Goal: Information Seeking & Learning: Compare options

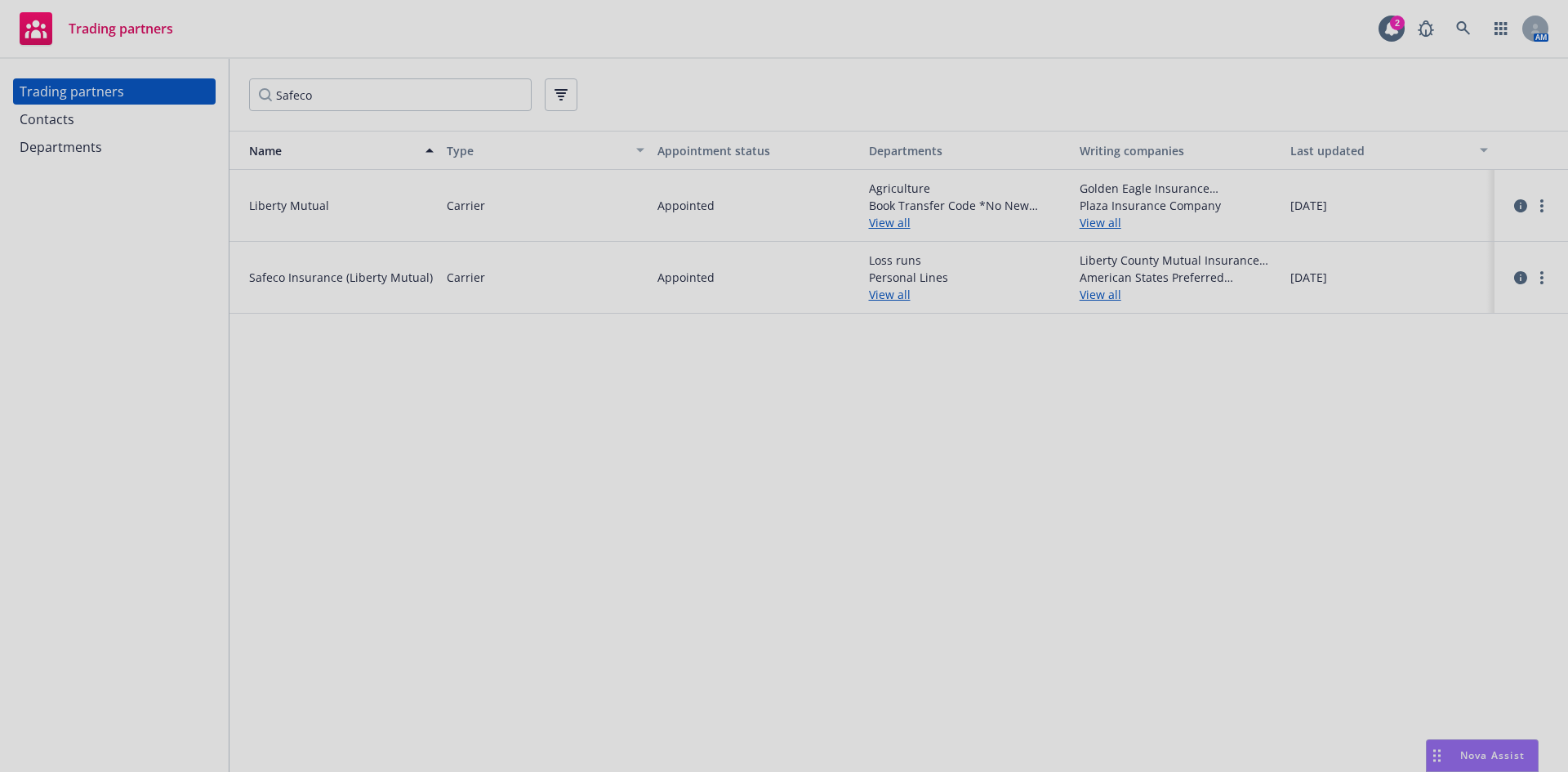
click at [422, 80] on div at bounding box center [784, 386] width 1568 height 772
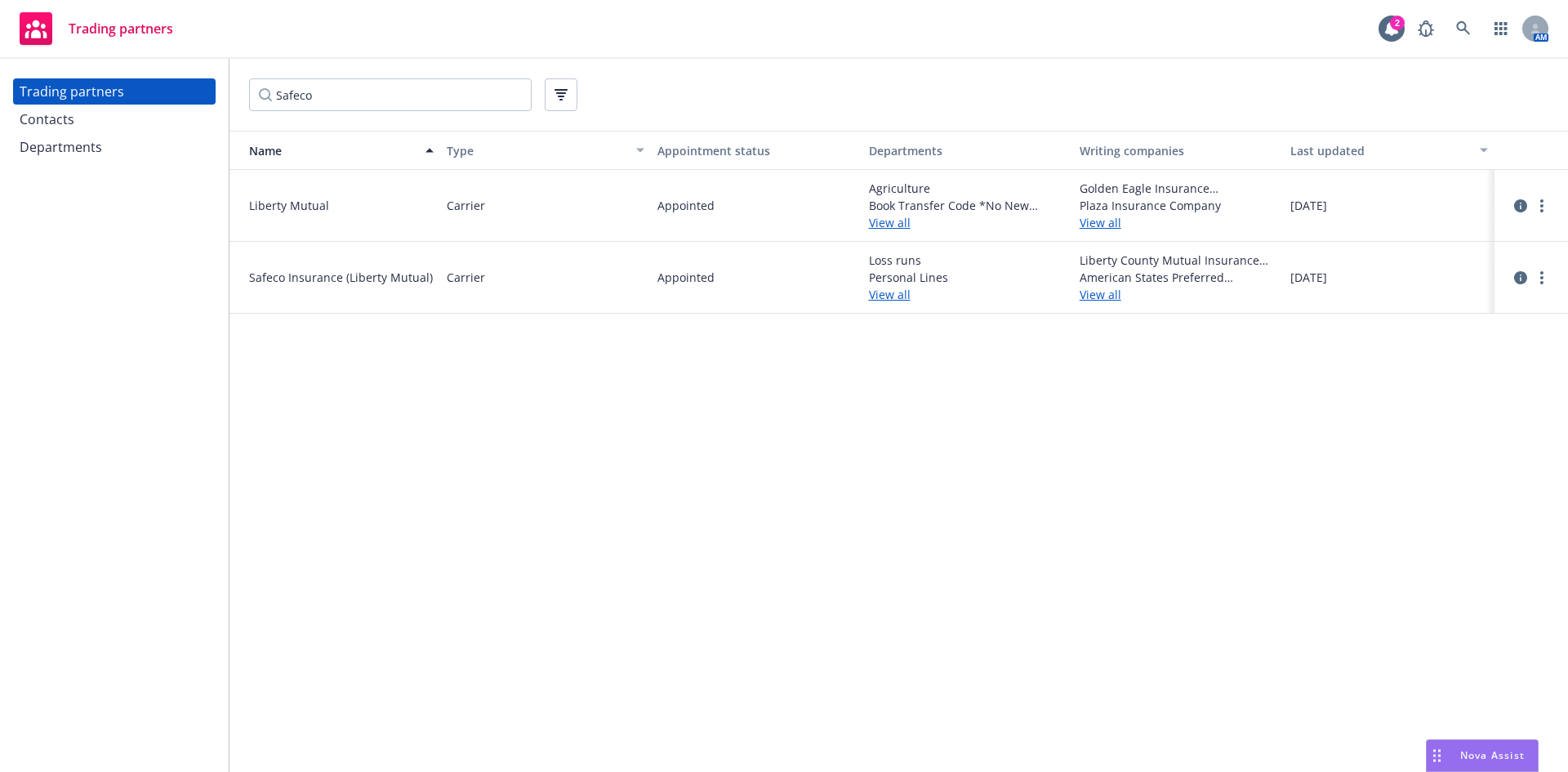
click at [70, 43] on div "Trading partners" at bounding box center [96, 29] width 153 height 32
click at [1496, 34] on icon "button" at bounding box center [1499, 29] width 12 height 13
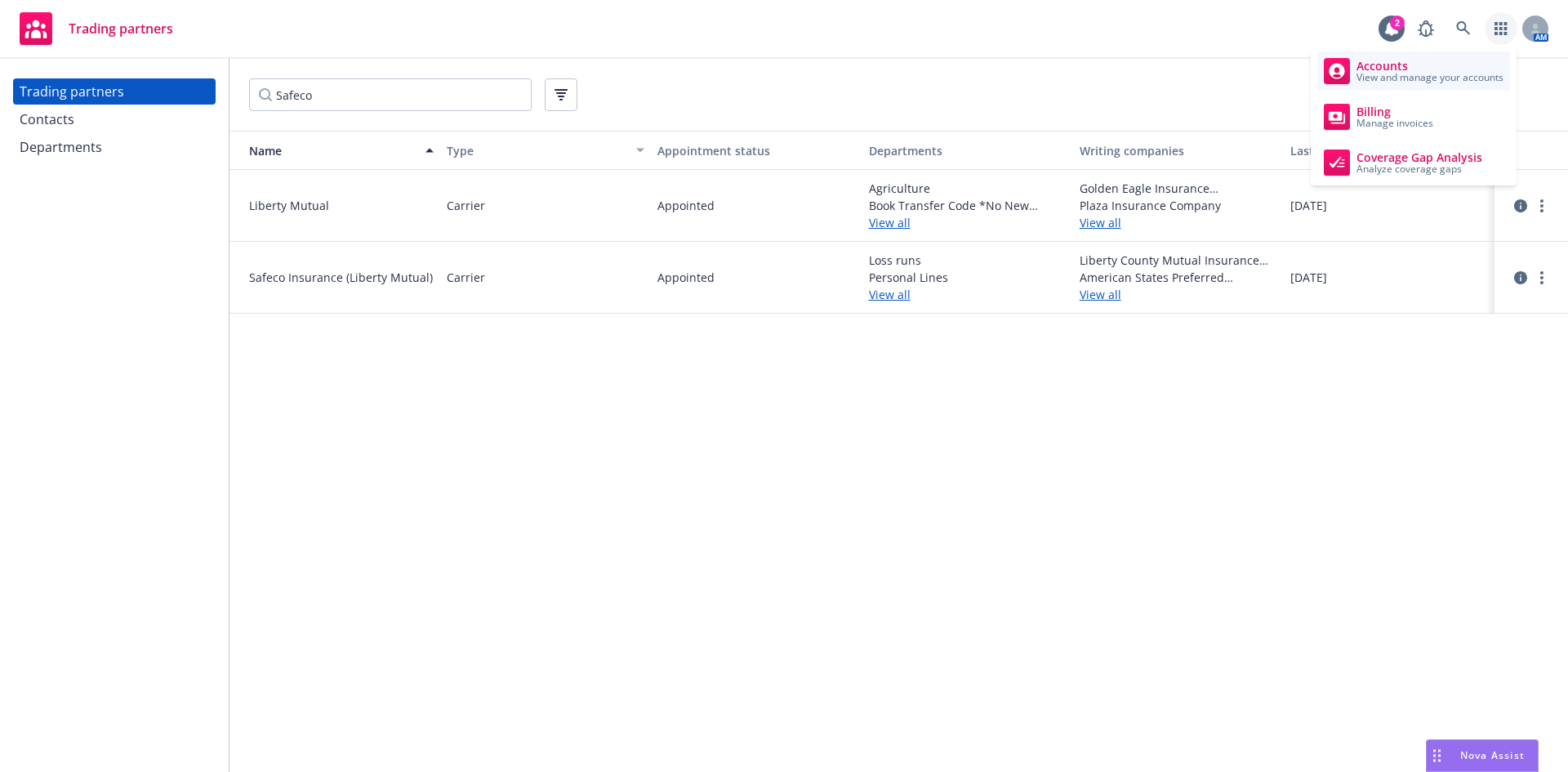
click at [1415, 72] on span "View and manage your accounts" at bounding box center [1429, 77] width 147 height 10
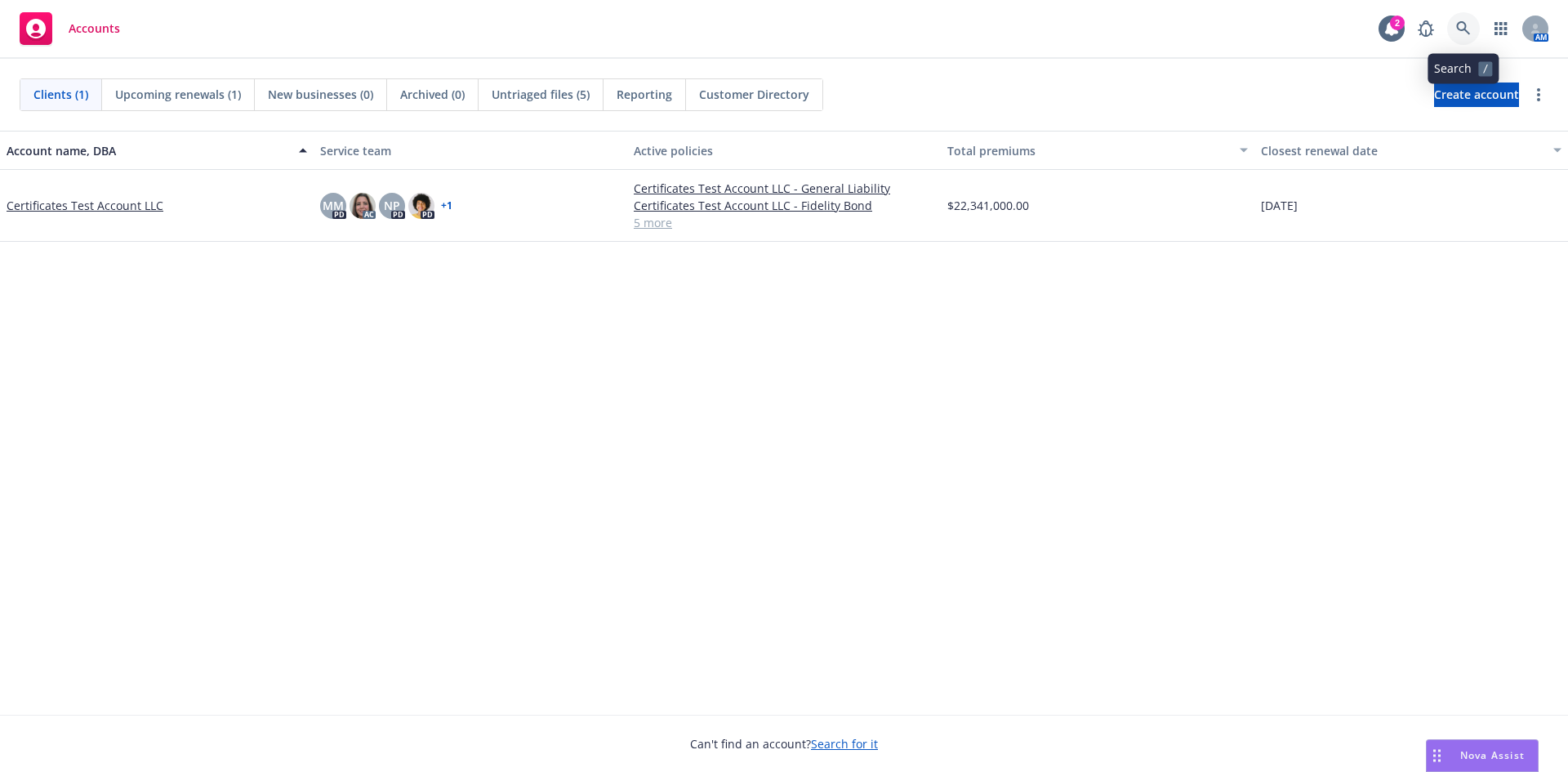
click at [1448, 31] on link at bounding box center [1463, 29] width 32 height 32
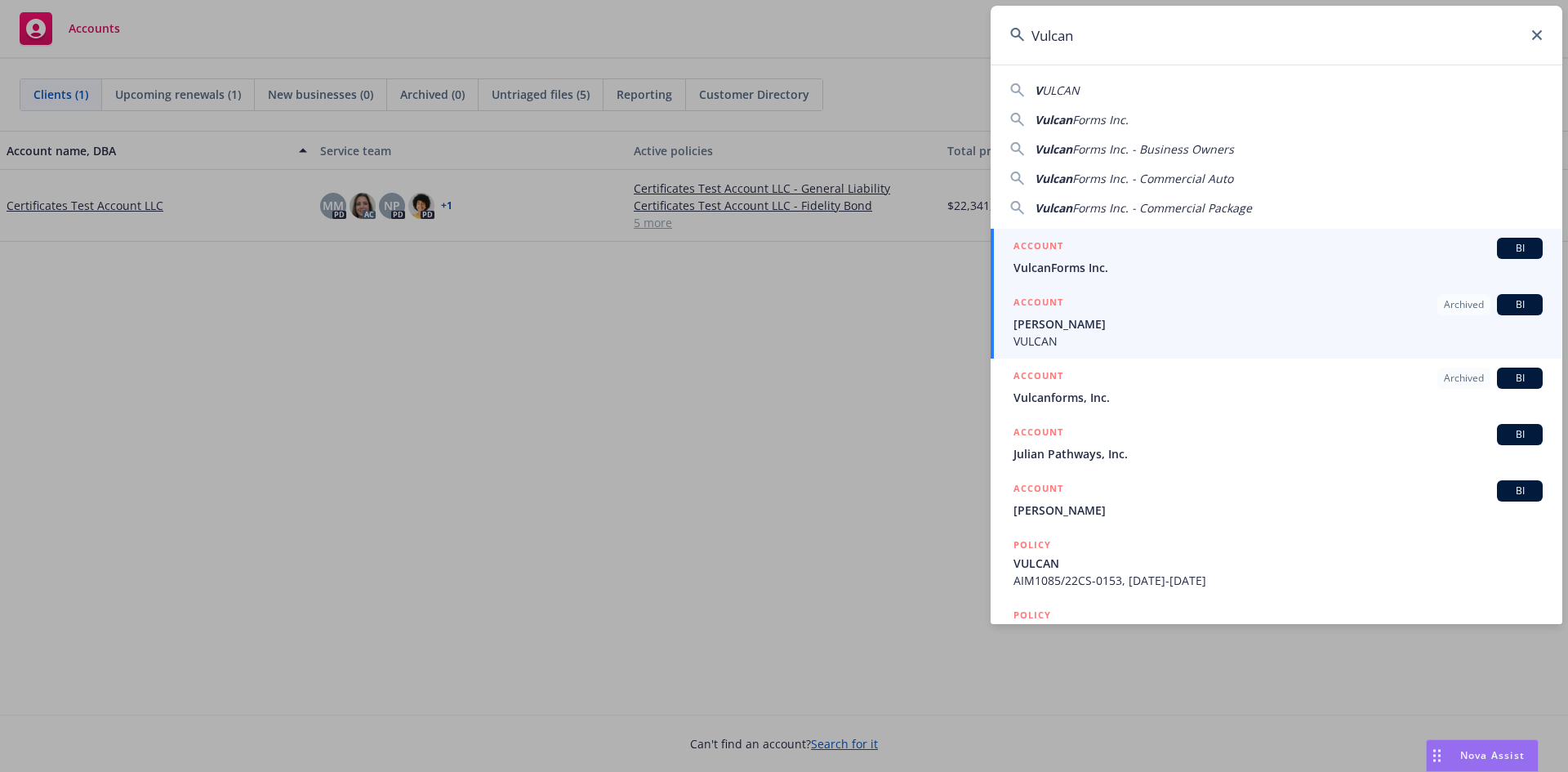
type input "Vulcan"
click at [1104, 270] on span "VulcanForms Inc." at bounding box center [1278, 267] width 529 height 17
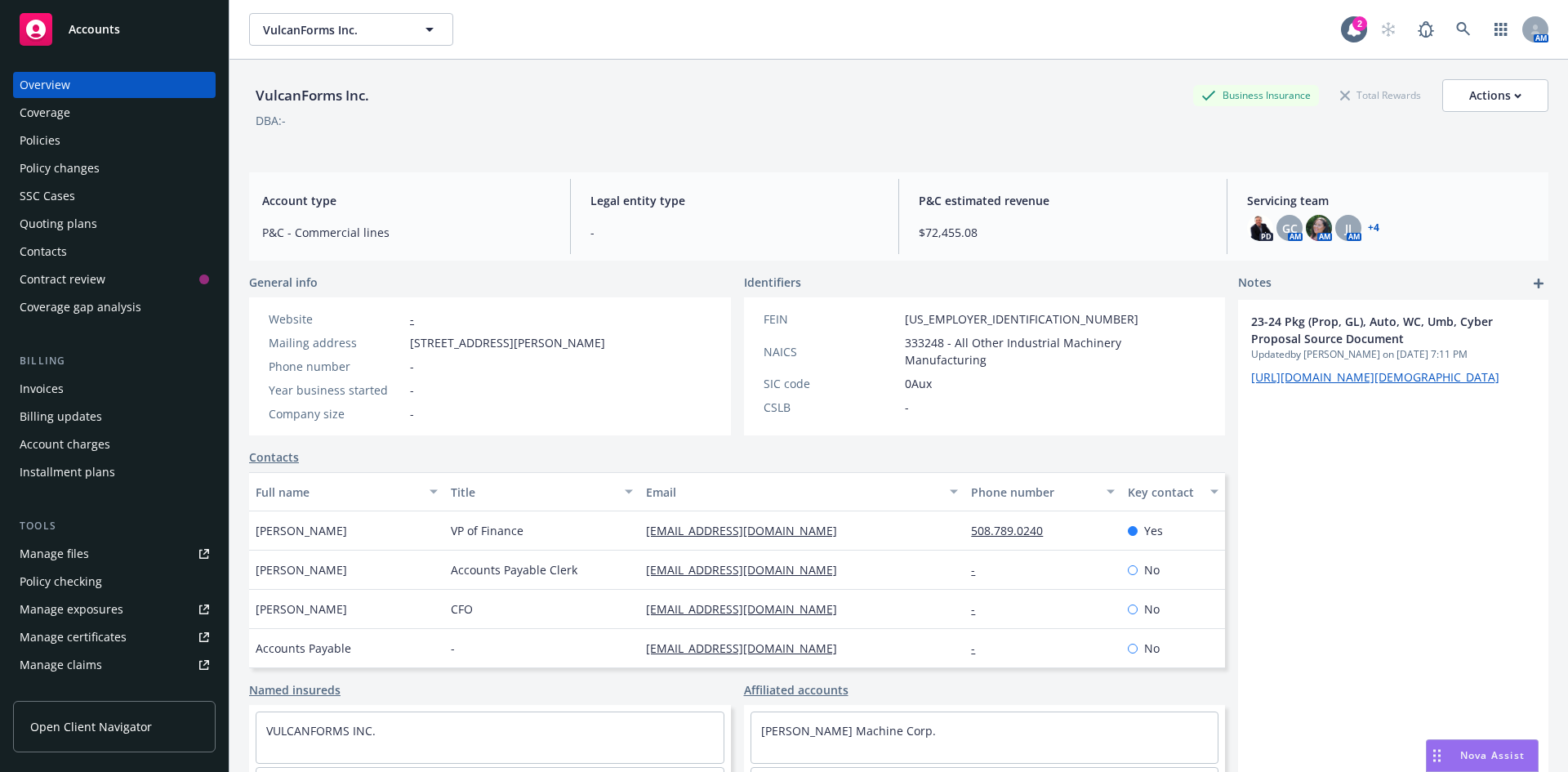
click at [112, 633] on div "Manage certificates" at bounding box center [73, 637] width 107 height 26
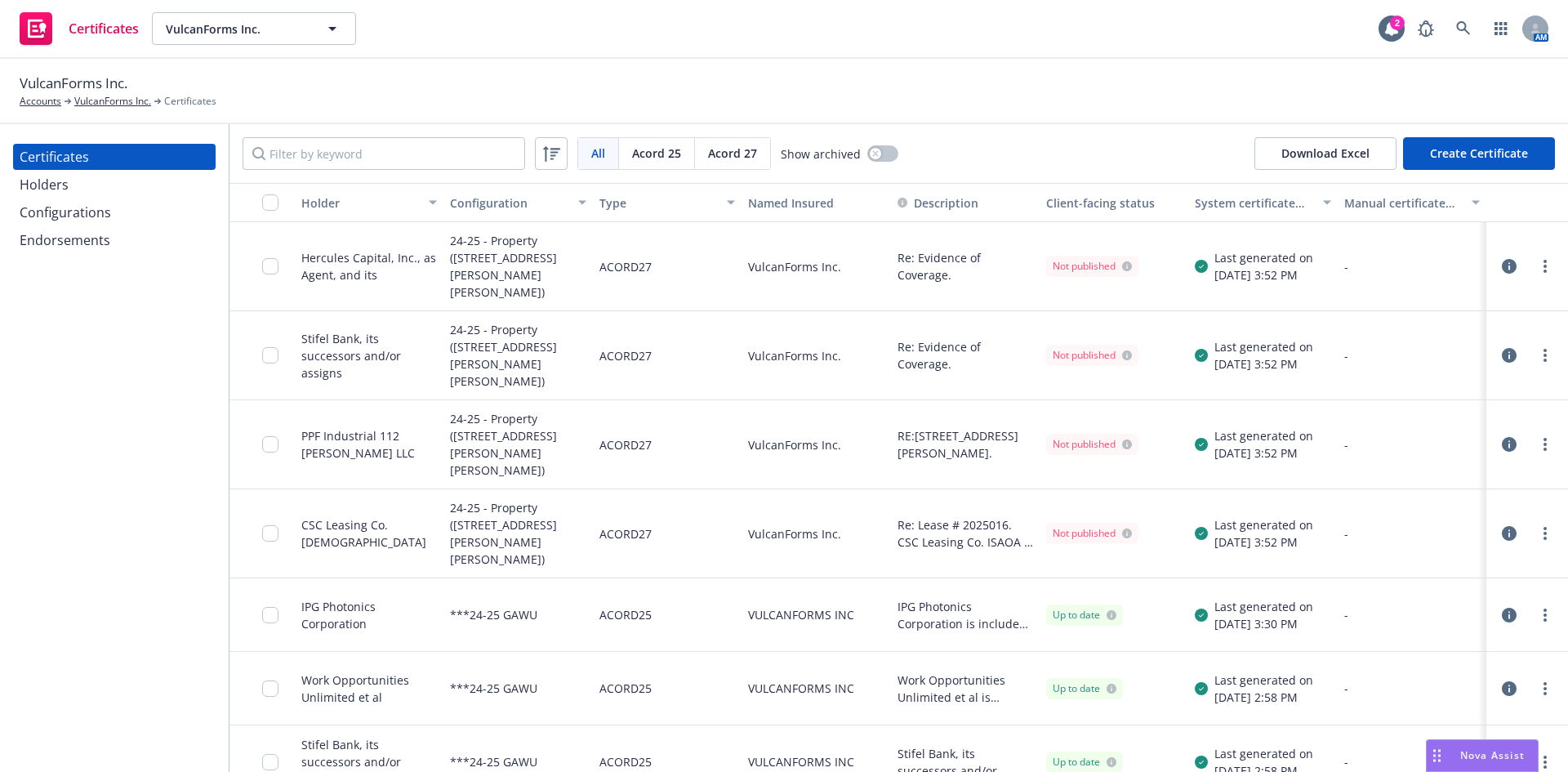
click at [729, 151] on span "Acord 27" at bounding box center [732, 153] width 49 height 17
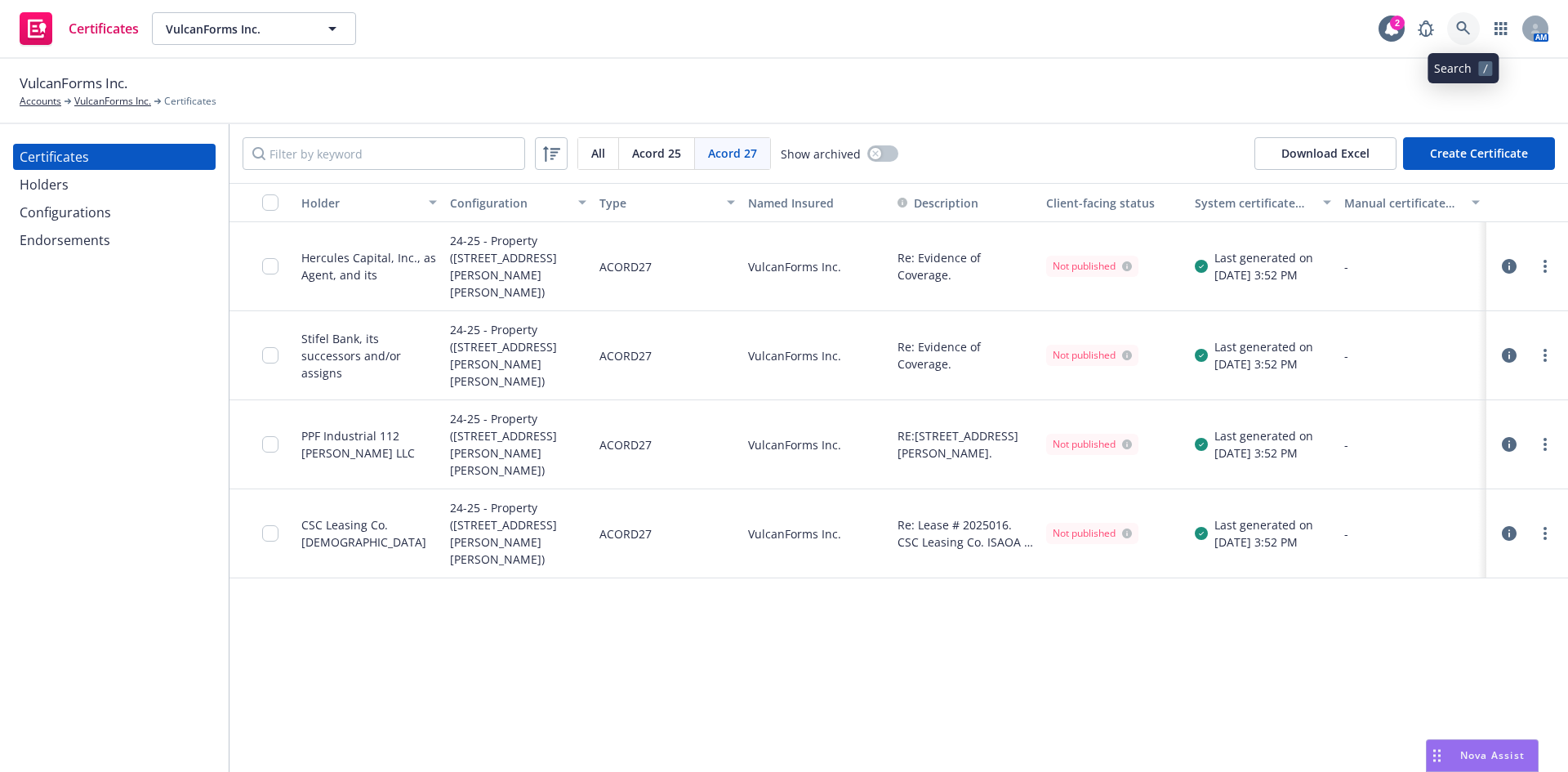
click at [1471, 26] on link at bounding box center [1463, 29] width 32 height 32
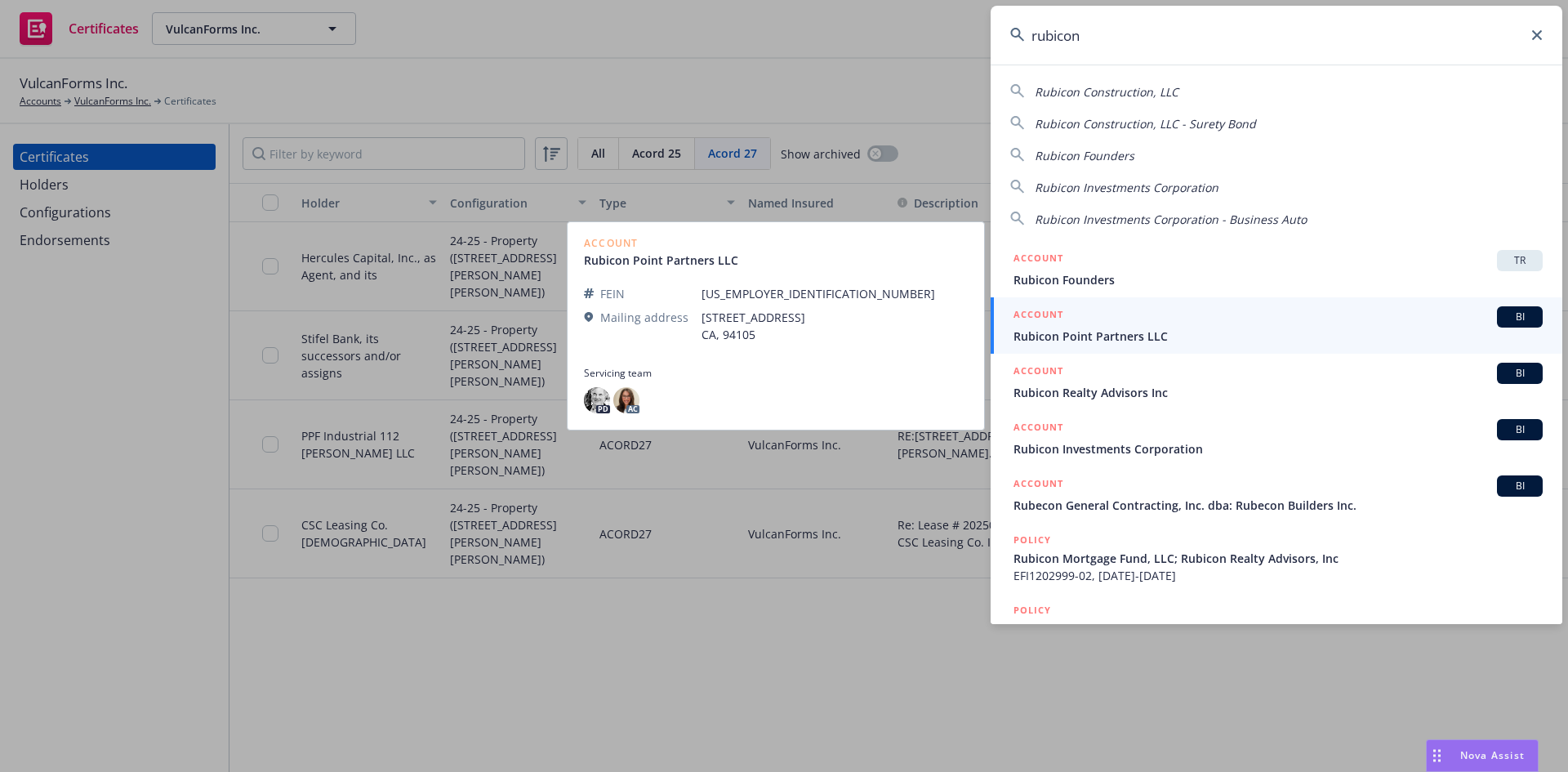
type input "rubicon"
click at [1152, 336] on span "Rubicon Point Partners LLC" at bounding box center [1278, 336] width 529 height 17
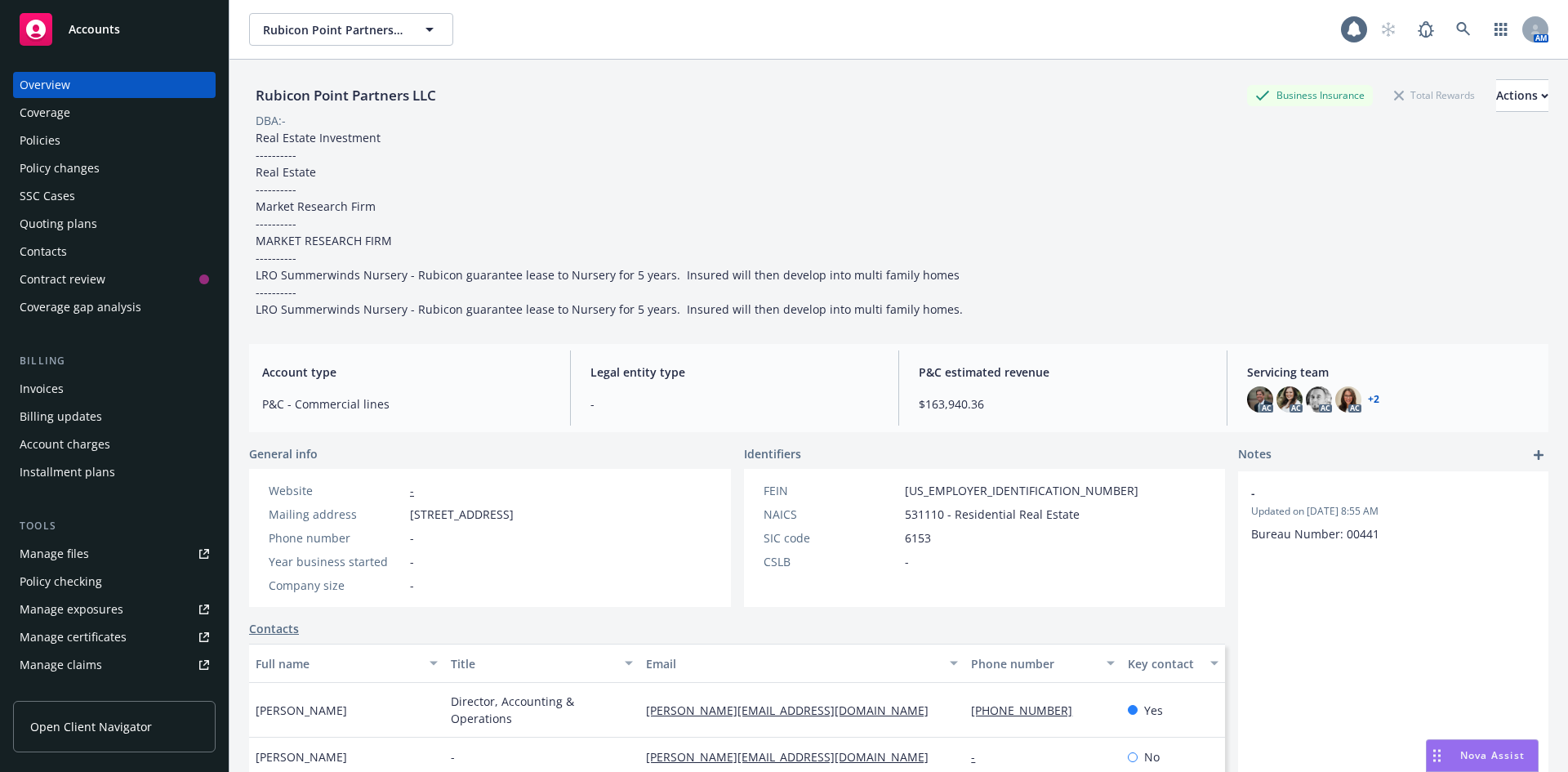
click at [121, 640] on div "Manage certificates" at bounding box center [73, 637] width 107 height 26
click at [1457, 26] on icon at bounding box center [1462, 29] width 14 height 14
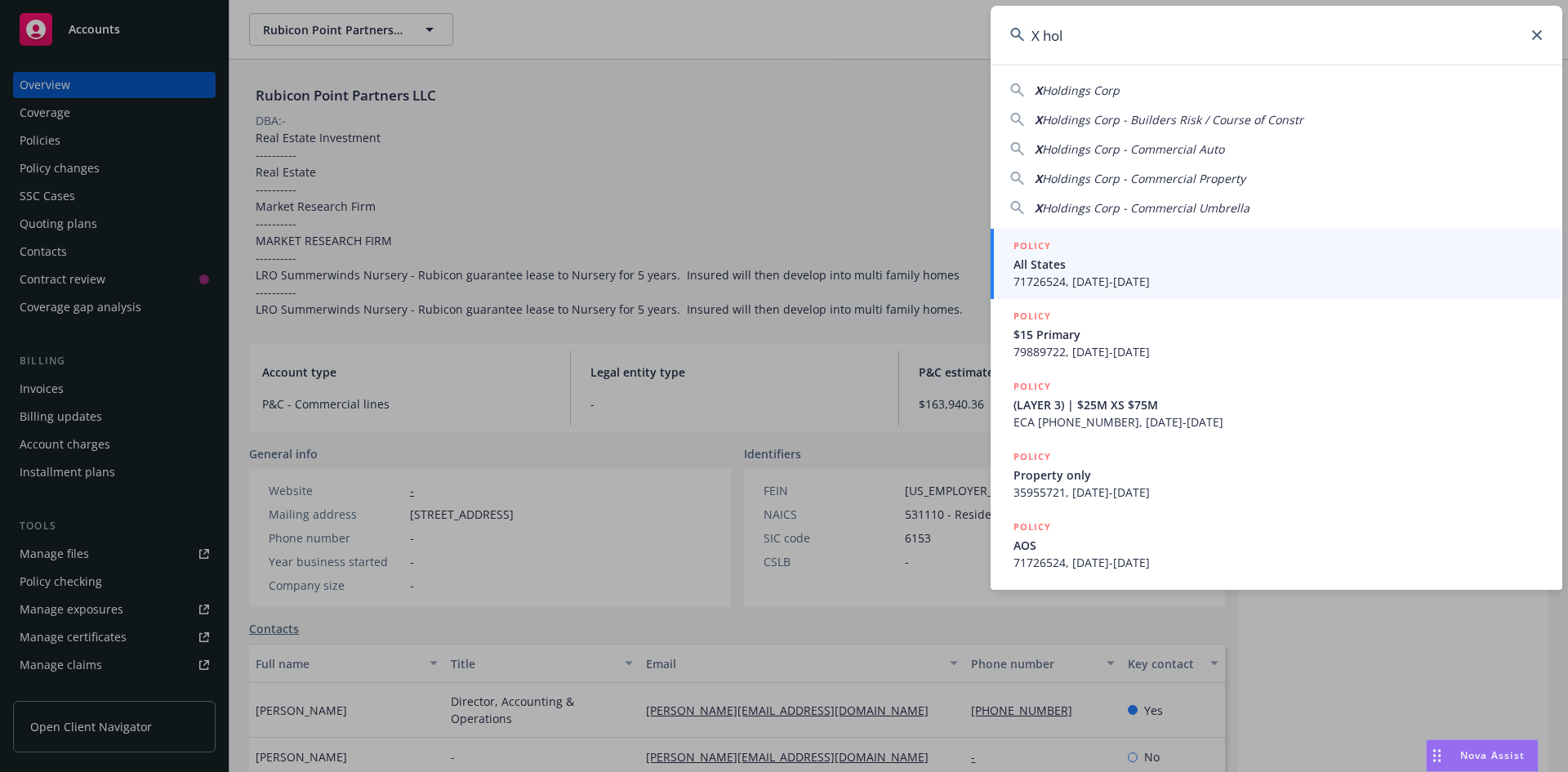
click at [1128, 90] on div "X Holdings Corp" at bounding box center [1277, 90] width 533 height 17
type input "X Holdings Corp"
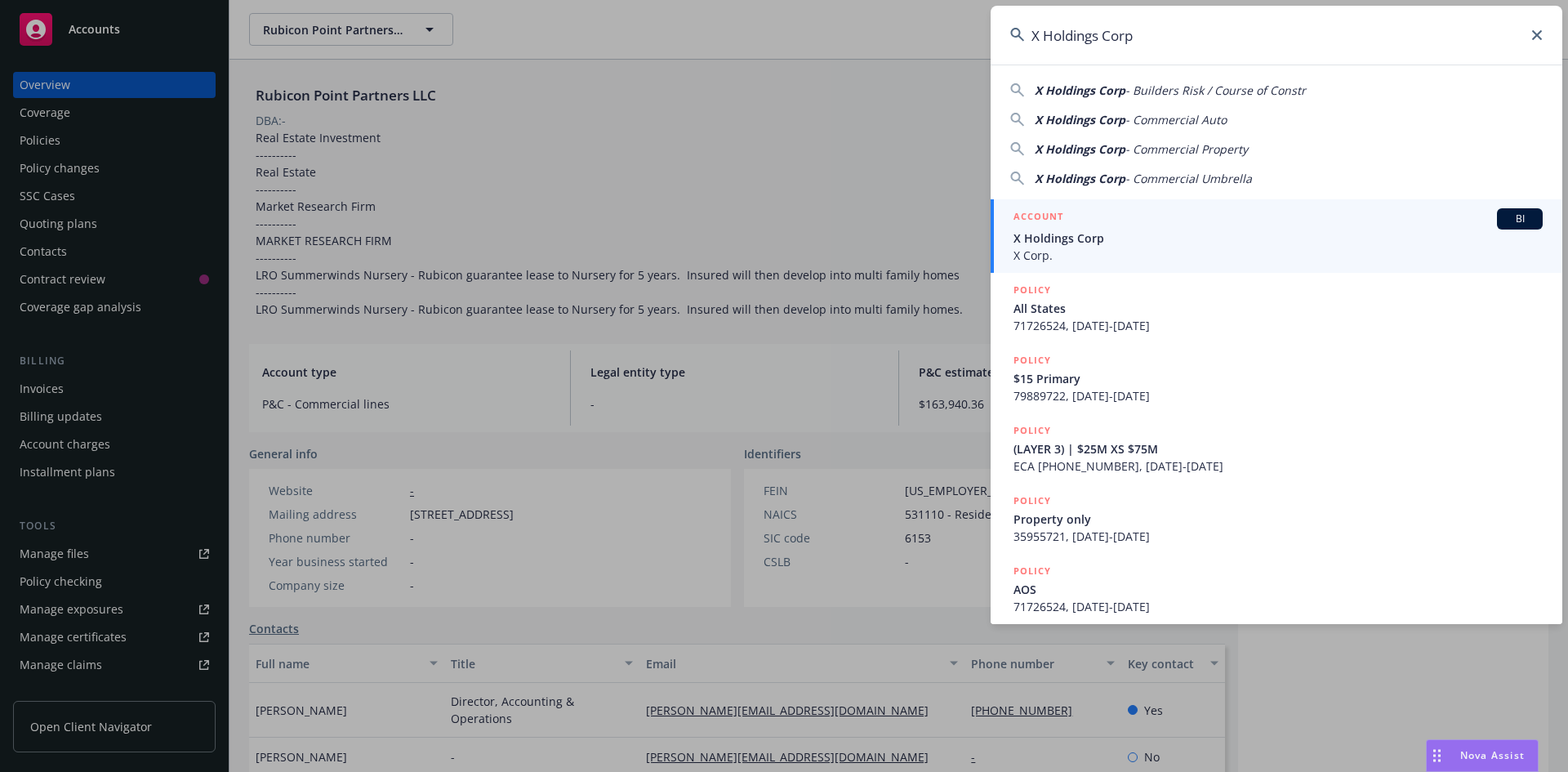
click at [1137, 247] on span "X Corp." at bounding box center [1278, 255] width 529 height 17
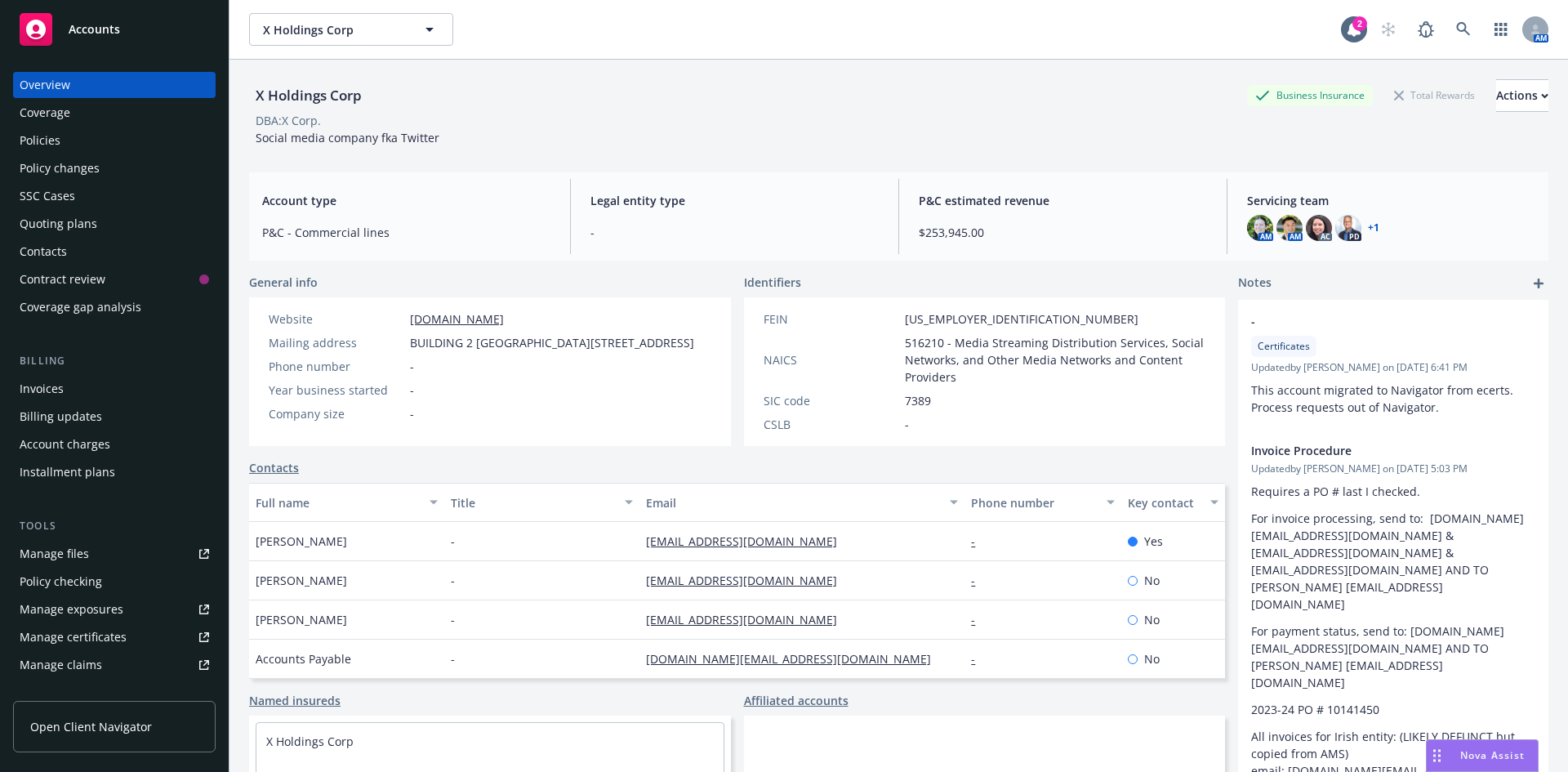
click at [43, 146] on div "Policies" at bounding box center [40, 140] width 41 height 26
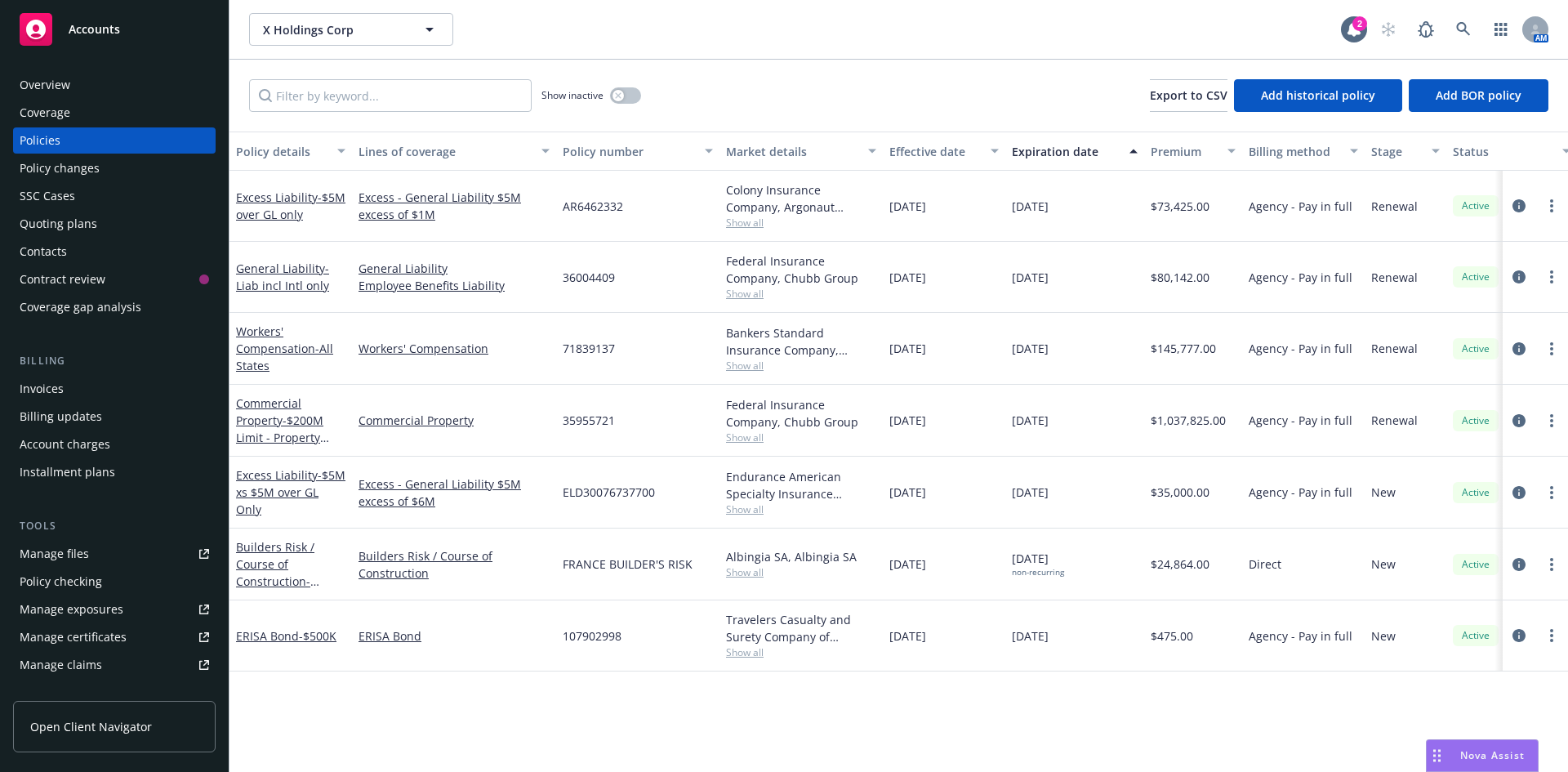
click at [45, 88] on div "Overview" at bounding box center [45, 85] width 50 height 26
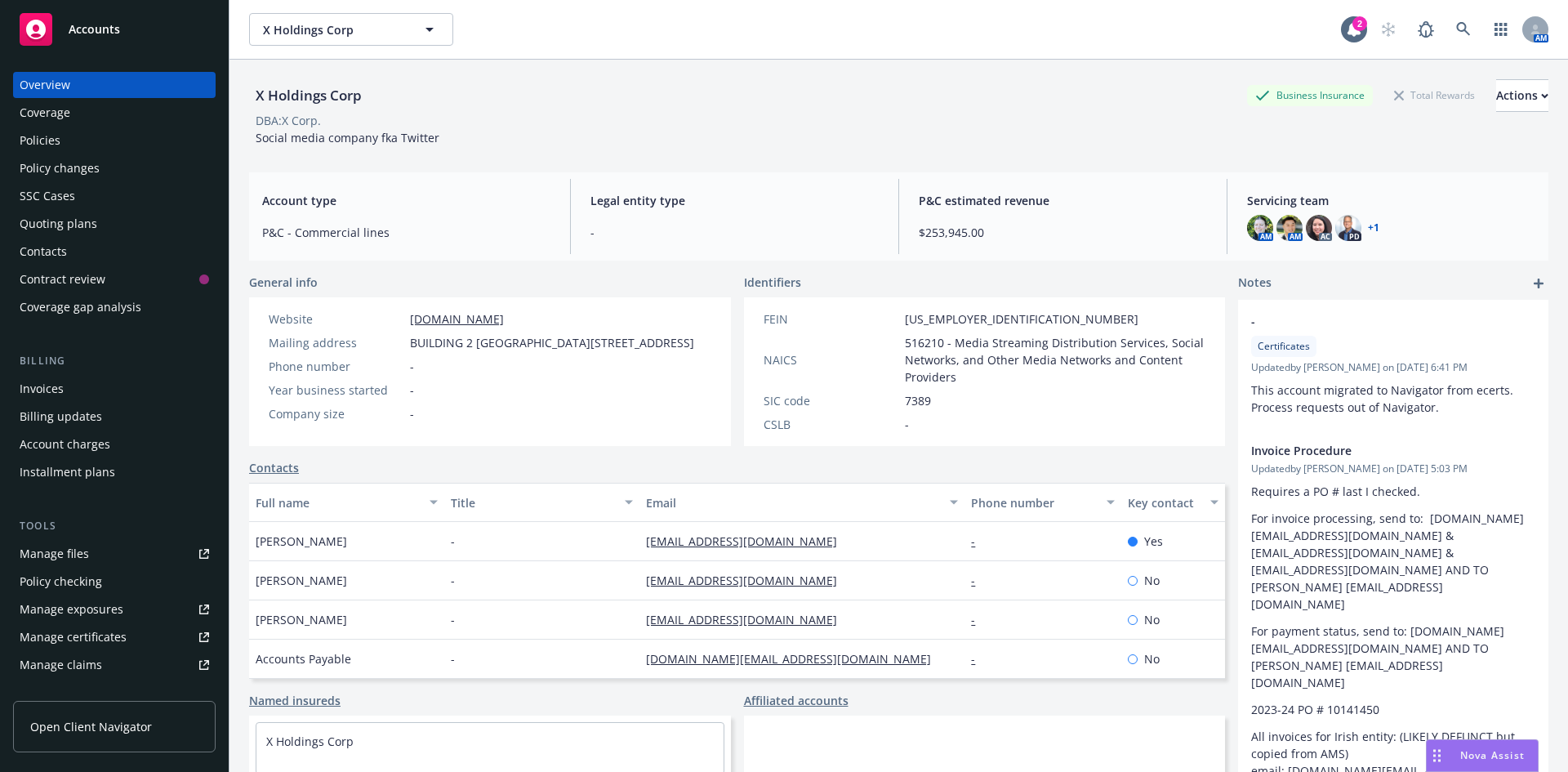
click at [108, 637] on div "Manage certificates" at bounding box center [73, 637] width 107 height 26
click at [1459, 31] on link at bounding box center [1463, 30] width 32 height 32
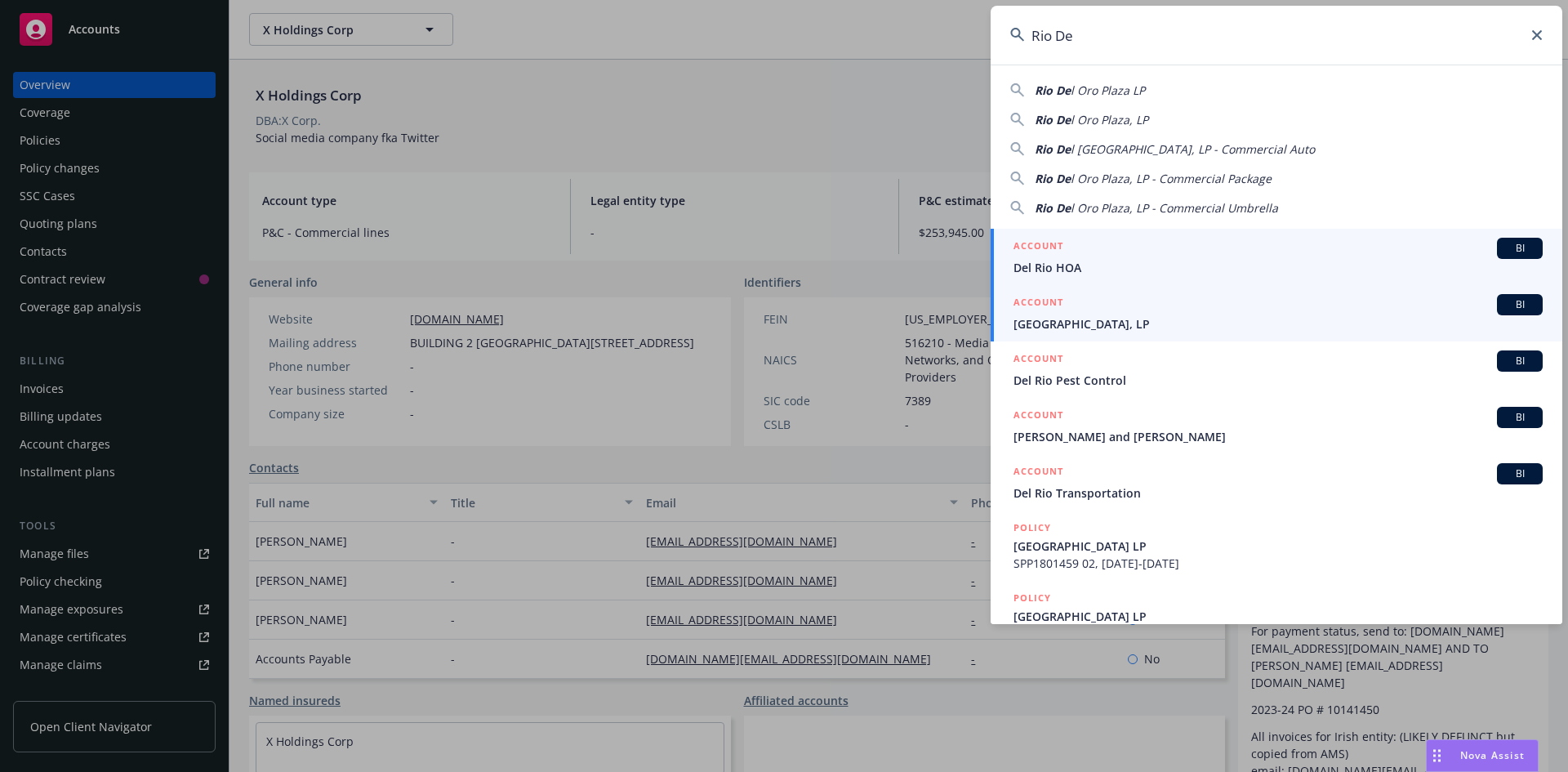
type input "Rio De"
click at [1154, 341] on link "ACCOUNT BI Rio Del Oro Plaza, LP" at bounding box center [1276, 313] width 572 height 56
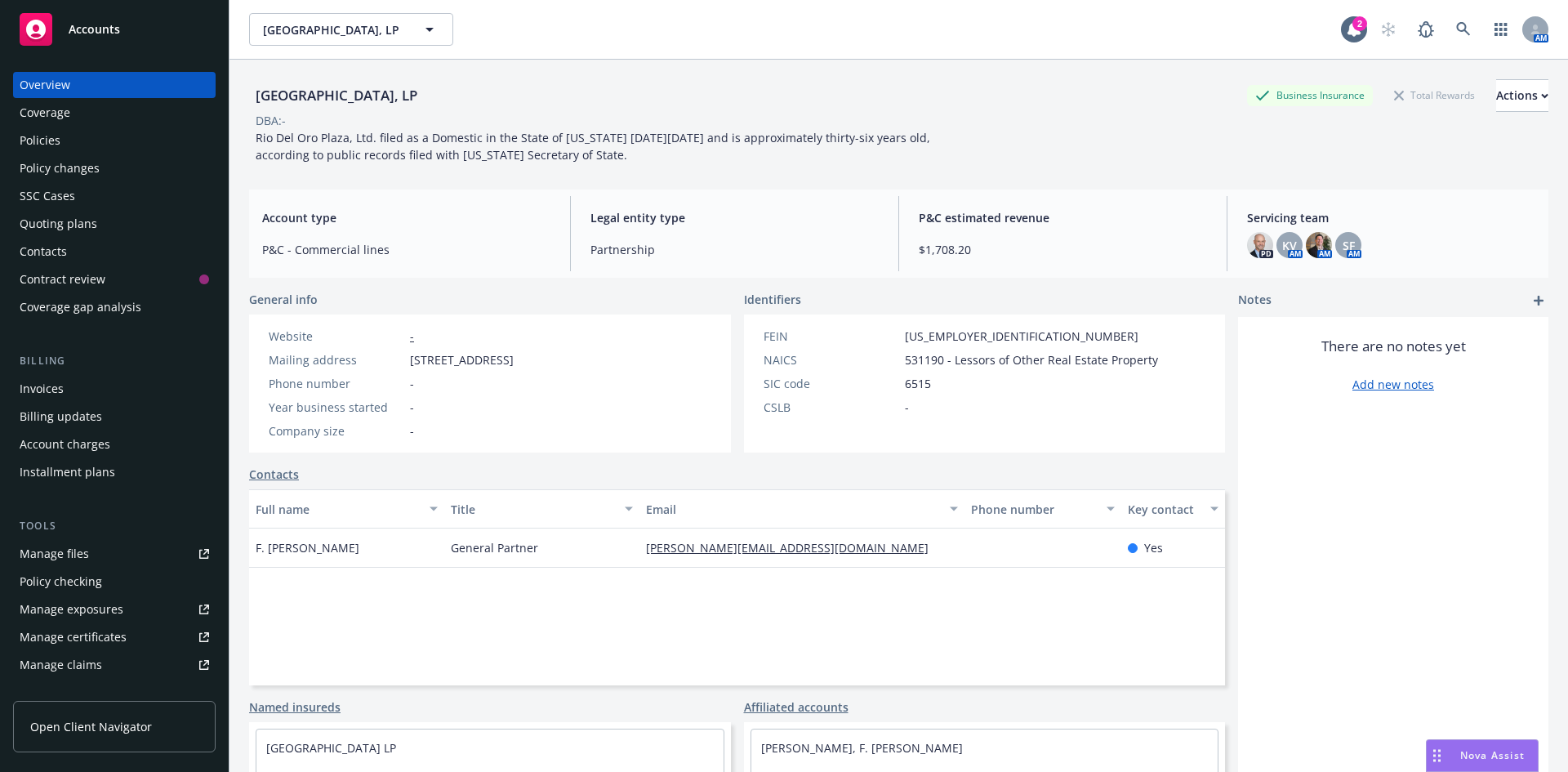
click at [119, 643] on div "Manage certificates" at bounding box center [73, 637] width 107 height 26
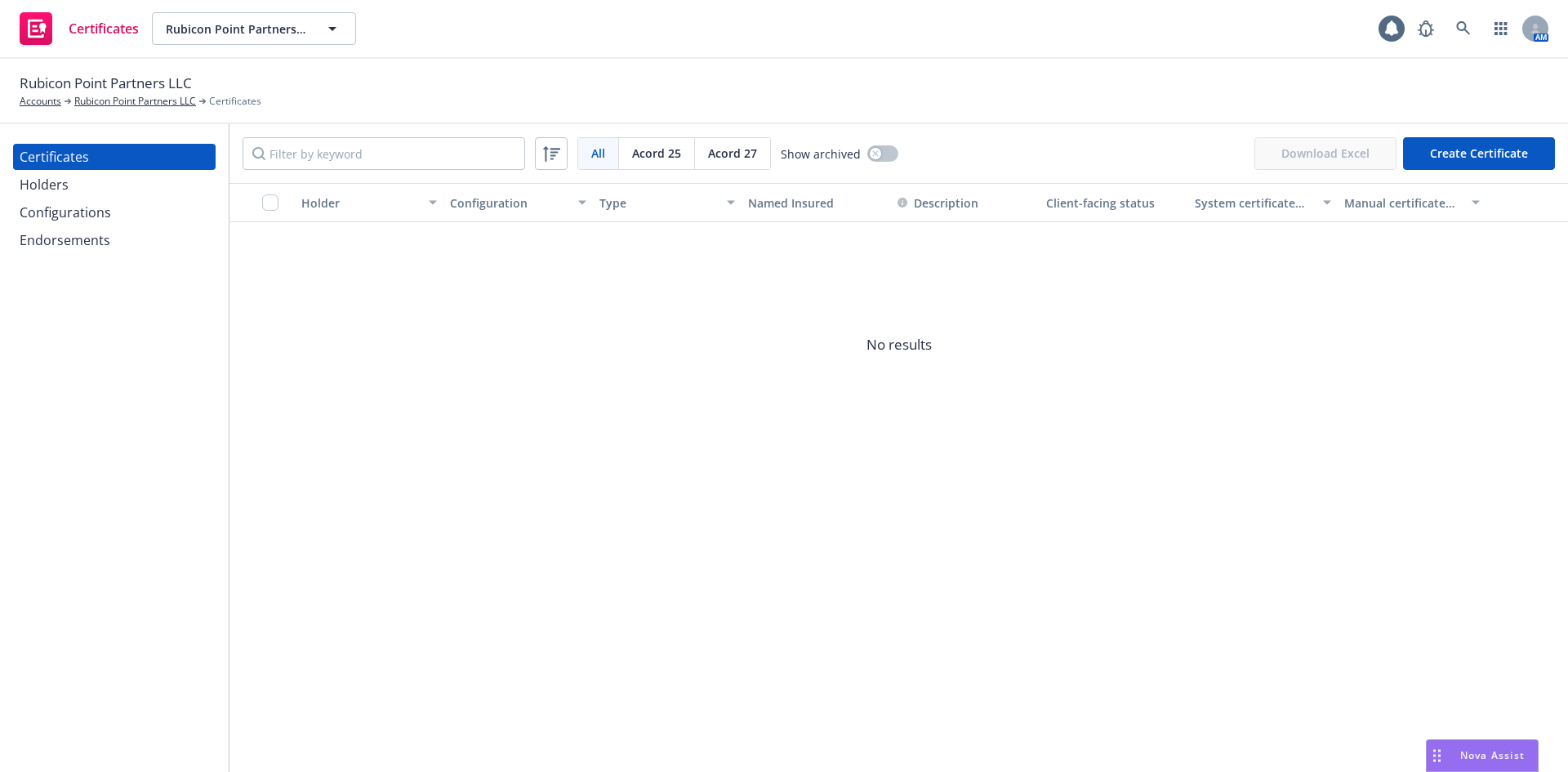
click at [729, 152] on span "Acord 27" at bounding box center [732, 153] width 49 height 17
click at [168, 99] on link "Rubicon Point Partners LLC" at bounding box center [135, 101] width 122 height 14
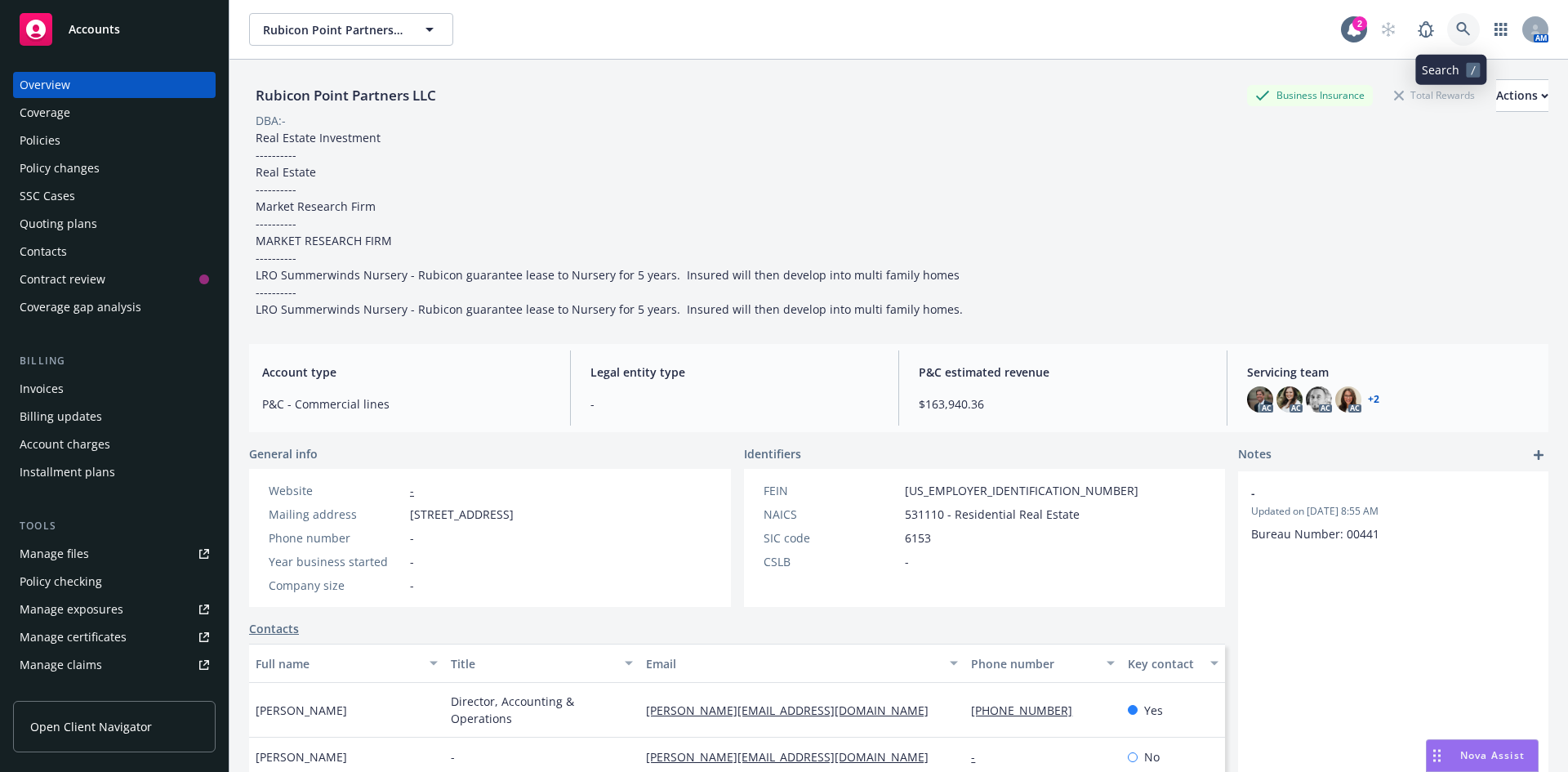
click at [1447, 24] on link at bounding box center [1463, 30] width 32 height 32
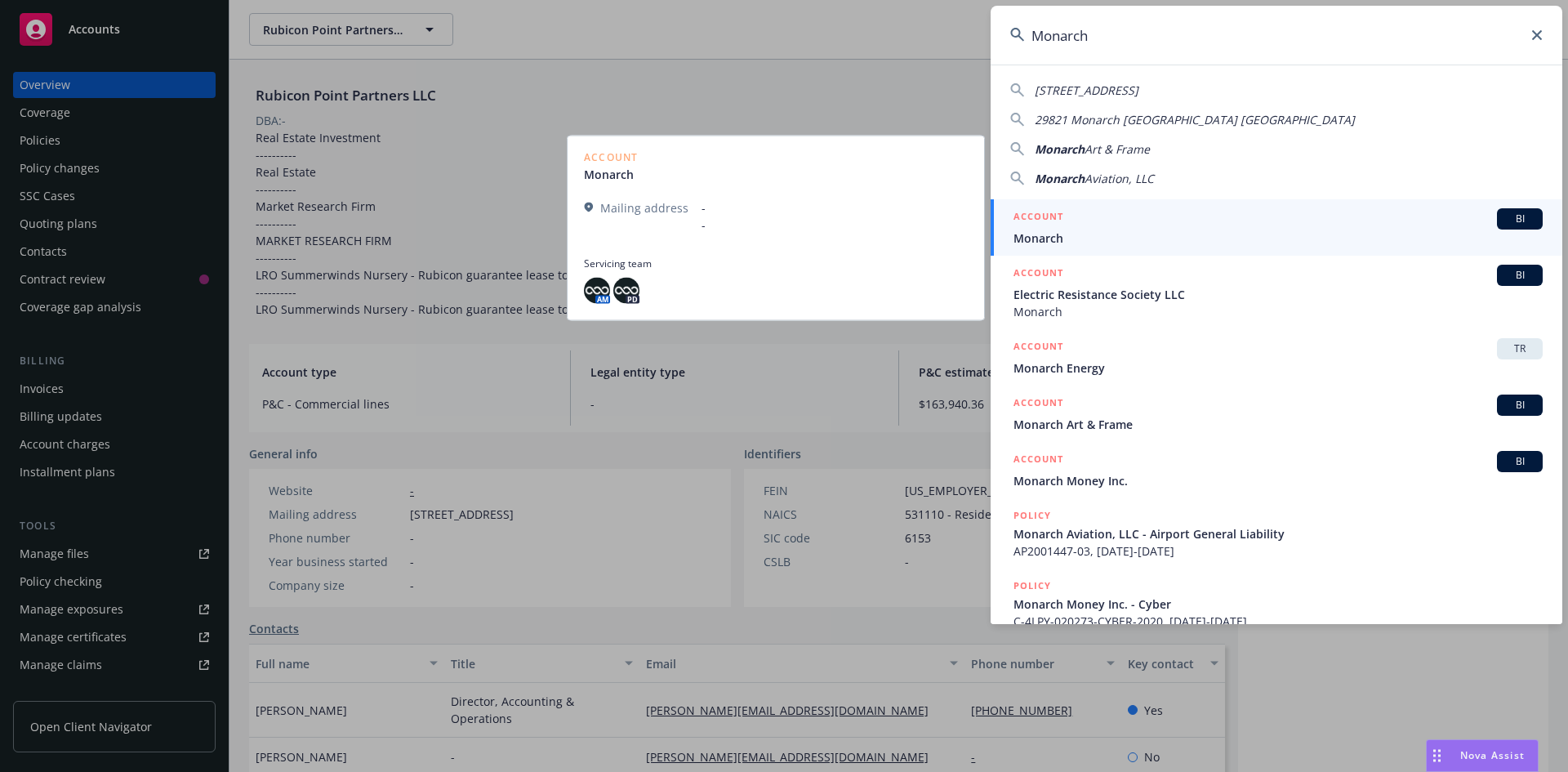
type input "Monarch"
click at [1076, 234] on span "Monarch" at bounding box center [1278, 238] width 529 height 17
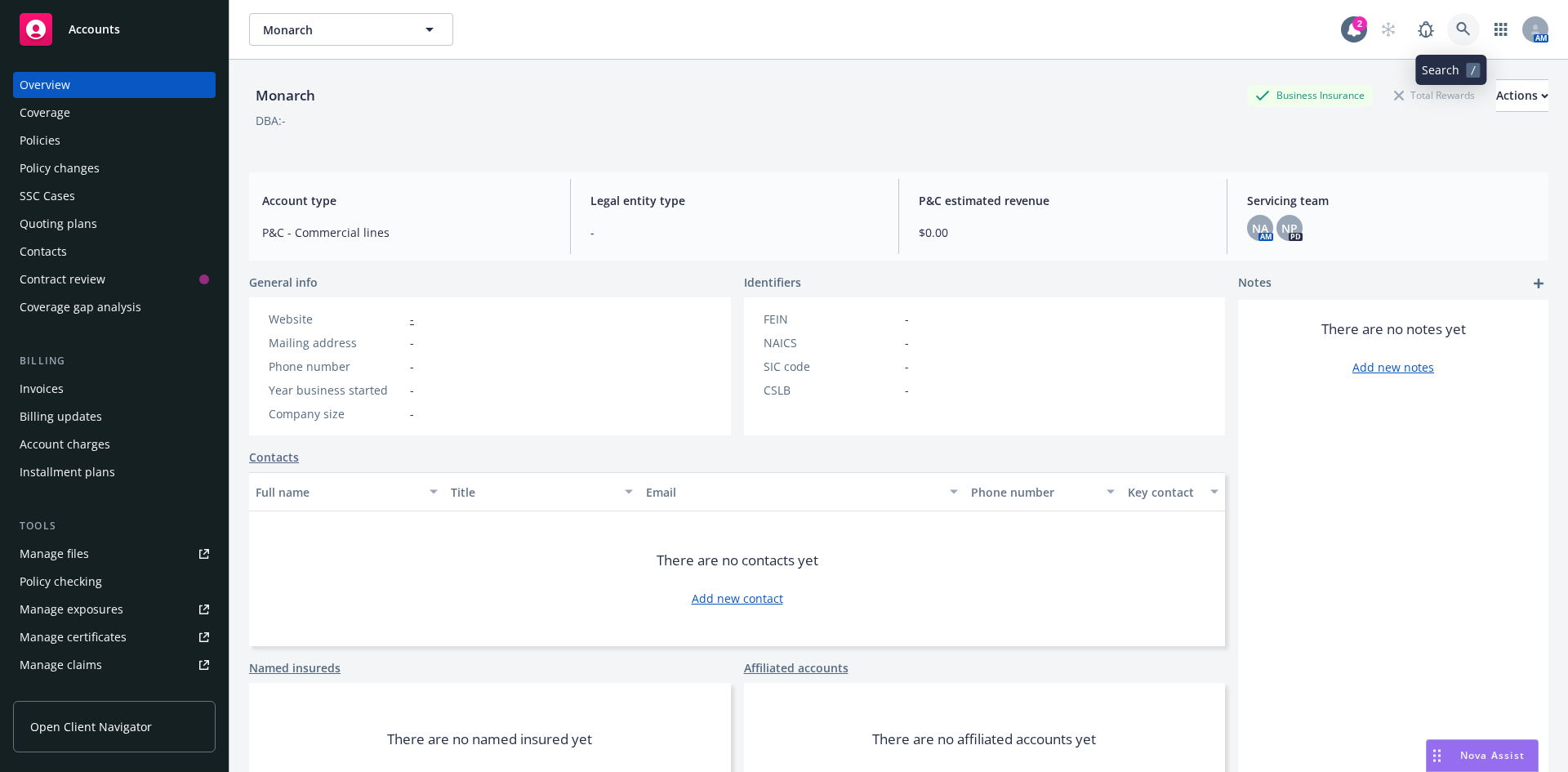
click at [1447, 24] on link at bounding box center [1463, 30] width 32 height 32
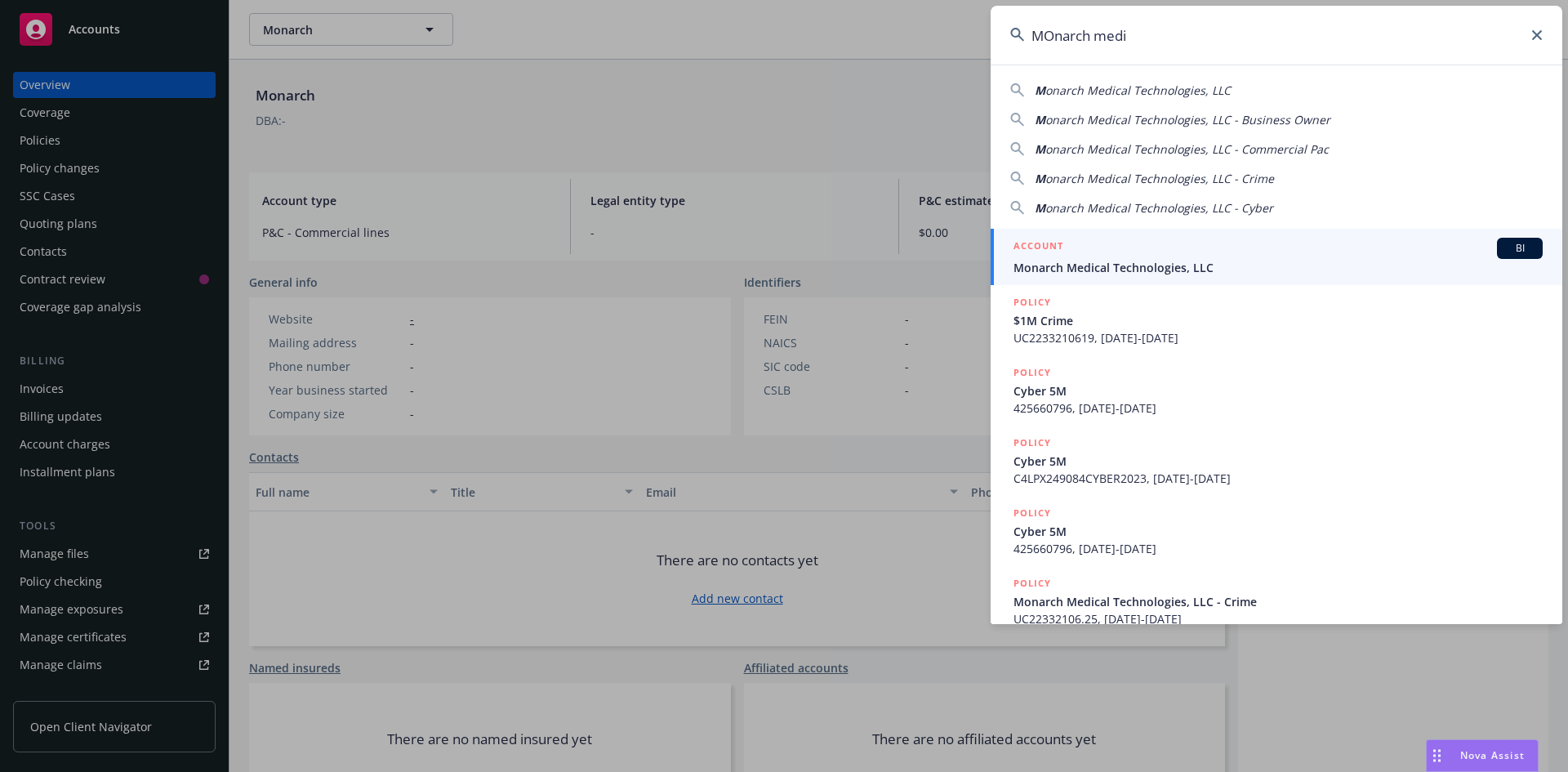
type input "MOnarch medi"
click at [1142, 258] on div "ACCOUNT BI" at bounding box center [1278, 248] width 529 height 21
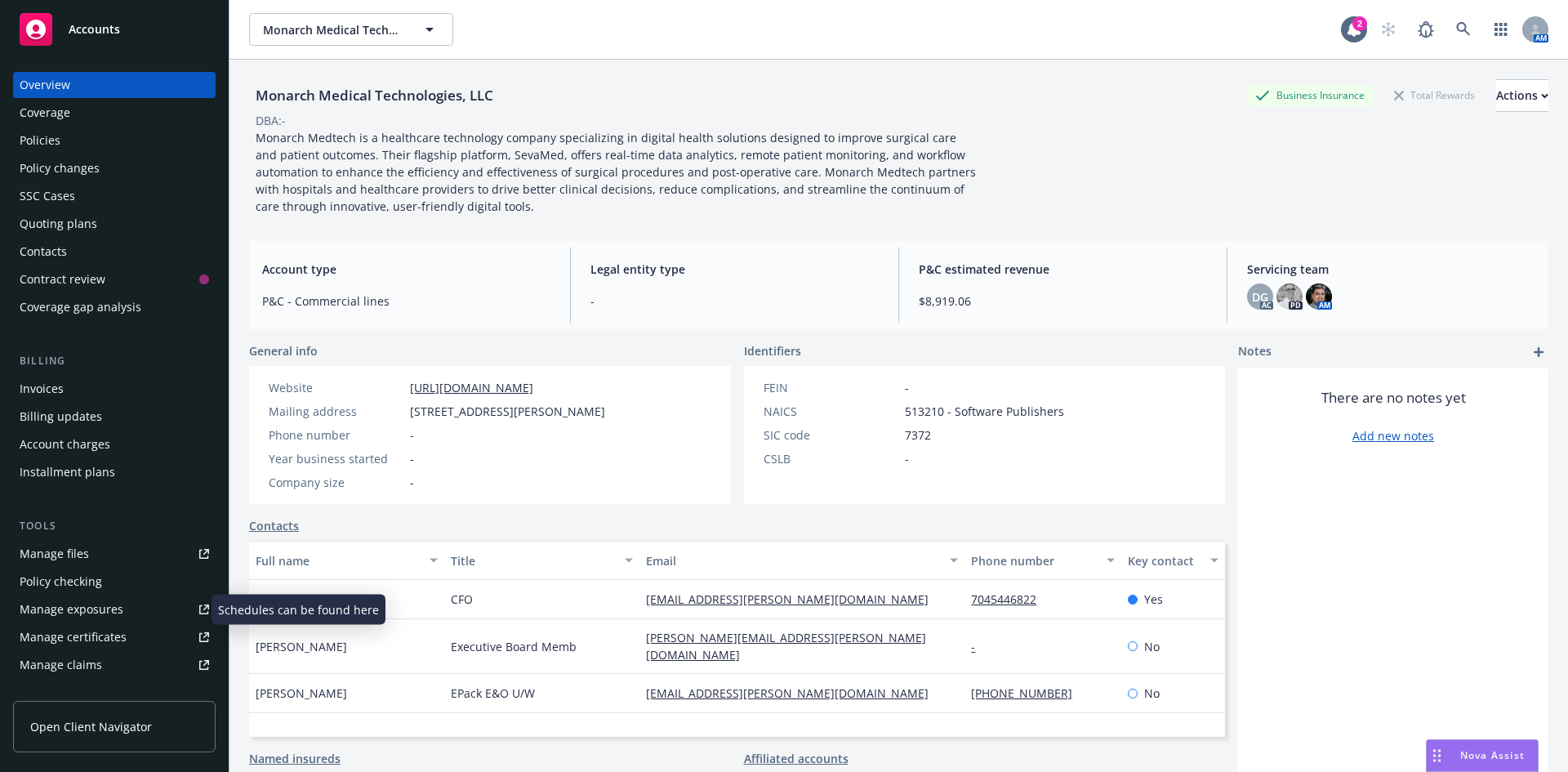
click at [101, 612] on div "Manage exposures" at bounding box center [71, 608] width 104 height 26
click at [109, 647] on div "Manage certificates" at bounding box center [73, 637] width 107 height 26
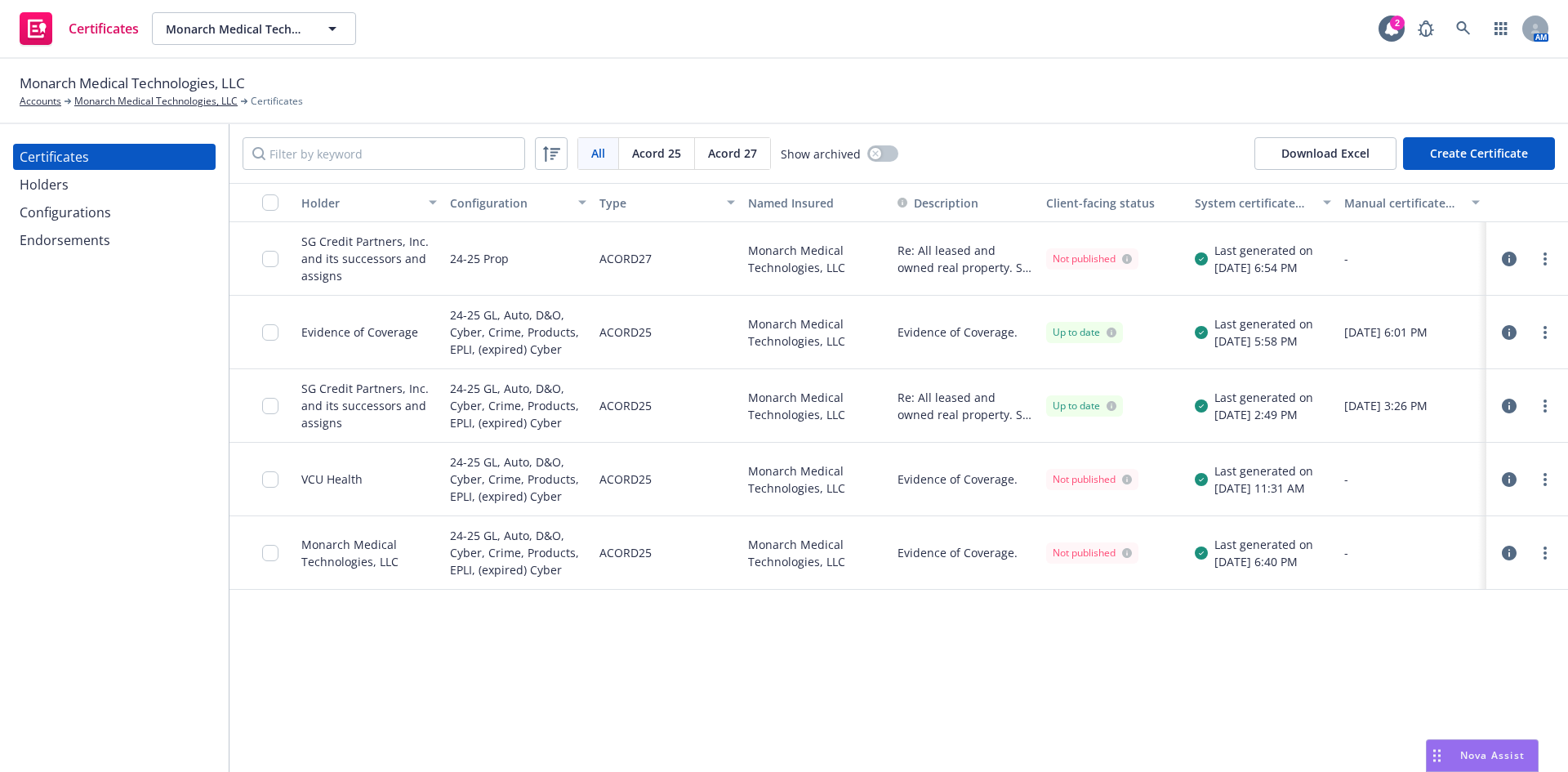
click at [750, 147] on span "Acord 27" at bounding box center [732, 153] width 49 height 17
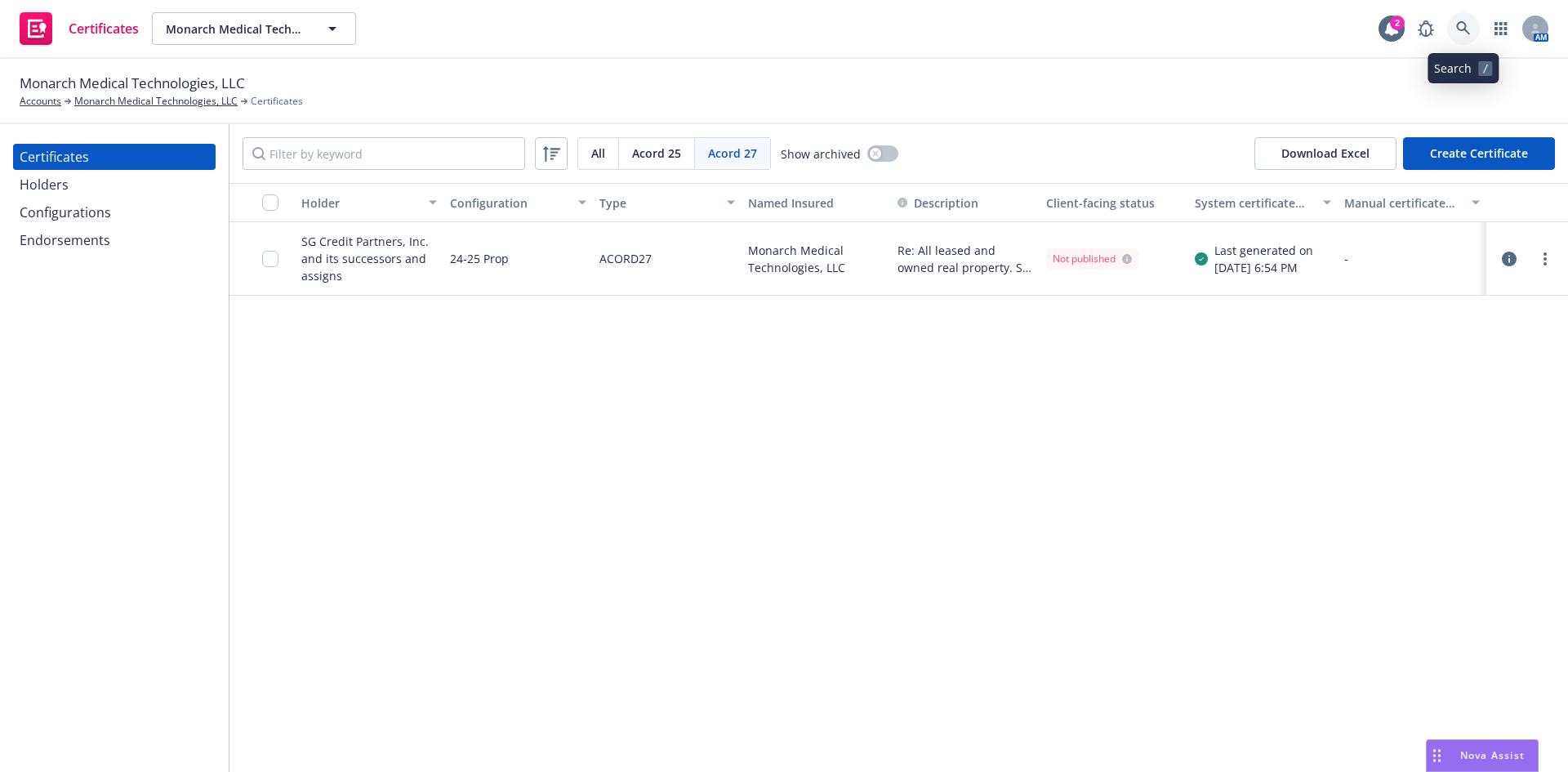
click at [1466, 26] on icon at bounding box center [1462, 28] width 14 height 14
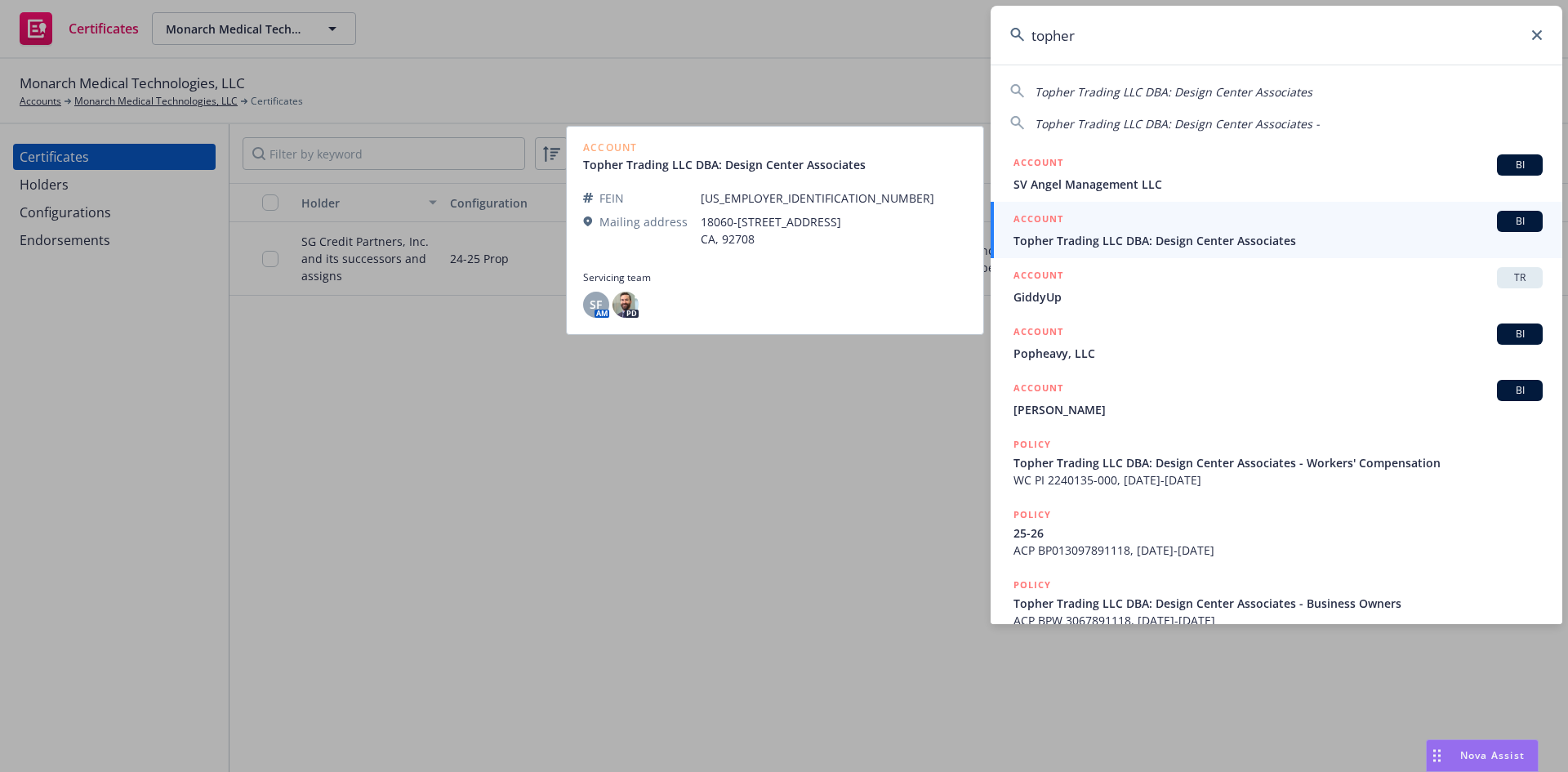
type input "topher"
click at [1130, 245] on span "Topher Trading LLC DBA: Design Center Associates" at bounding box center [1278, 241] width 529 height 17
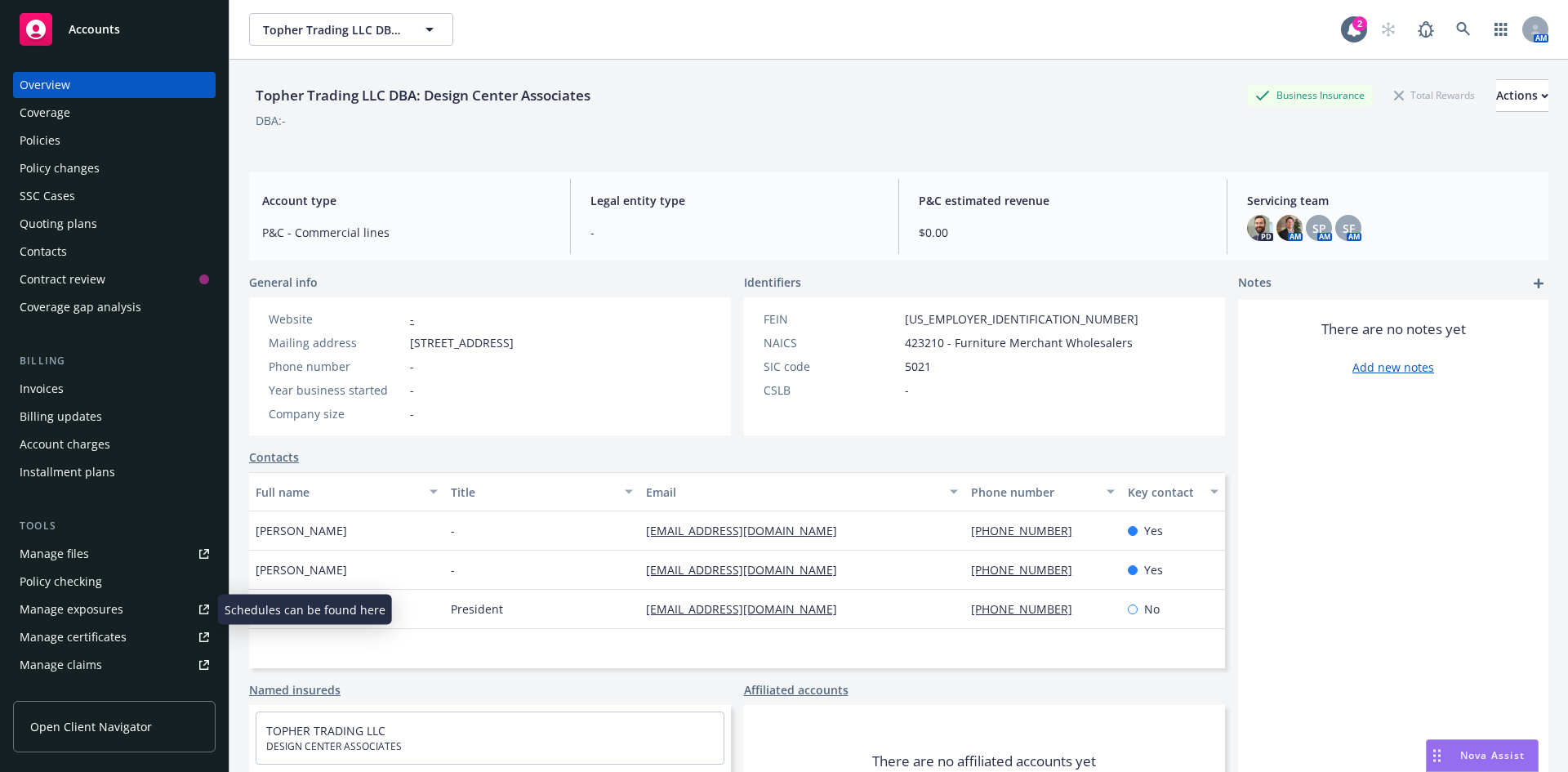
click at [88, 621] on div "Manage exposures" at bounding box center [71, 608] width 104 height 26
click at [134, 627] on link "Manage certificates" at bounding box center [114, 637] width 203 height 26
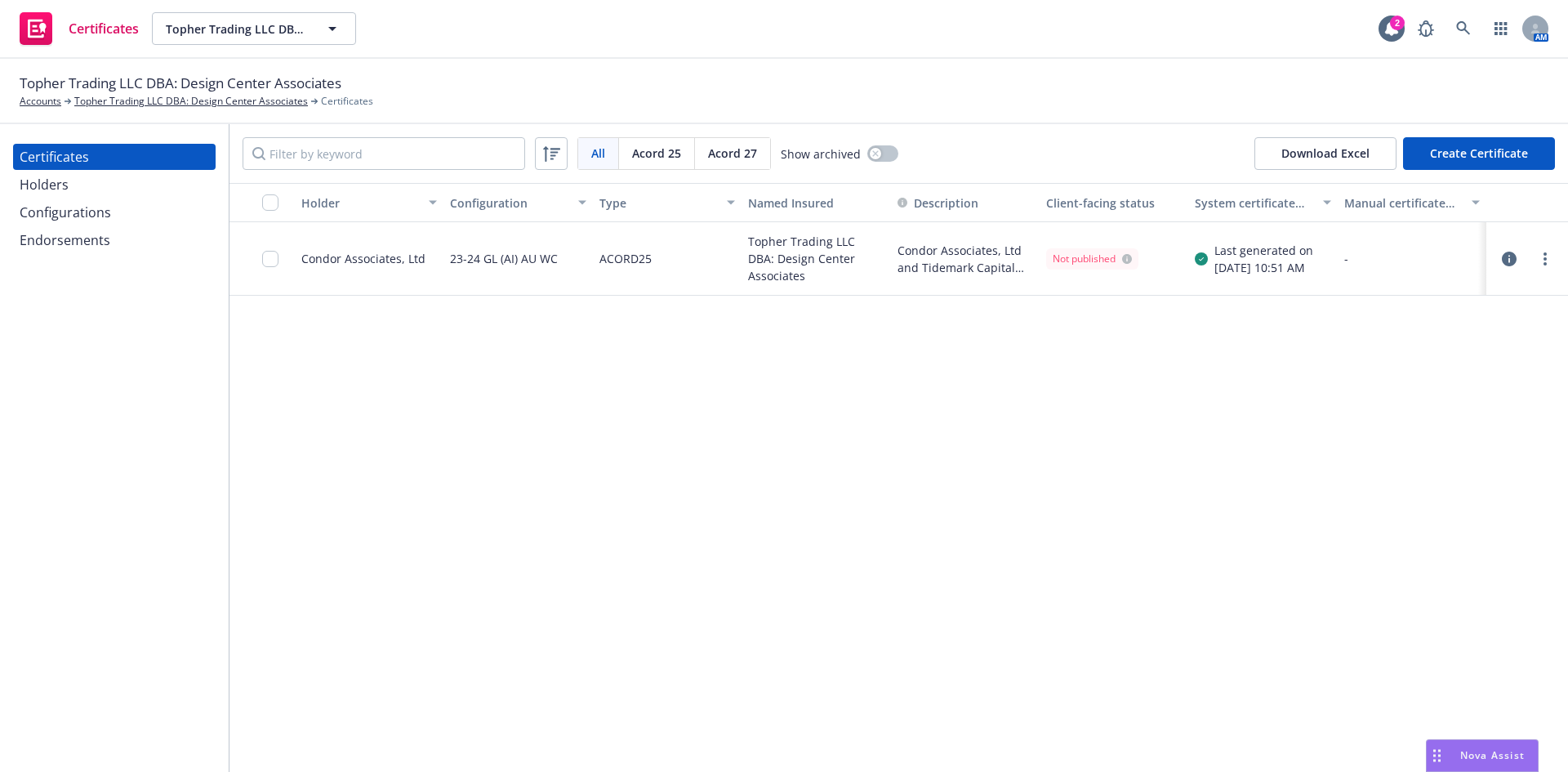
click at [746, 153] on span "Acord 27" at bounding box center [732, 153] width 49 height 17
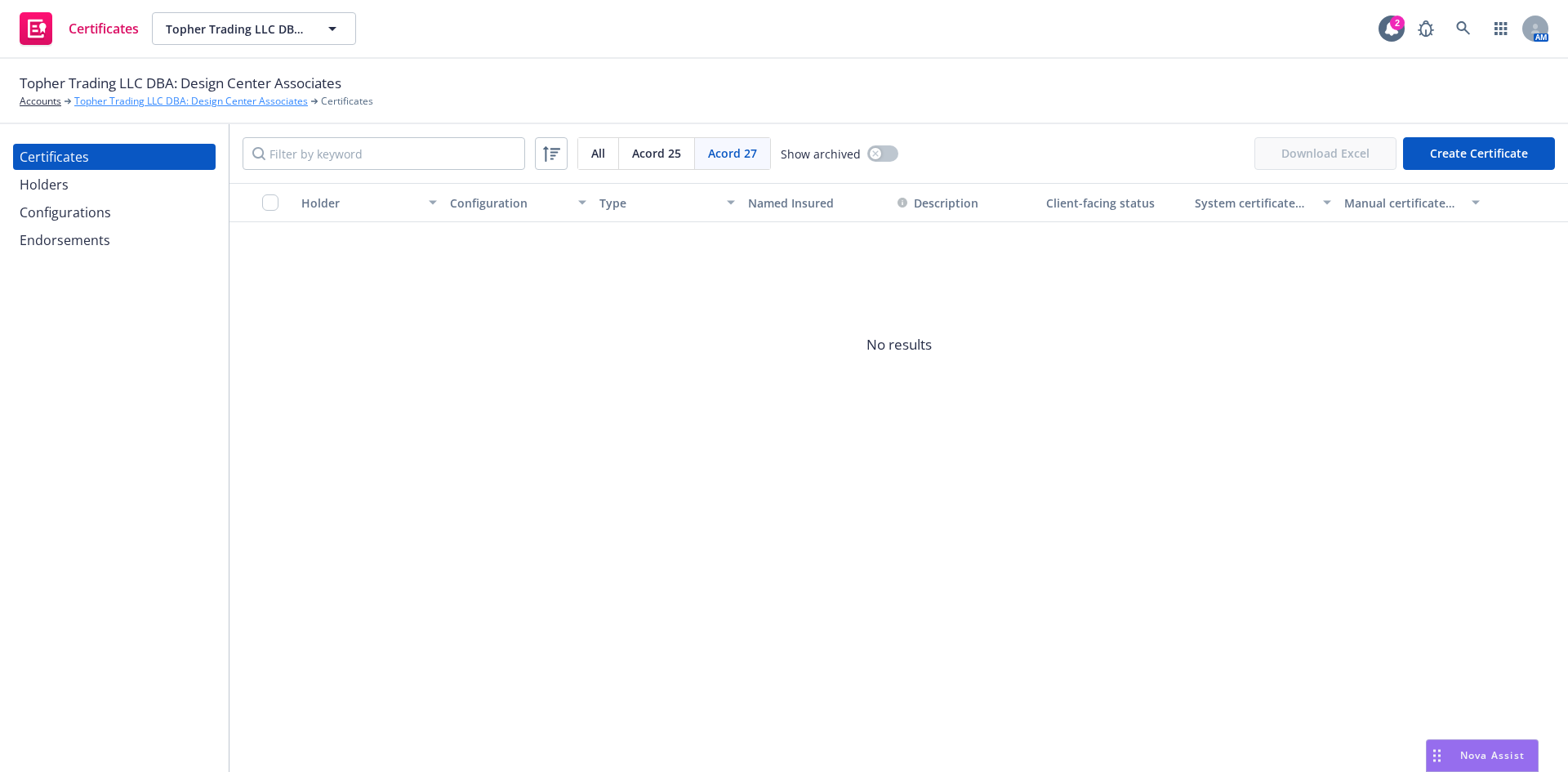
click at [197, 105] on link "Topher Trading LLC DBA: Design Center Associates" at bounding box center [190, 101] width 233 height 14
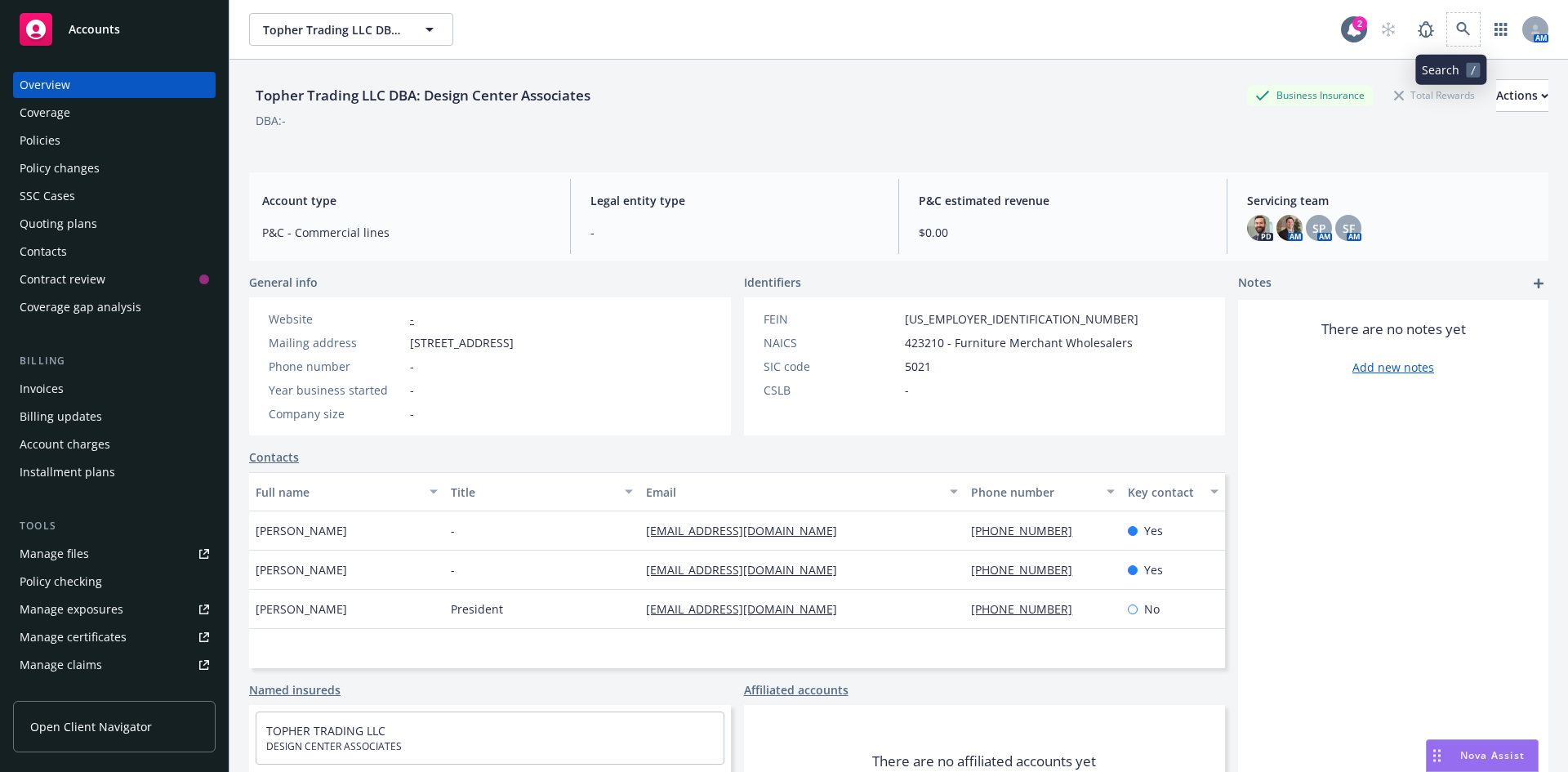
click at [1447, 18] on span at bounding box center [1463, 30] width 32 height 32
click at [1447, 22] on link at bounding box center [1463, 30] width 32 height 32
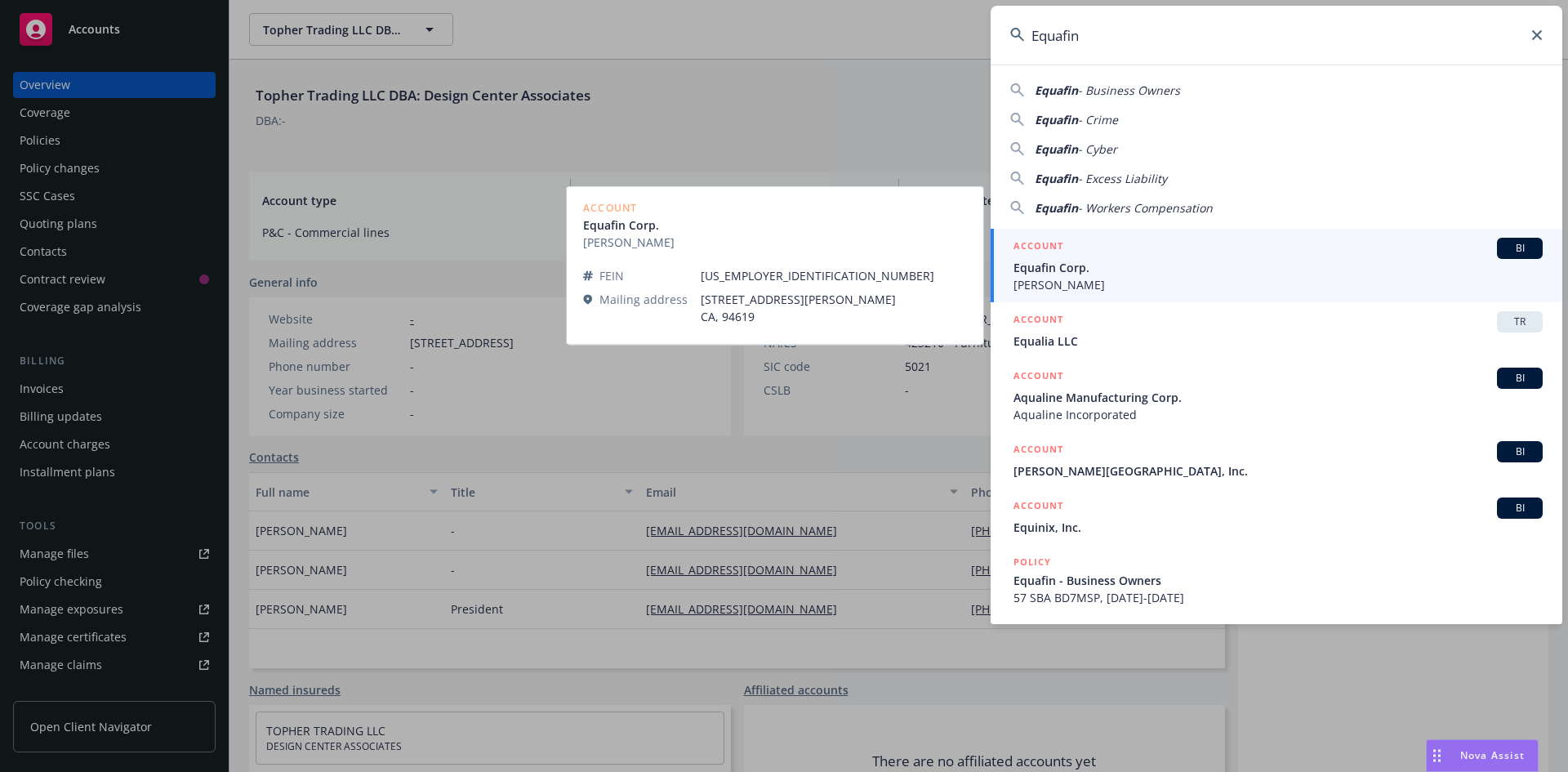
type input "Equafin"
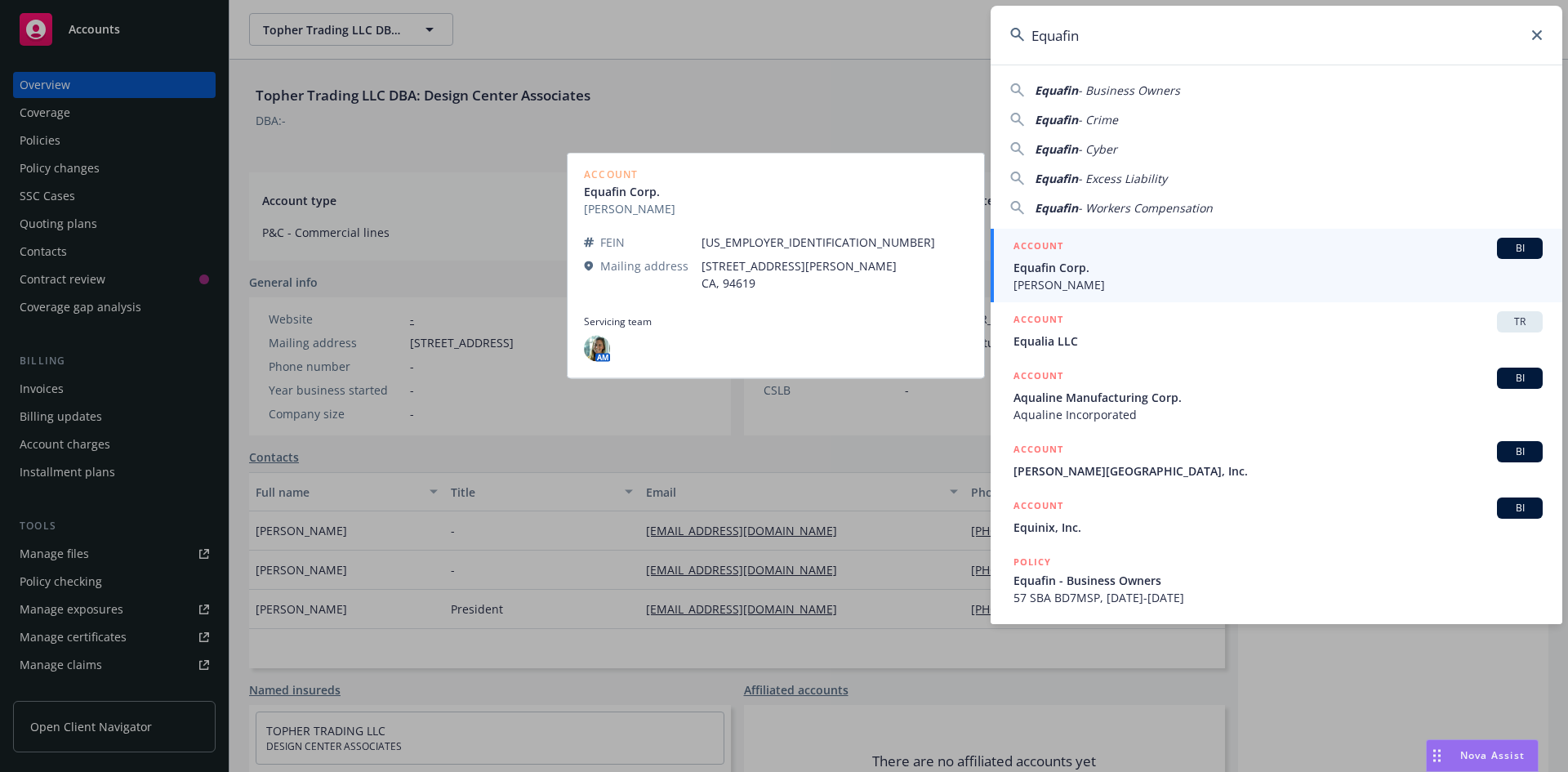
click at [1198, 266] on span "Equafin Corp." at bounding box center [1278, 267] width 529 height 17
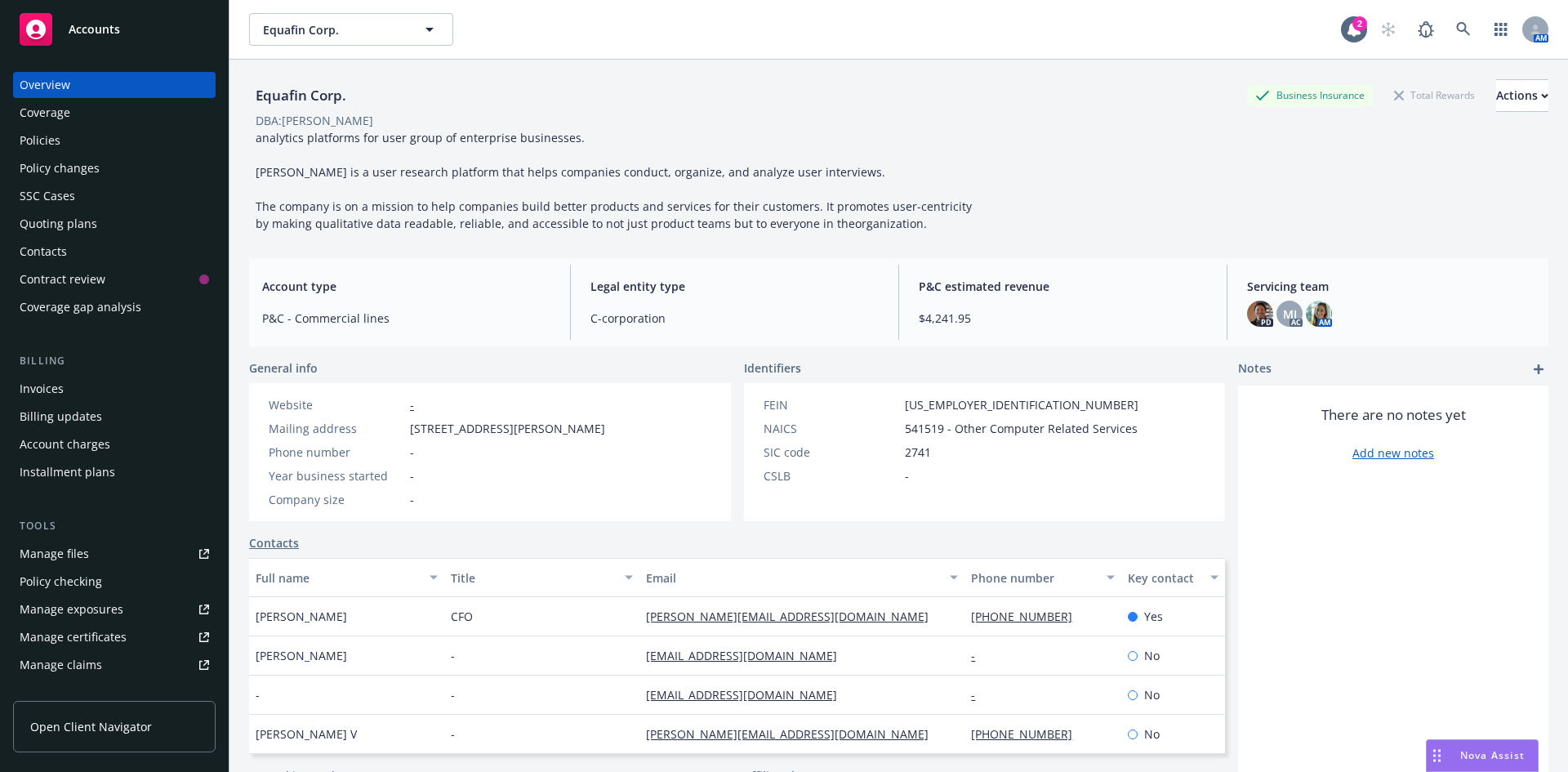
click at [97, 630] on div "Manage certificates" at bounding box center [73, 637] width 107 height 26
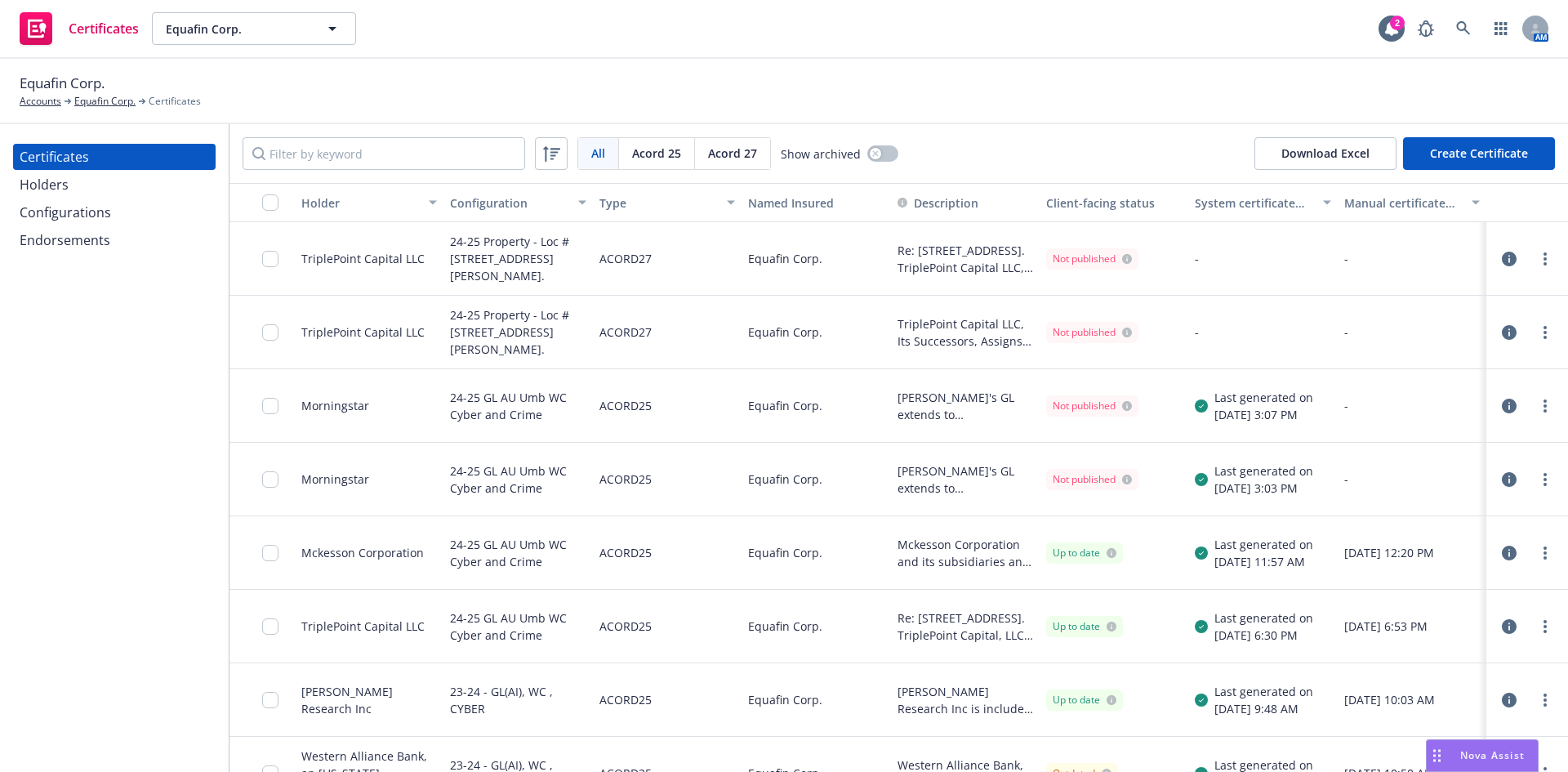
drag, startPoint x: 0, startPoint y: 0, endPoint x: 78, endPoint y: 233, distance: 245.7
click at [78, 233] on div "Endorsements" at bounding box center [65, 240] width 90 height 26
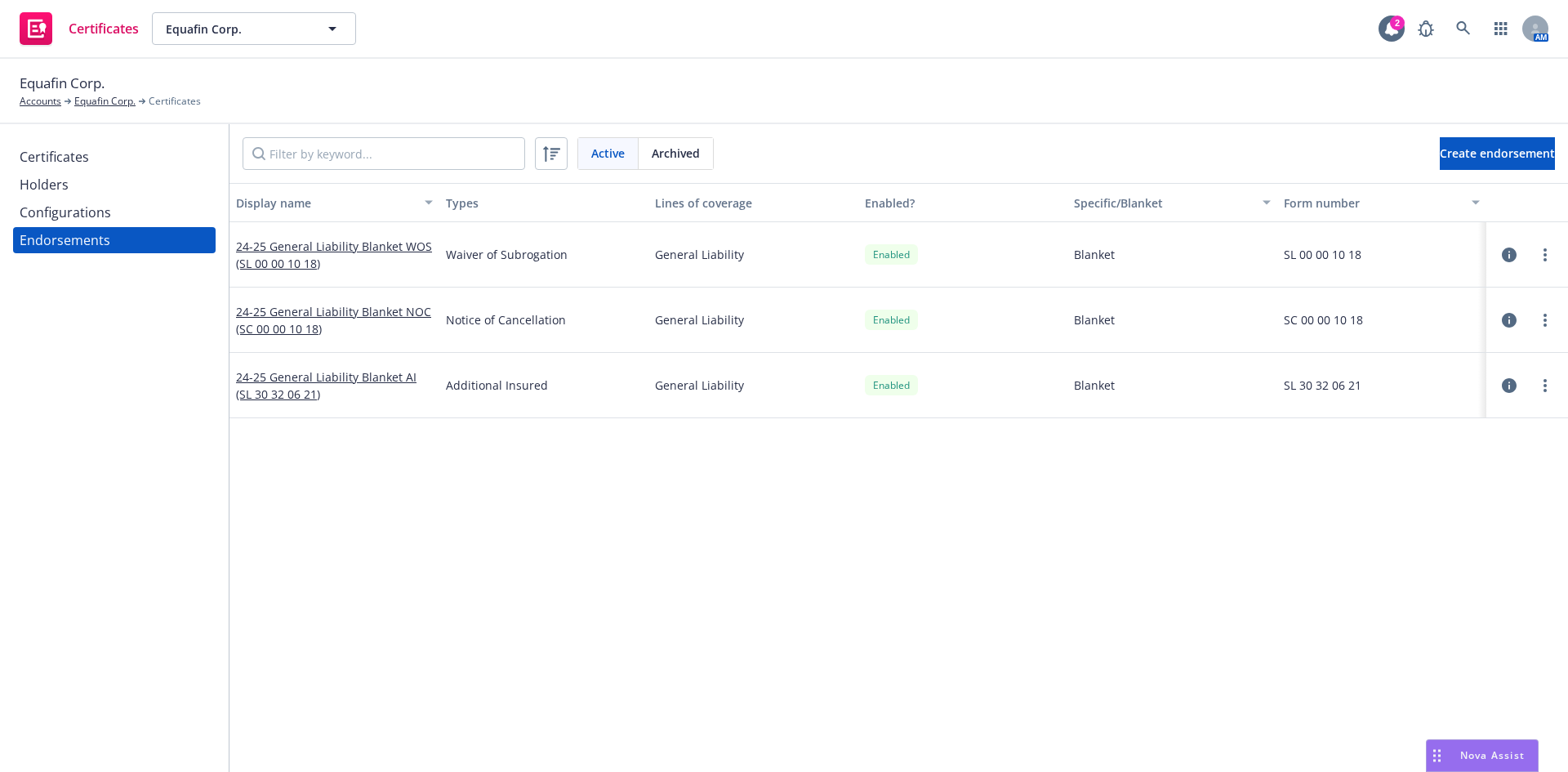
click at [78, 216] on div "Configurations" at bounding box center [66, 211] width 91 height 26
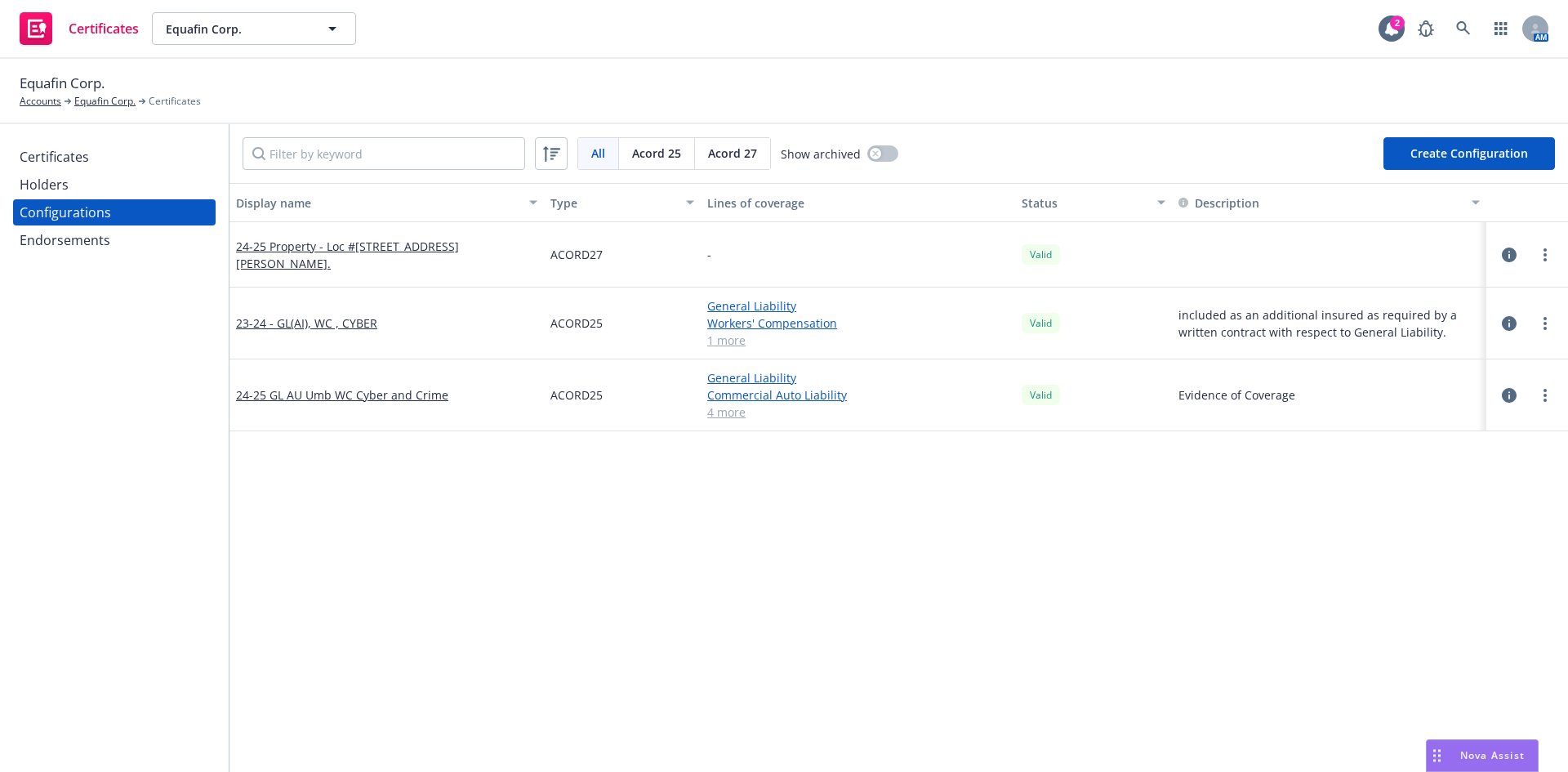
click at [72, 152] on div "Certificates" at bounding box center [54, 156] width 69 height 26
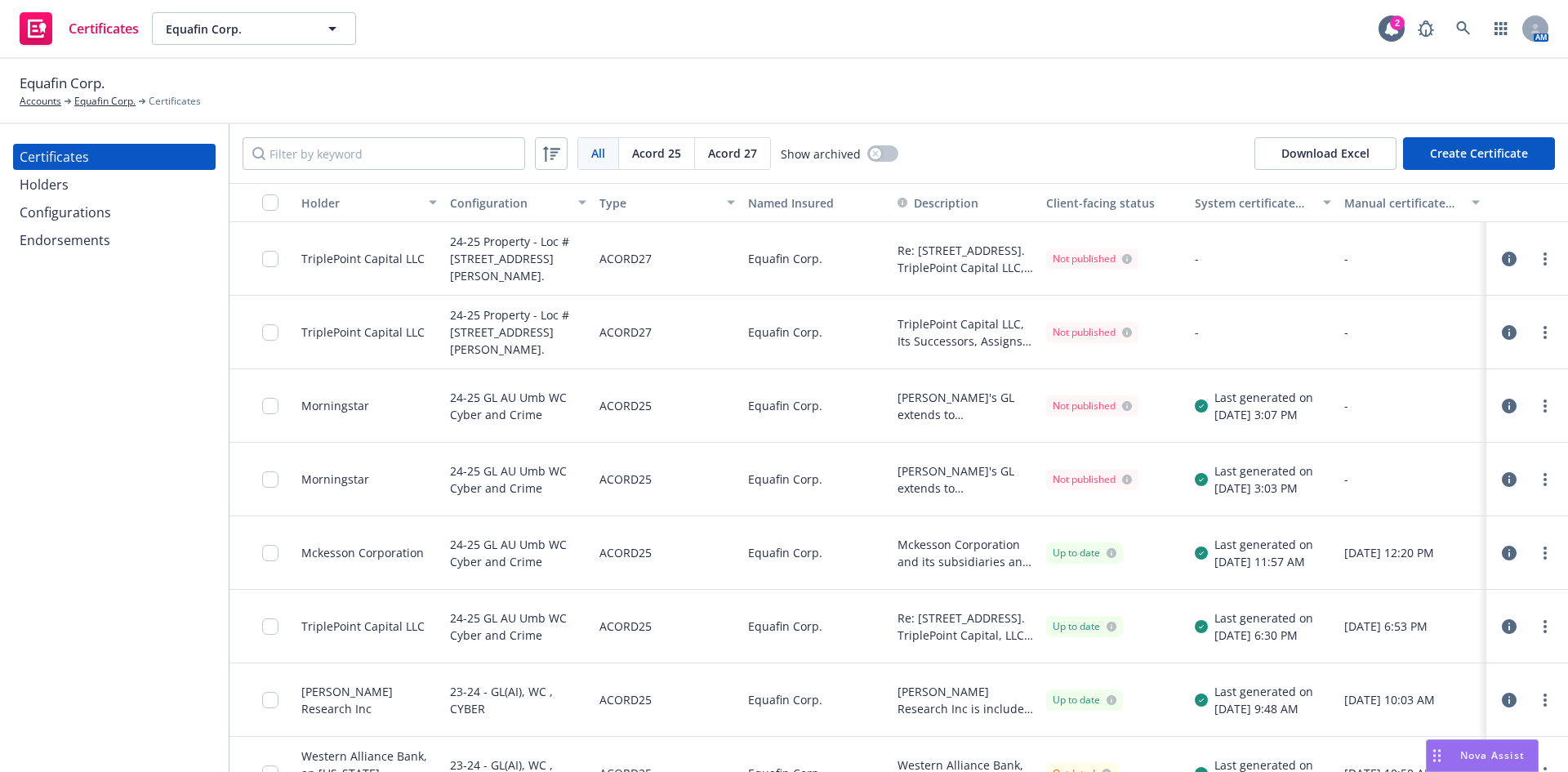
click at [728, 153] on span "Acord 27" at bounding box center [732, 153] width 49 height 17
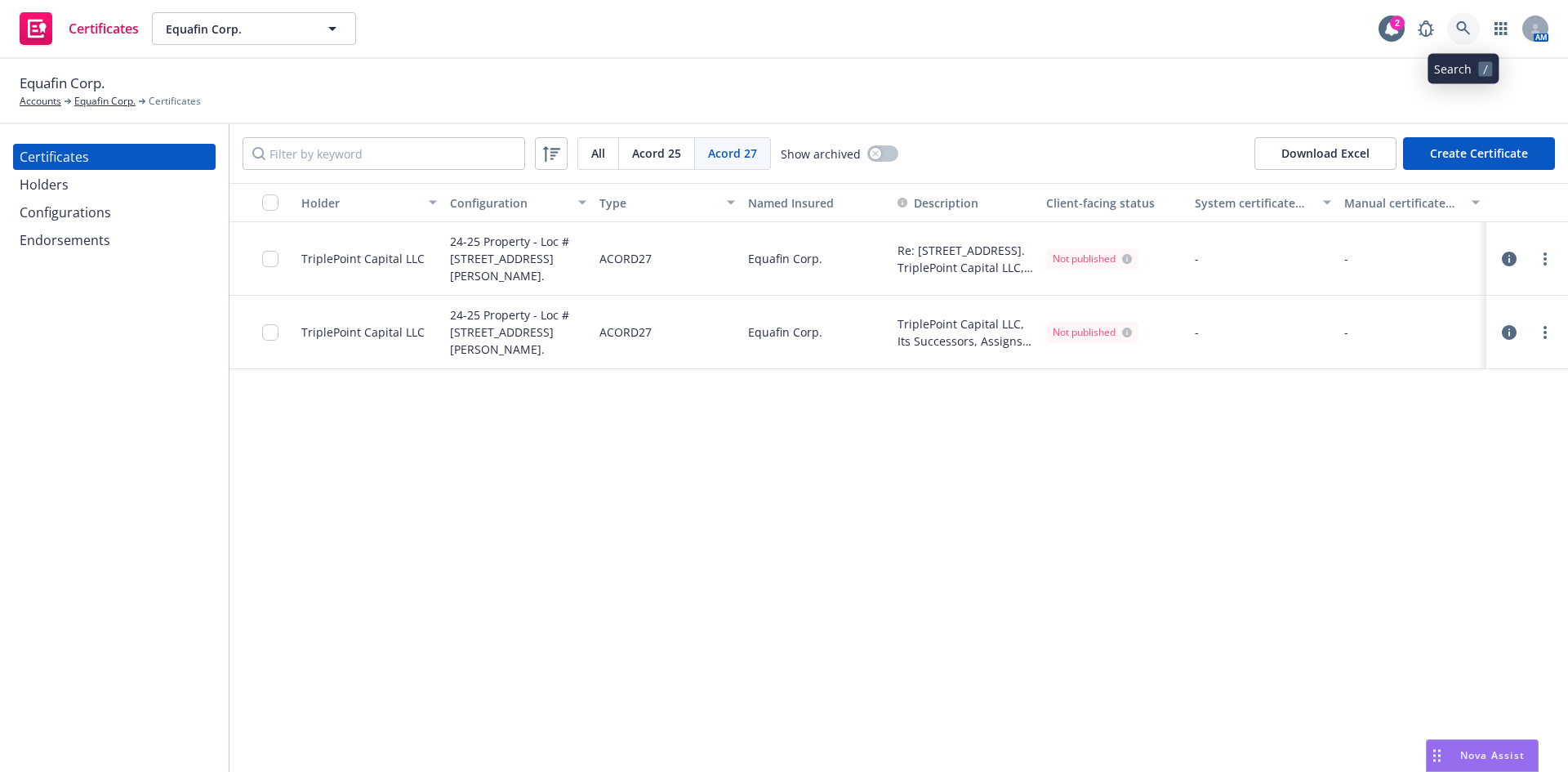
click at [1467, 37] on link at bounding box center [1463, 29] width 32 height 32
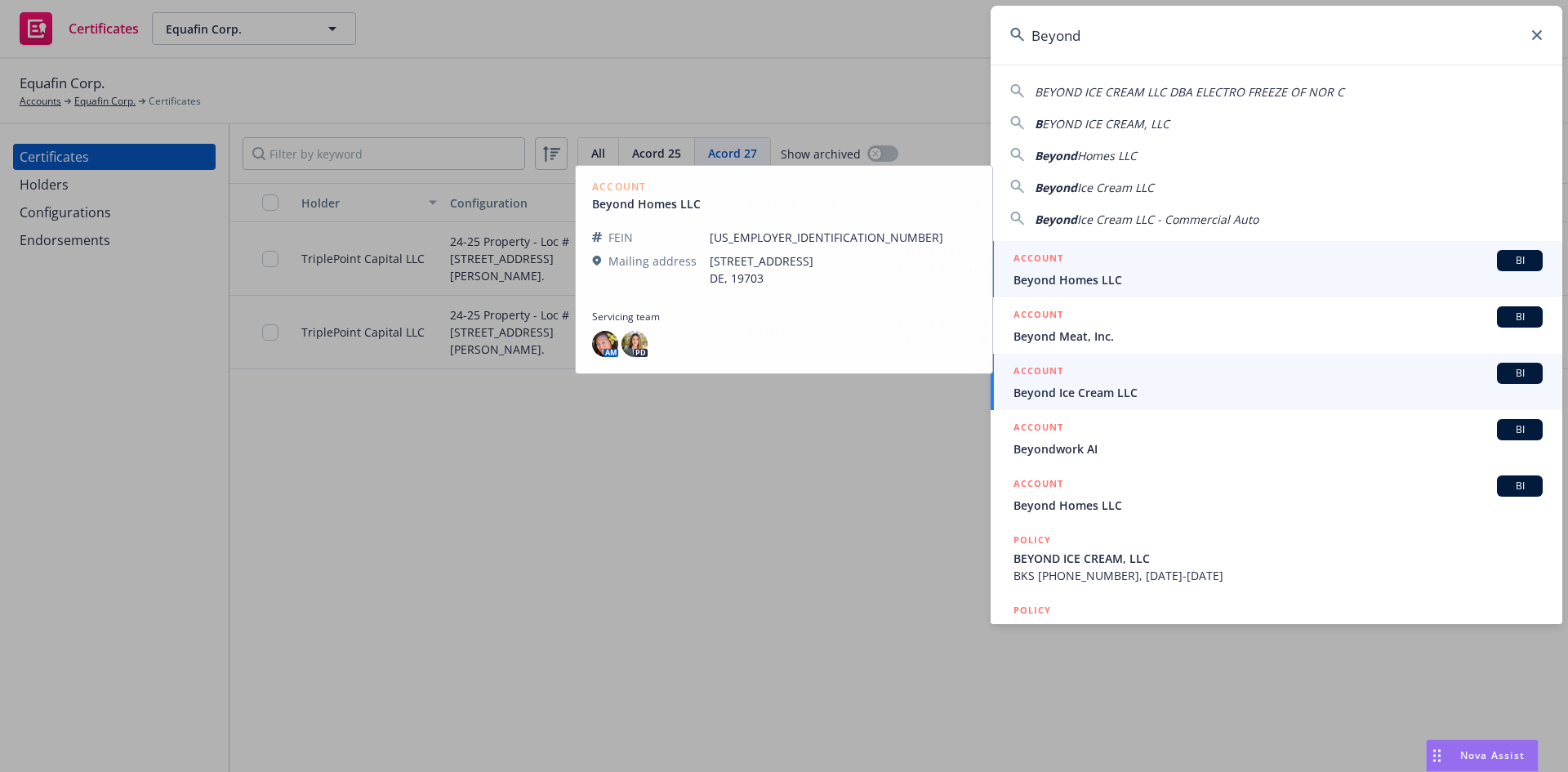
type input "Beyond"
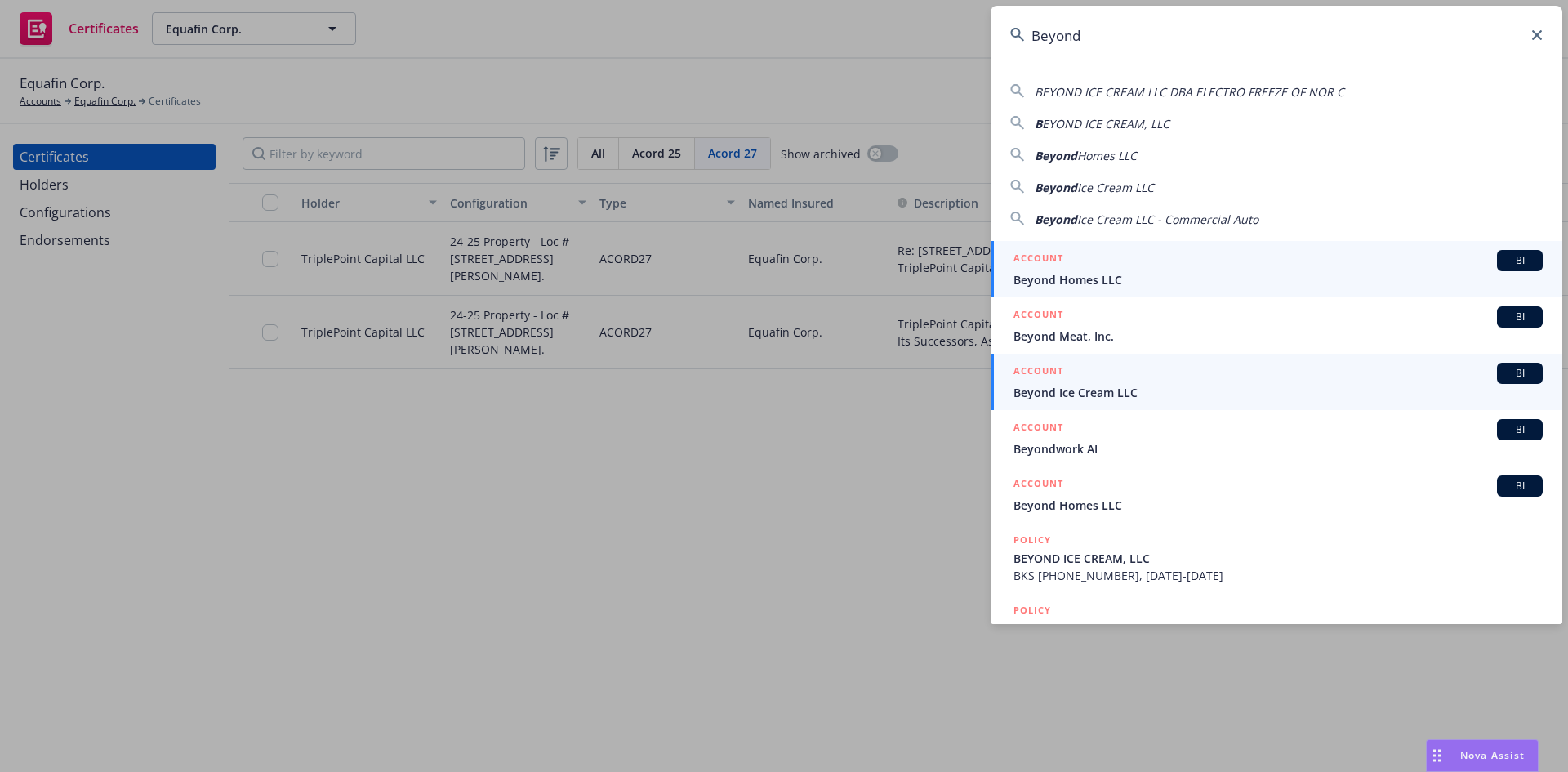
click at [1102, 395] on span "Beyond Ice Cream LLC" at bounding box center [1278, 392] width 529 height 17
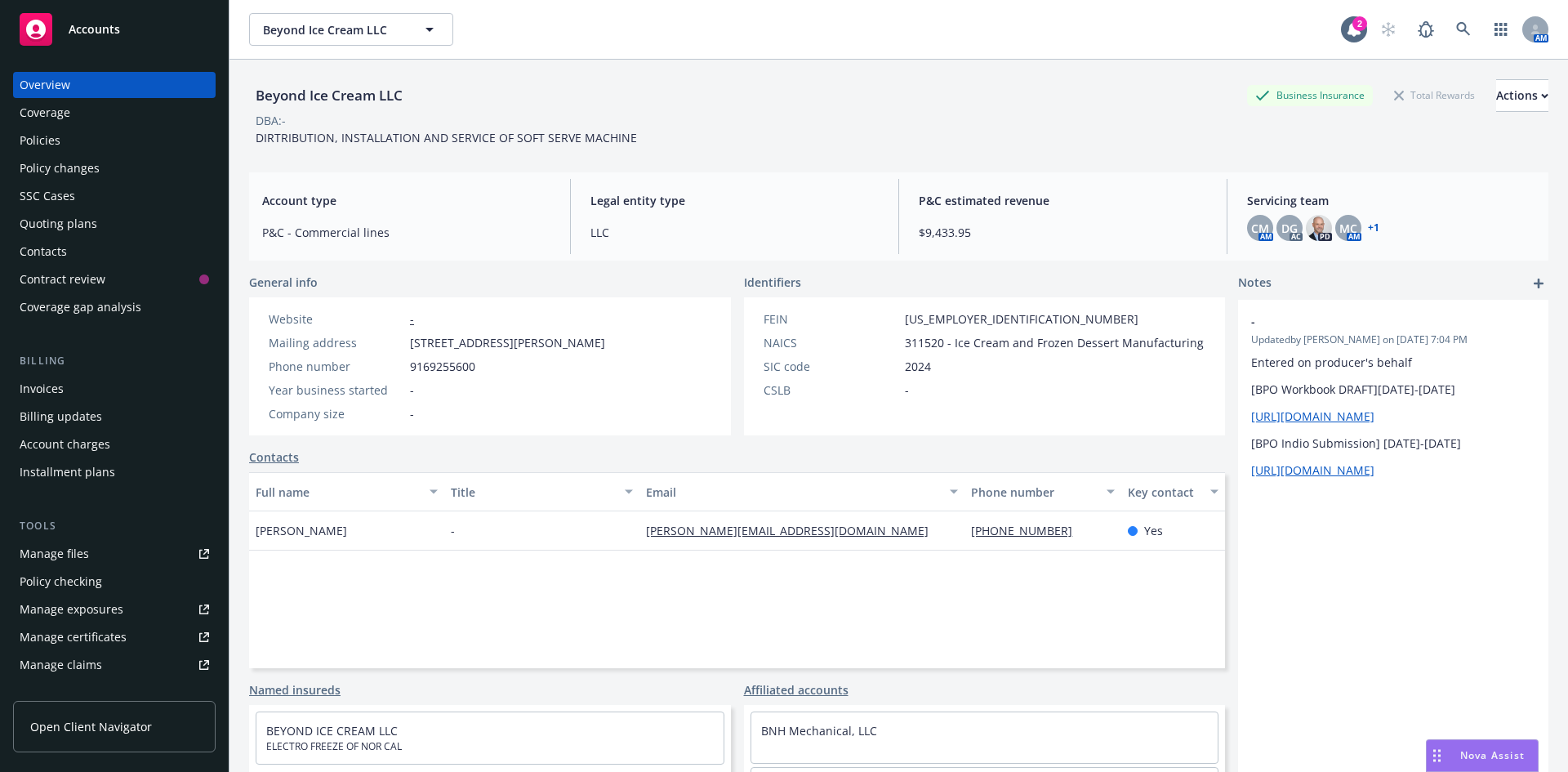
click at [82, 631] on div "Manage certificates" at bounding box center [73, 637] width 107 height 26
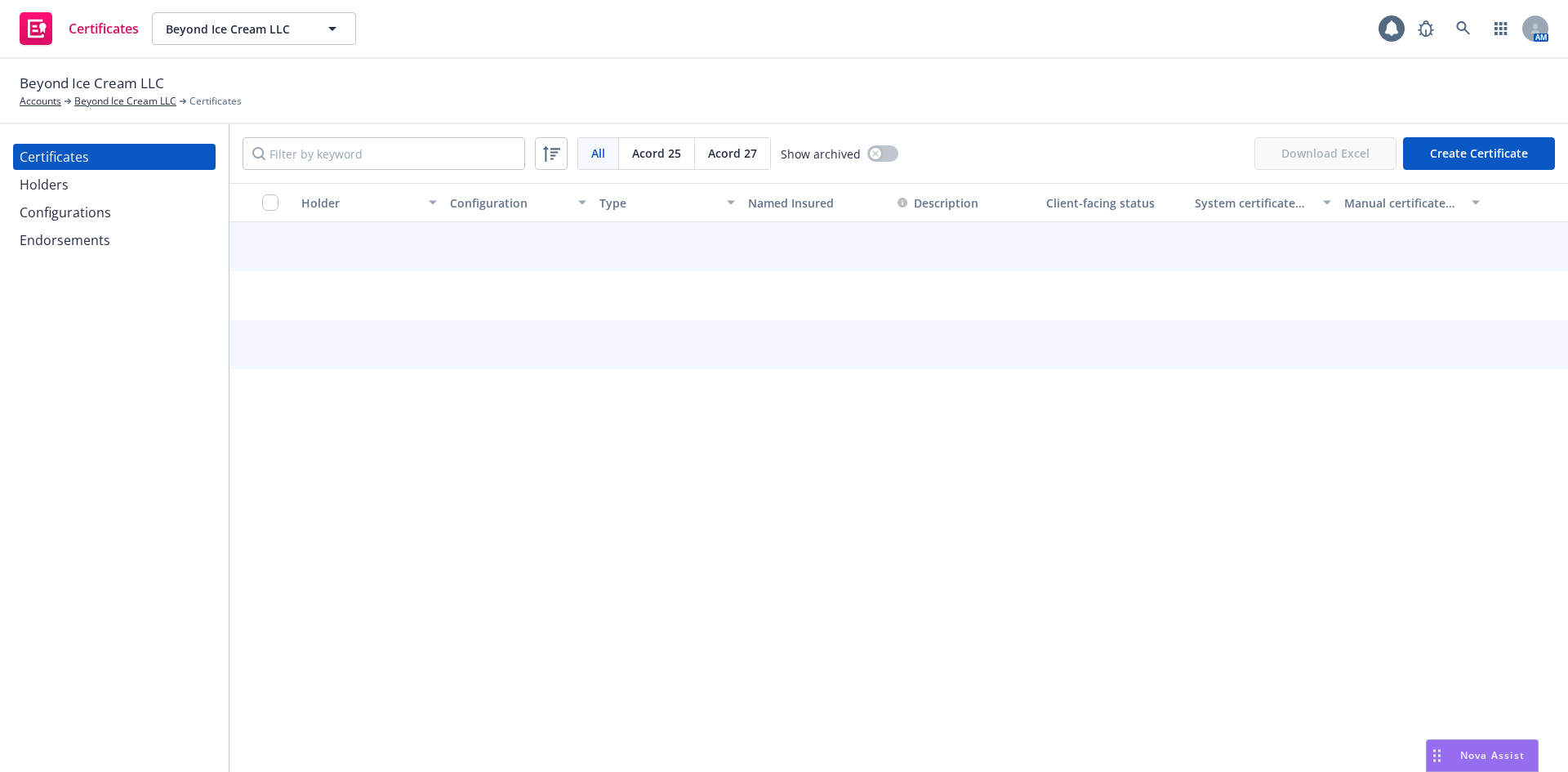
click at [739, 149] on span "Acord 27" at bounding box center [732, 153] width 49 height 17
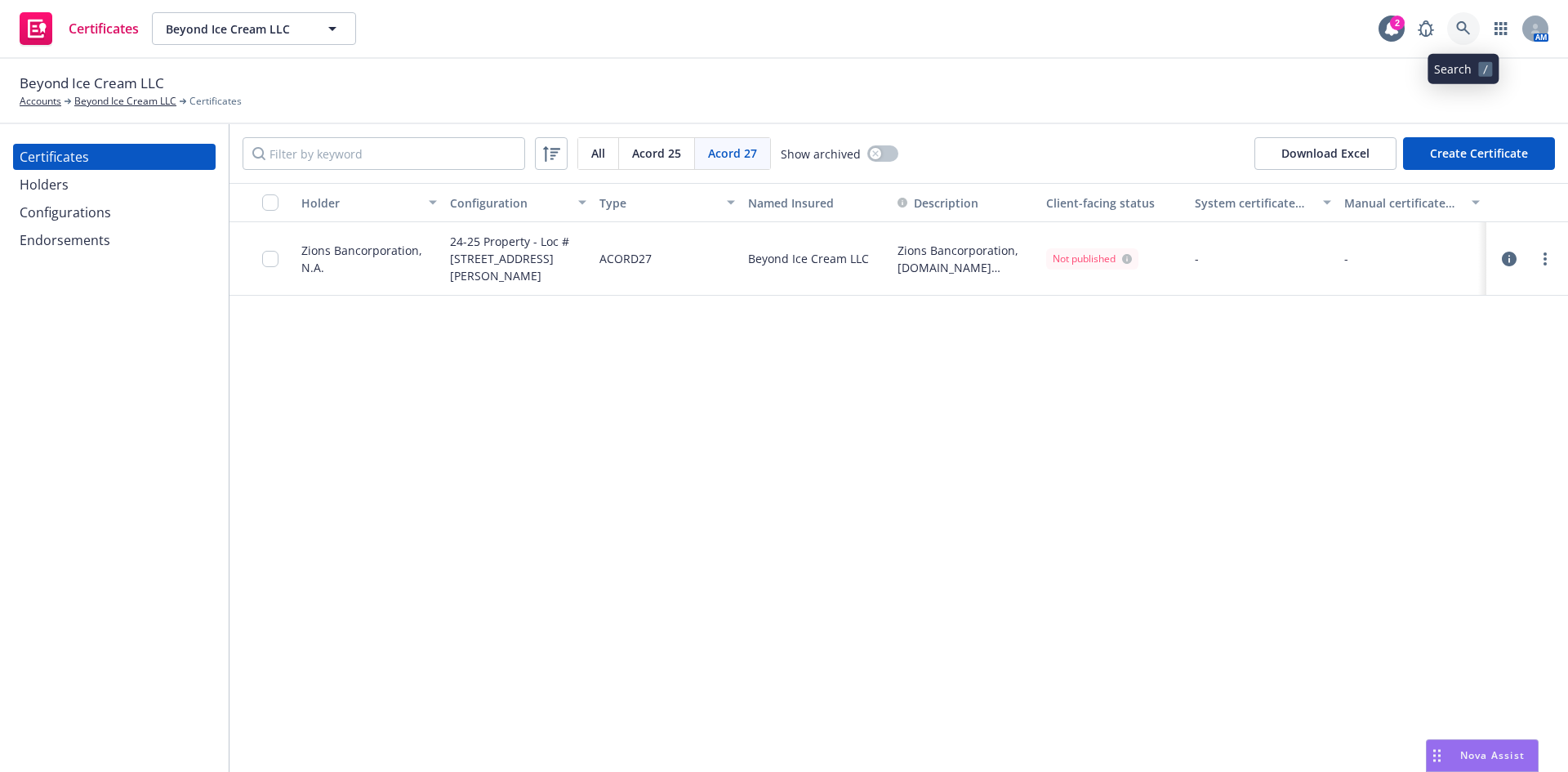
click at [1456, 26] on icon at bounding box center [1462, 28] width 14 height 14
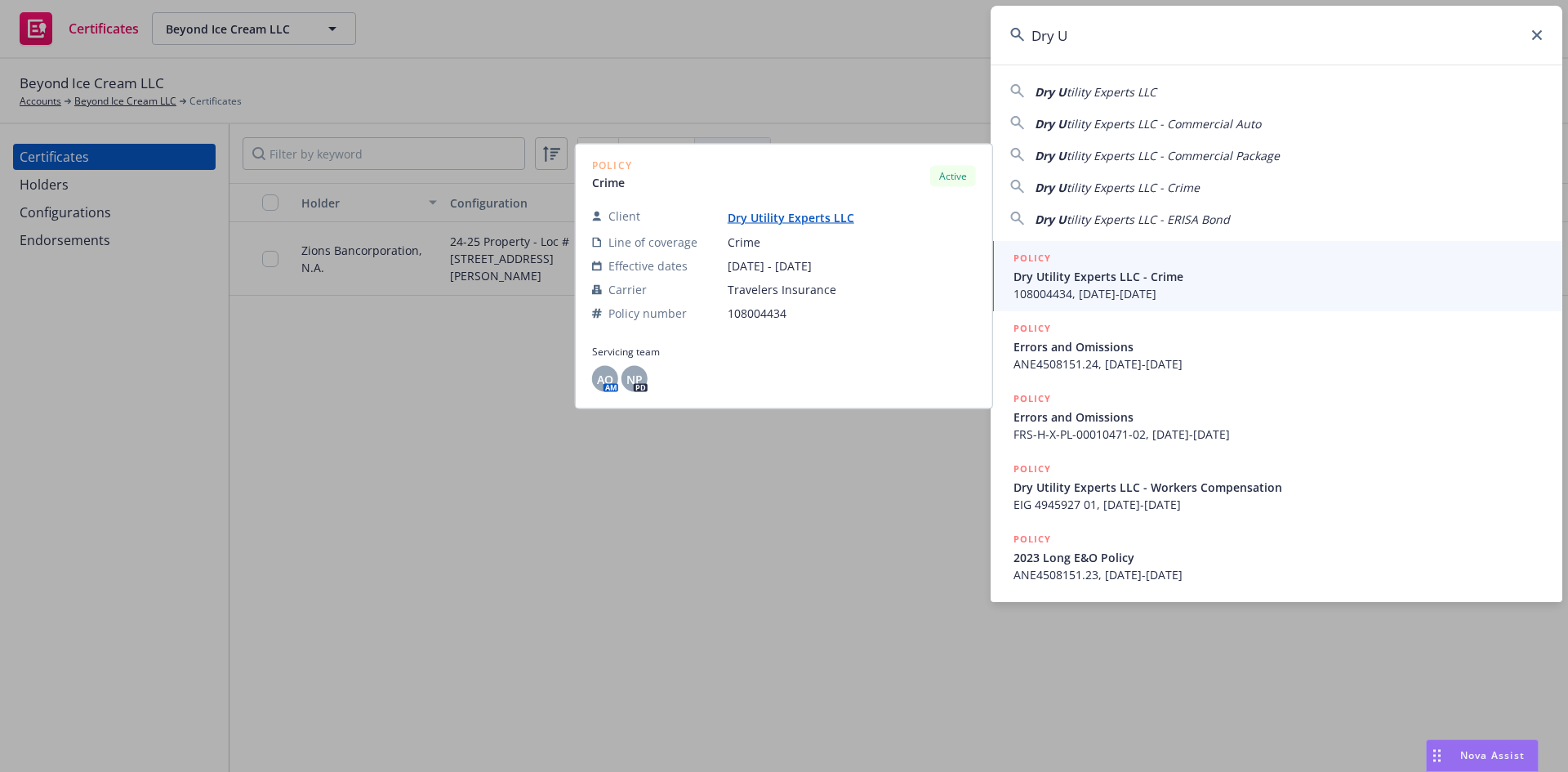
click at [1159, 92] on div "Dry U tility Experts LLC" at bounding box center [1277, 91] width 533 height 20
type input "Dry Utility Experts LLC"
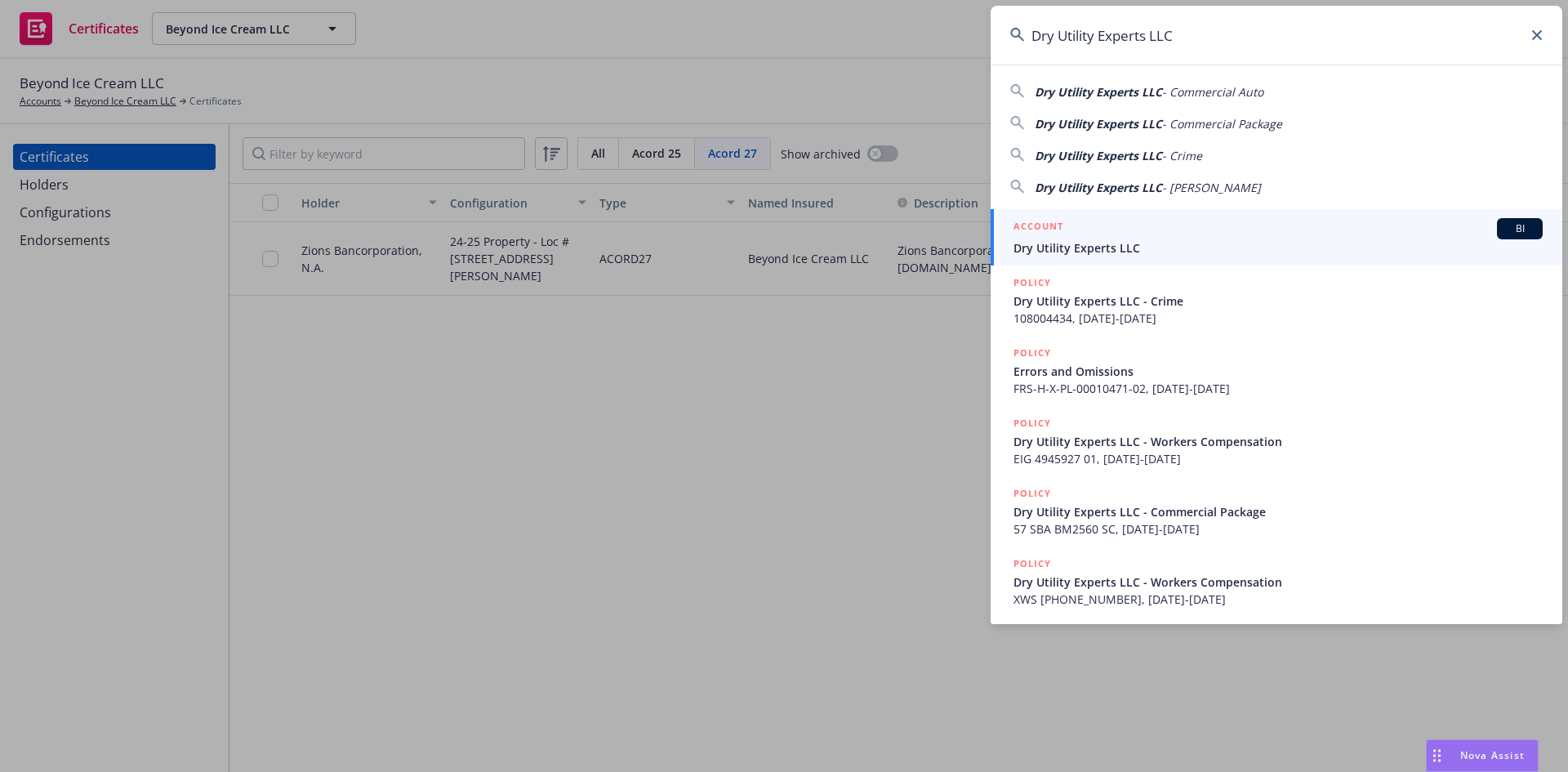
click at [1074, 253] on span "Dry Utility Experts LLC" at bounding box center [1278, 247] width 529 height 17
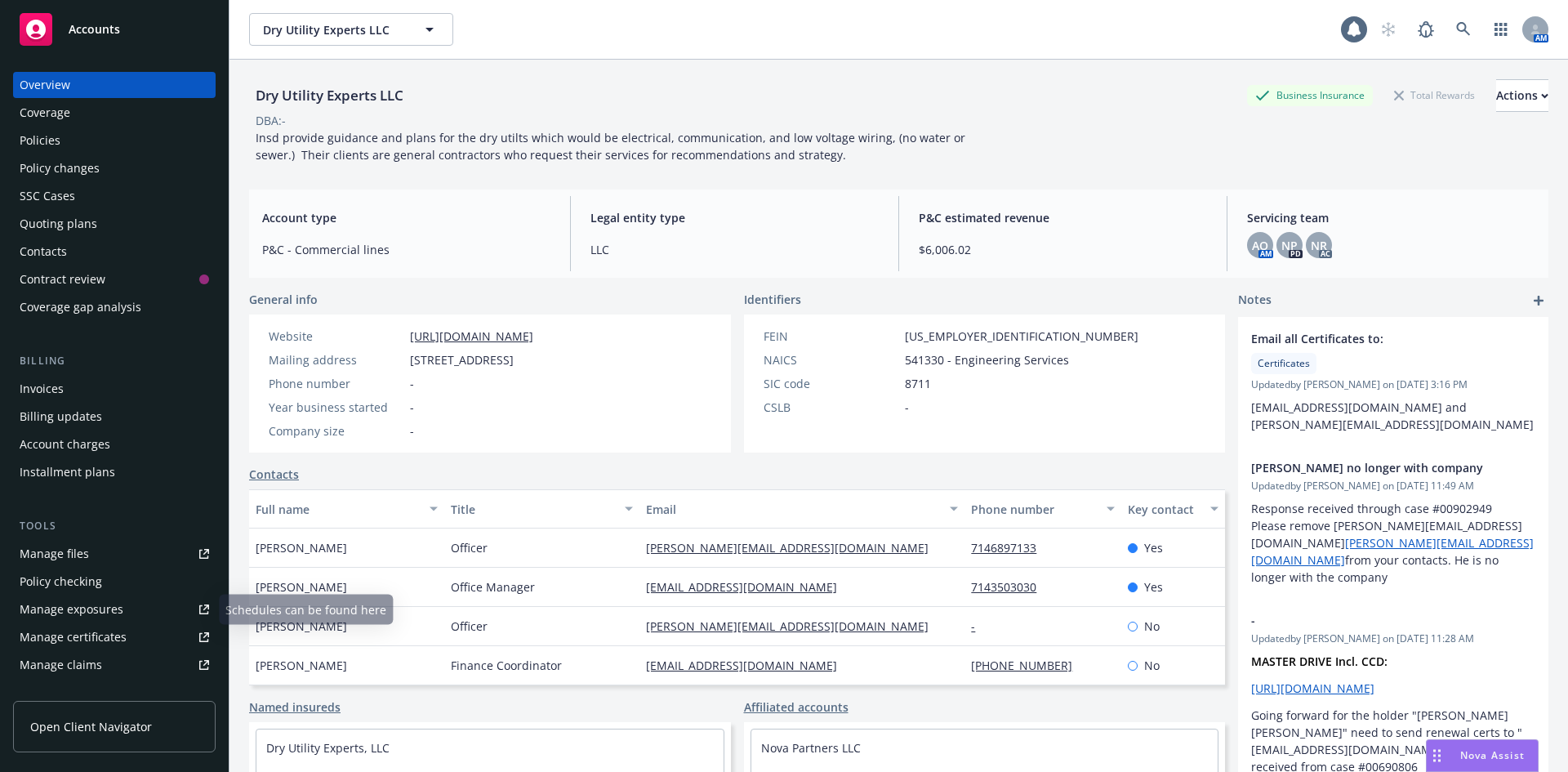
click at [133, 642] on link "Manage certificates" at bounding box center [114, 637] width 203 height 26
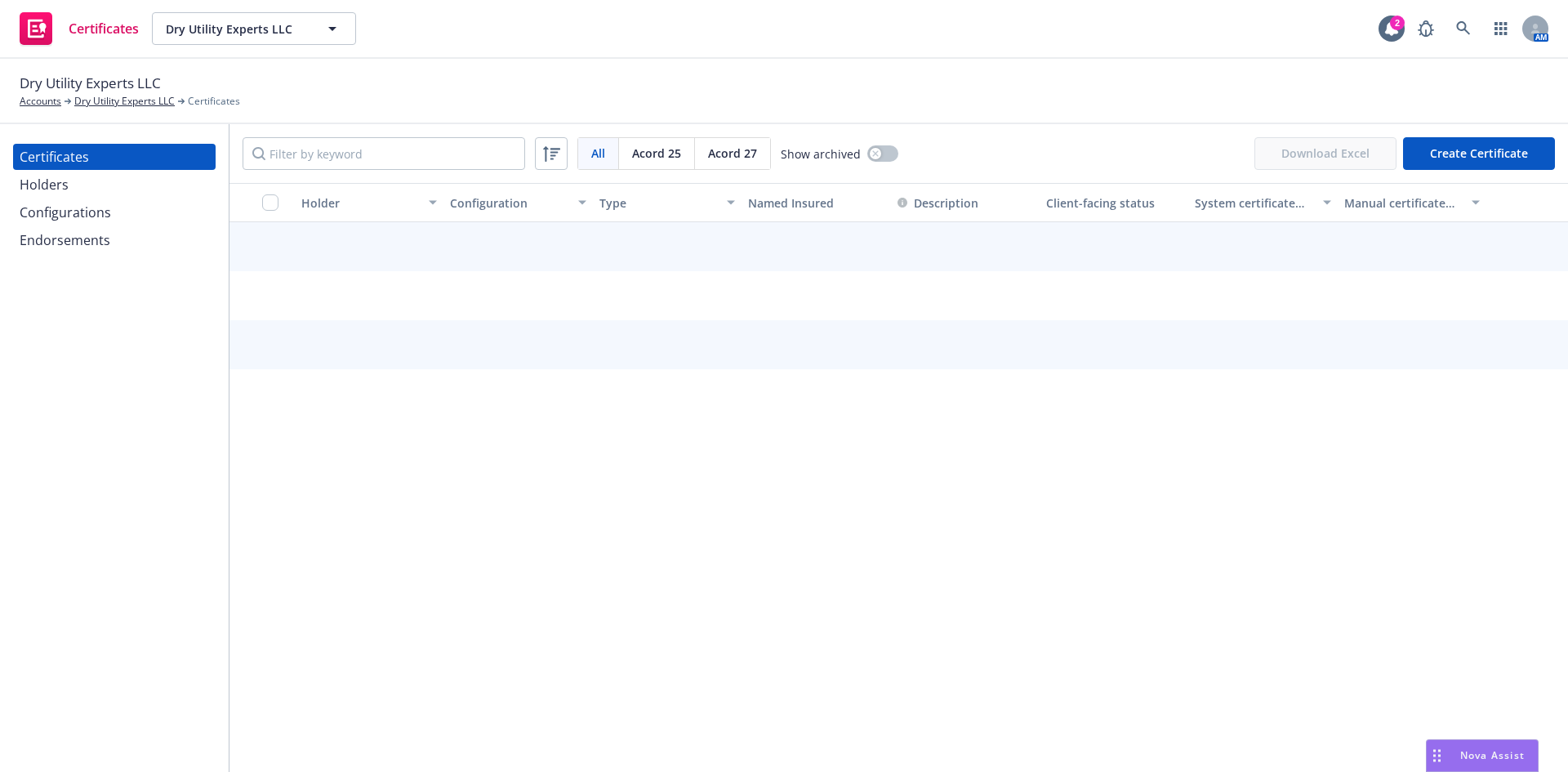
click at [745, 154] on span "Acord 27" at bounding box center [732, 153] width 49 height 17
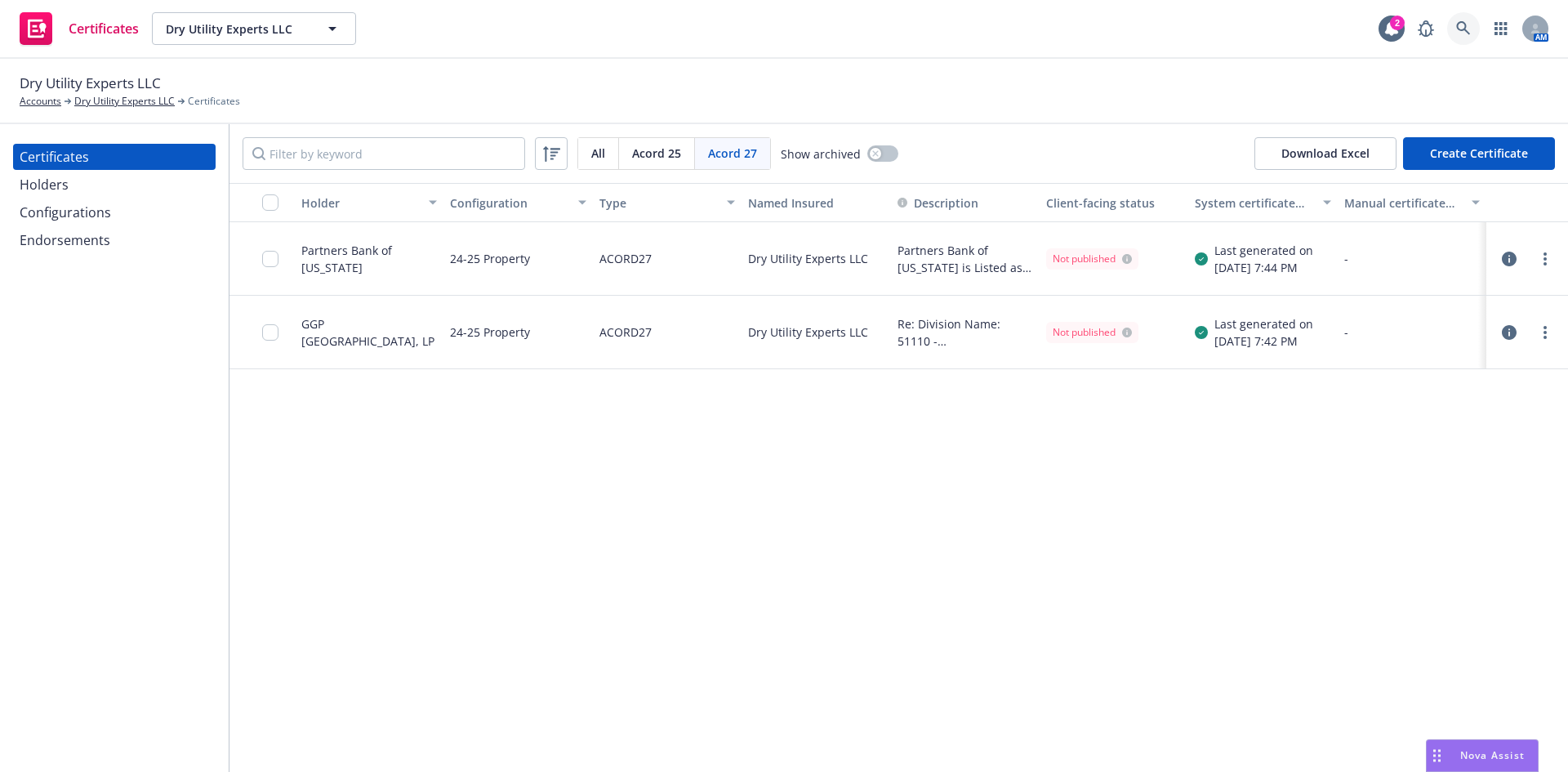
click at [1474, 37] on link at bounding box center [1463, 29] width 32 height 32
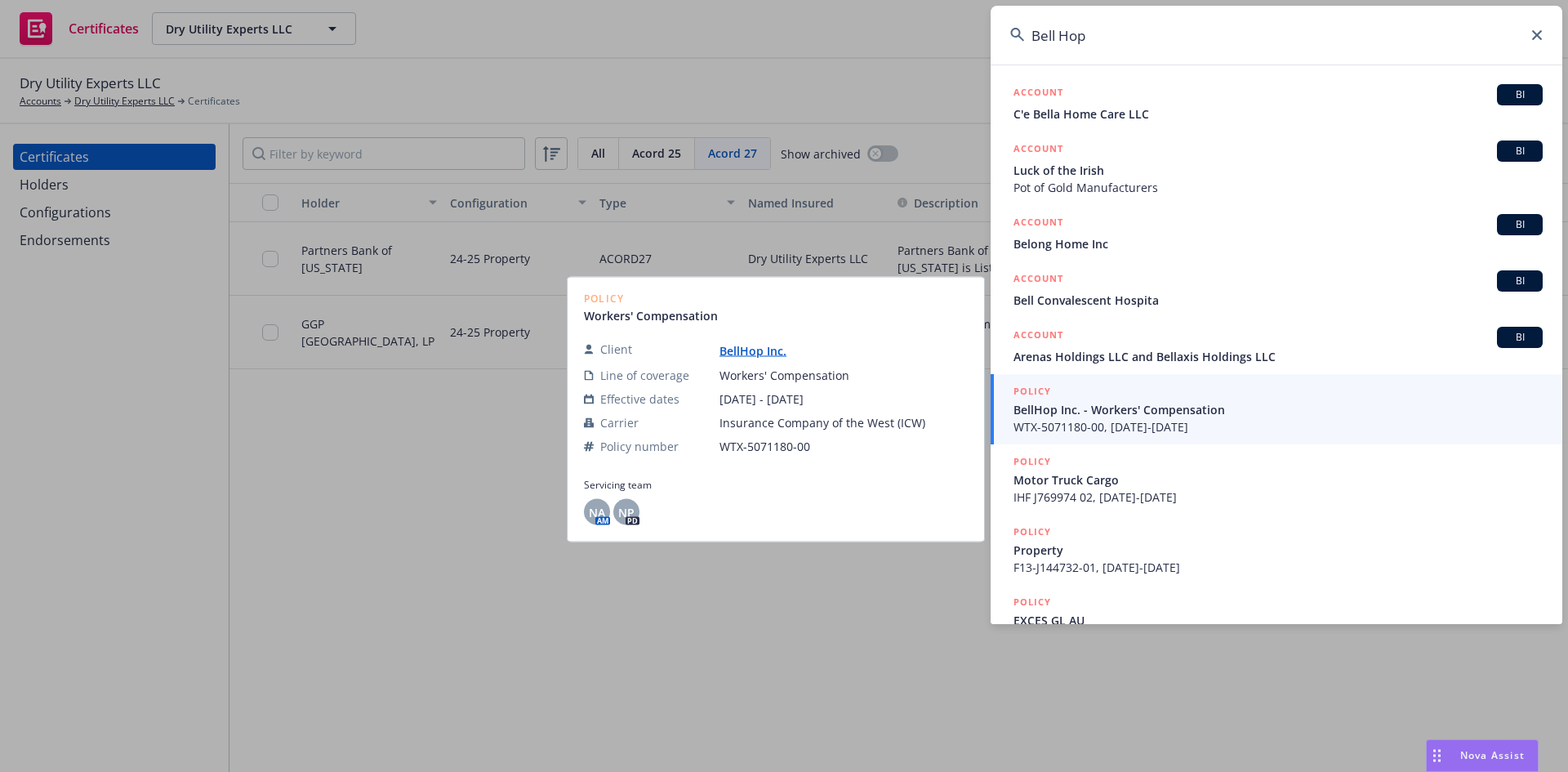
type input "Bell Hop"
click at [1055, 406] on span "BellHop Inc. - Workers' Compensation" at bounding box center [1278, 409] width 529 height 17
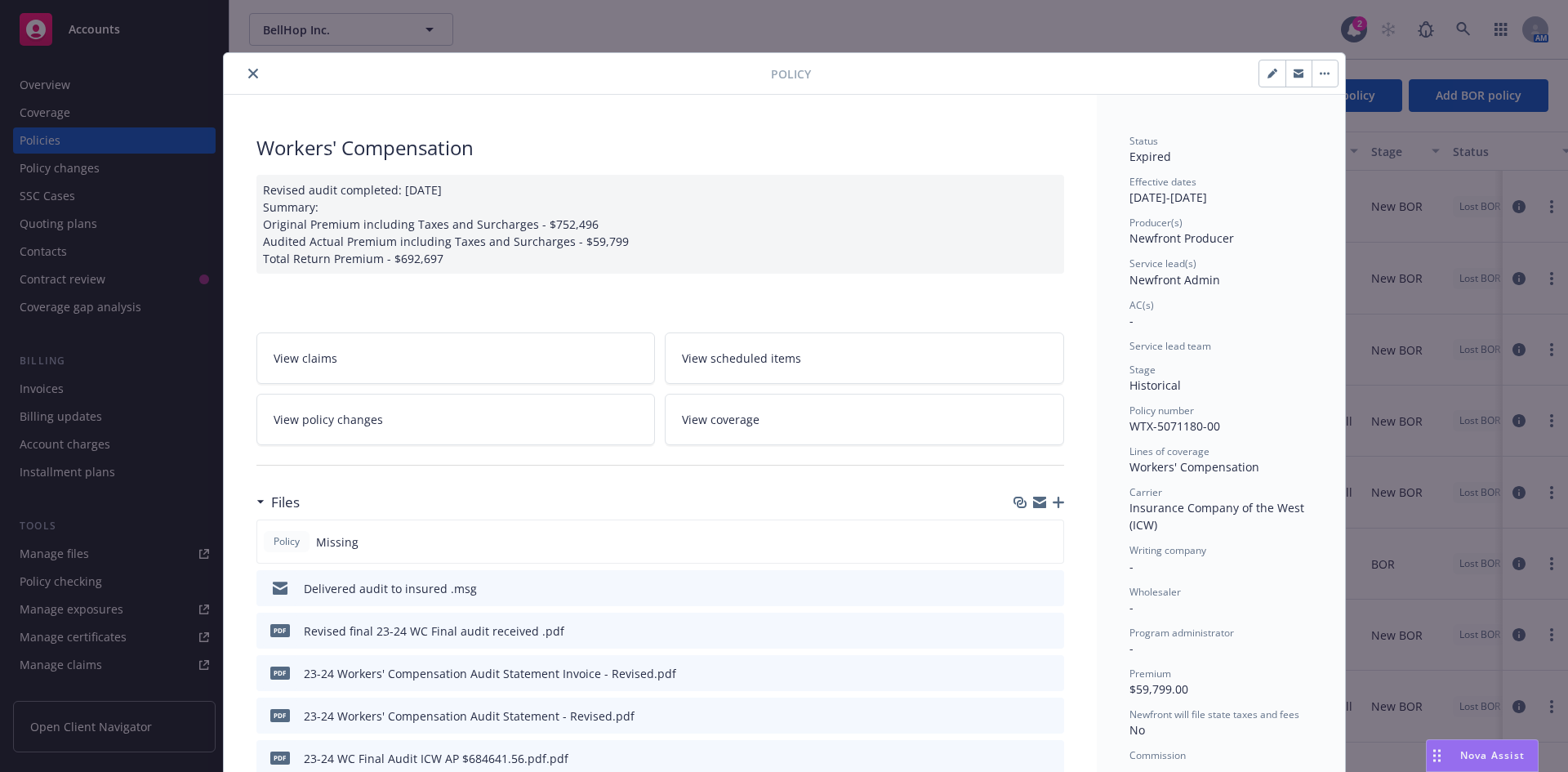
click at [245, 79] on button "close" at bounding box center [253, 73] width 20 height 20
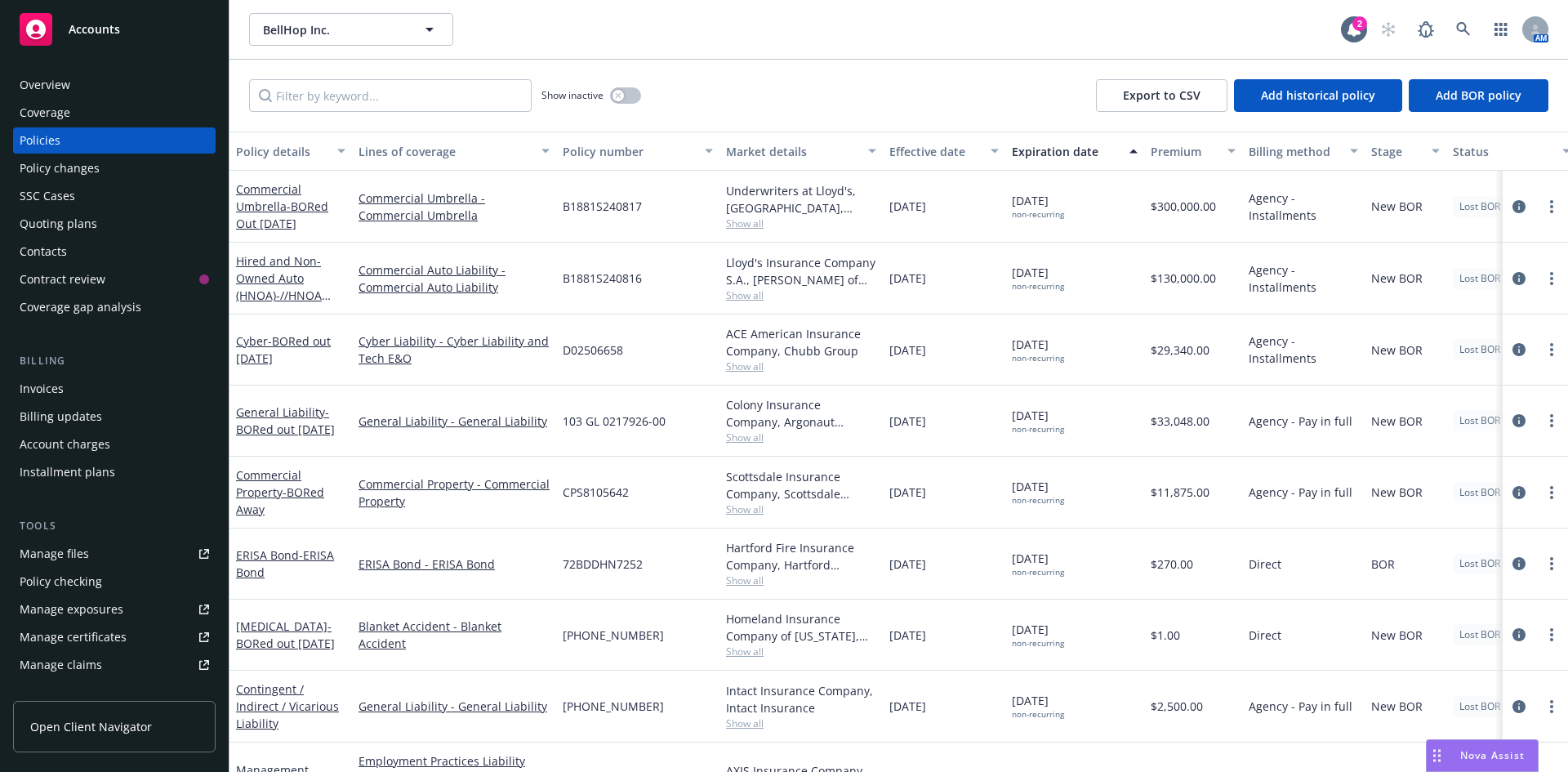
click at [117, 93] on div "Overview" at bounding box center [114, 85] width 189 height 26
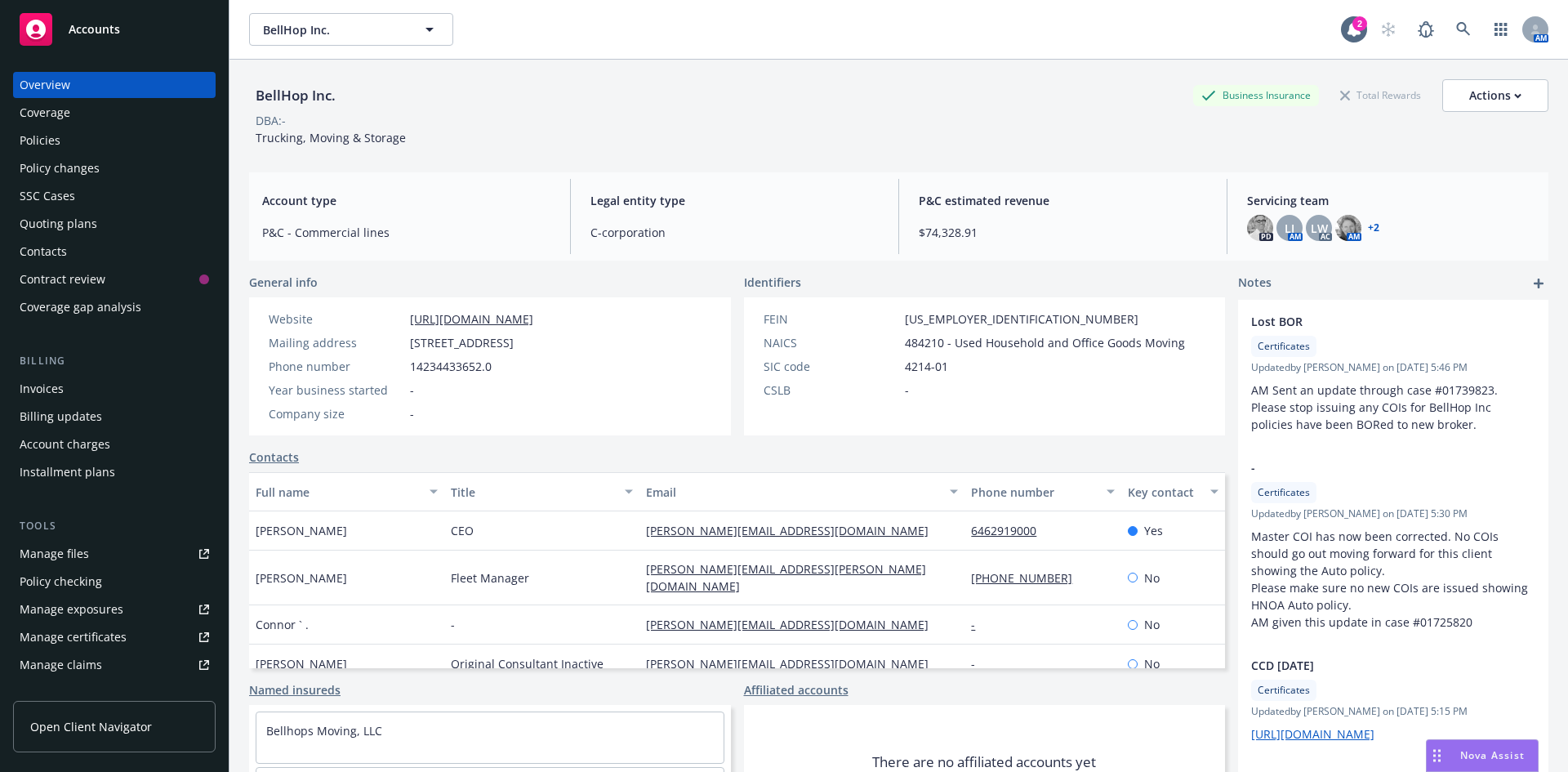
click at [96, 152] on div "Policies" at bounding box center [114, 140] width 189 height 26
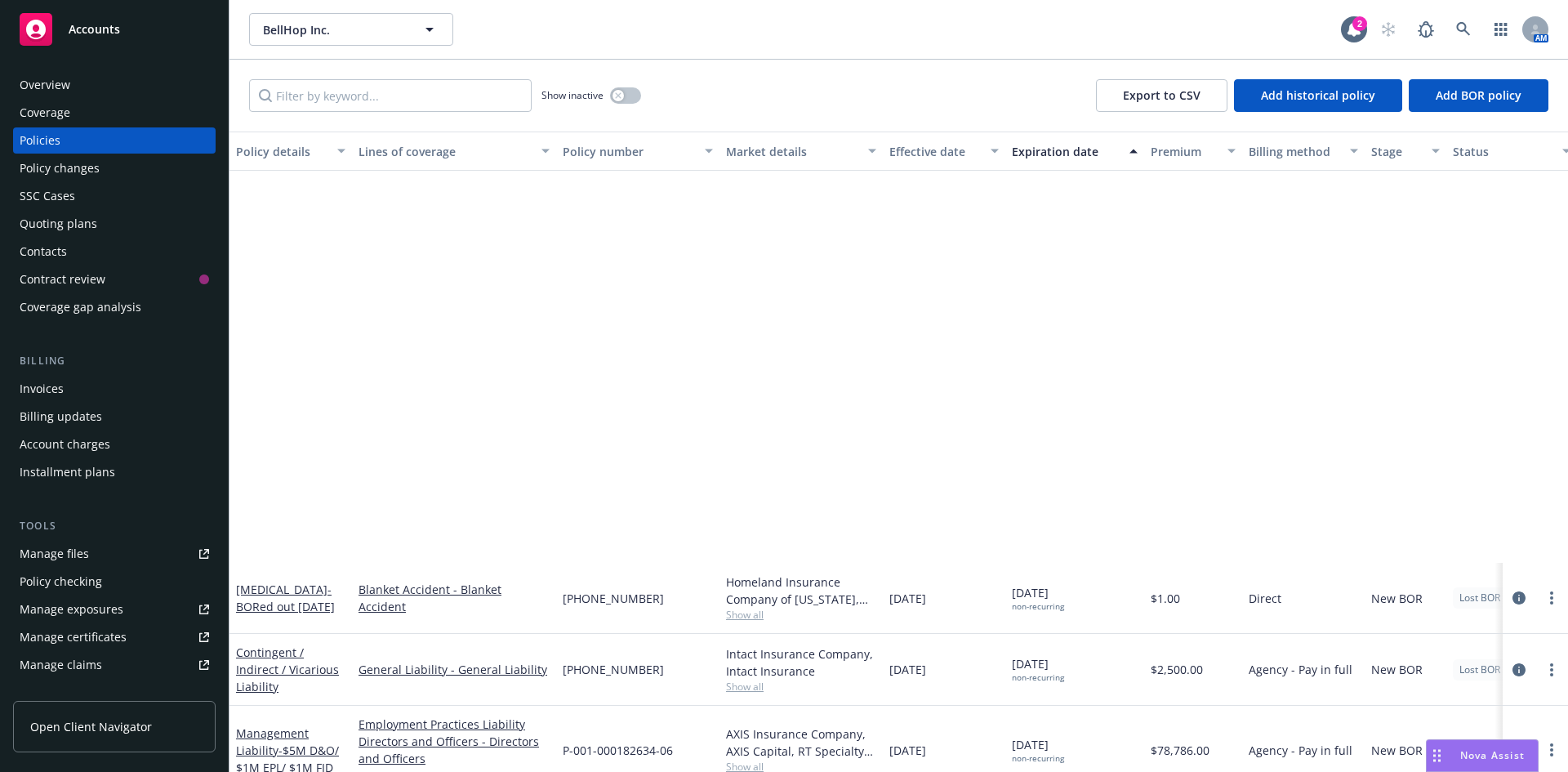
scroll to position [490, 0]
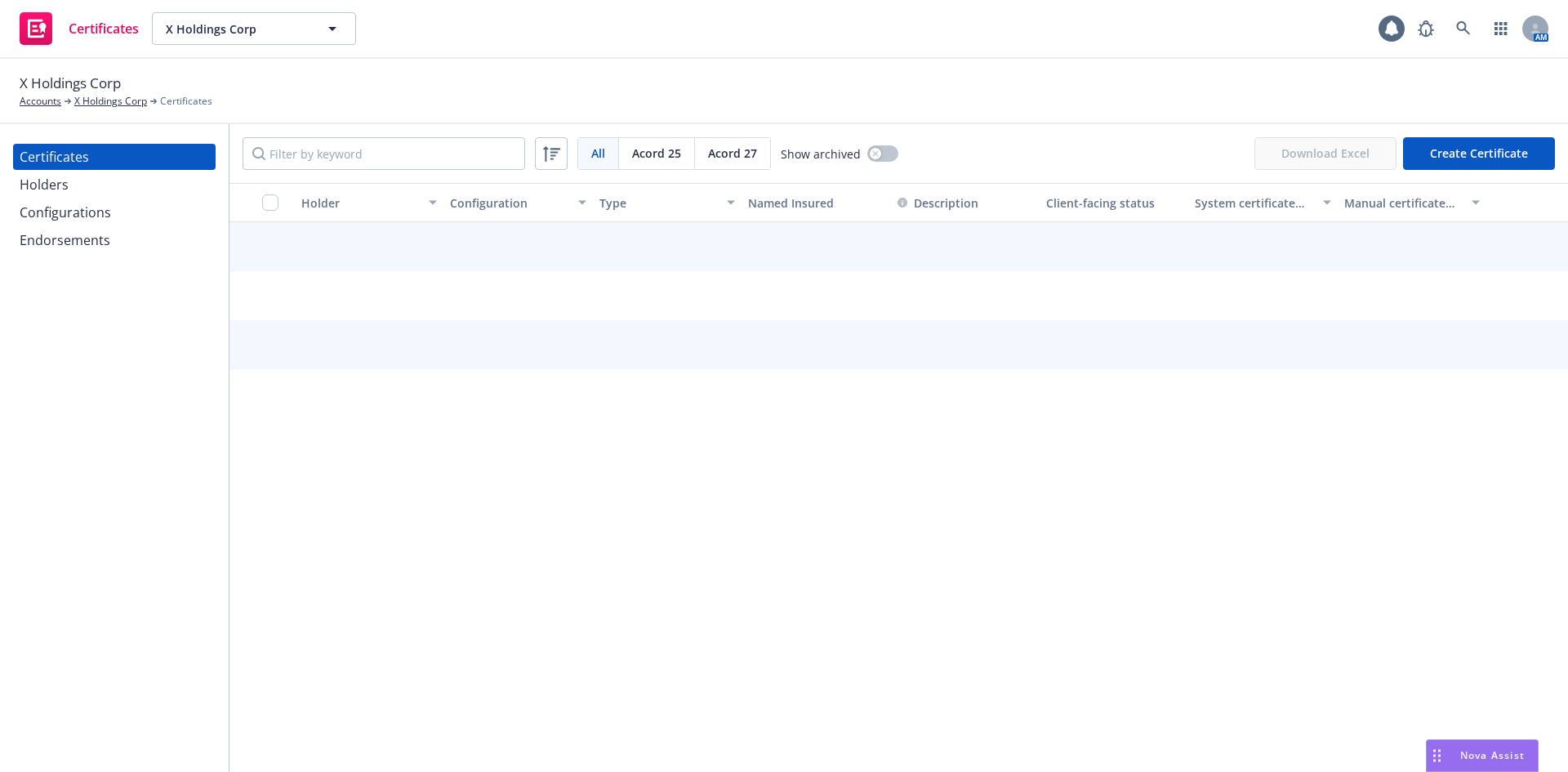
click at [728, 145] on span "Acord 27" at bounding box center [732, 153] width 49 height 17
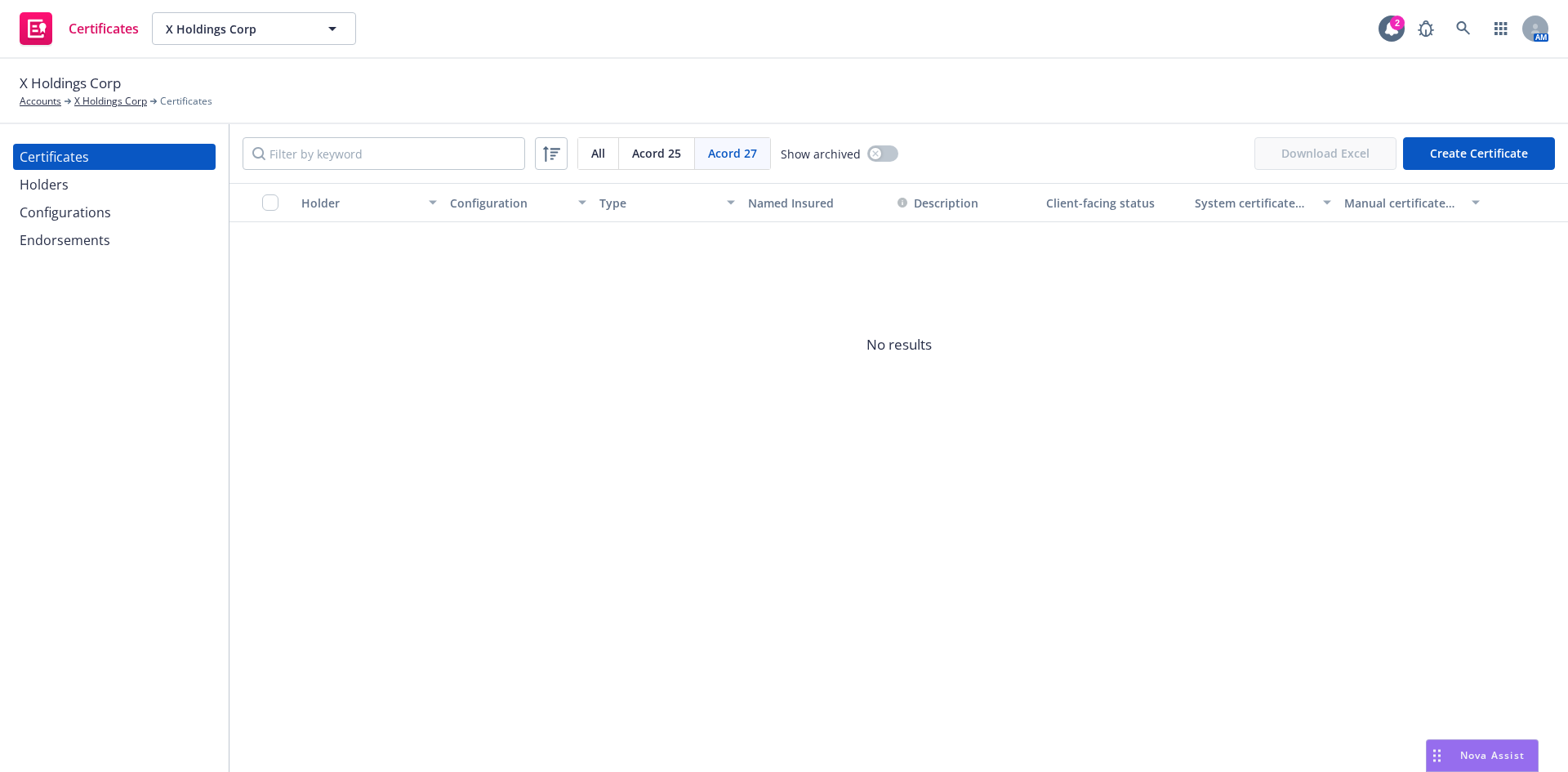
click at [661, 156] on span "Acord 25" at bounding box center [656, 153] width 49 height 17
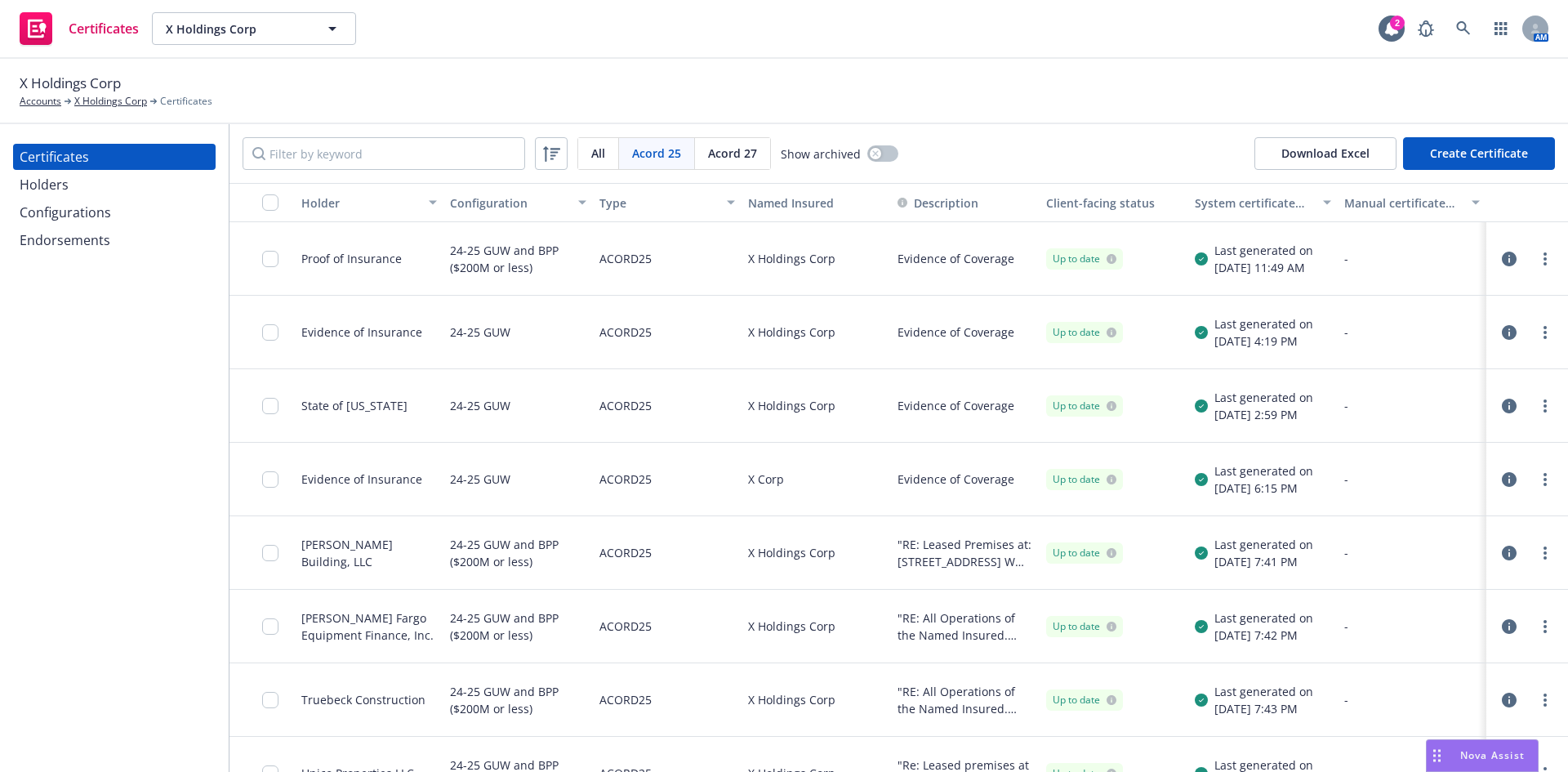
click at [725, 156] on span "Acord 27" at bounding box center [732, 153] width 49 height 17
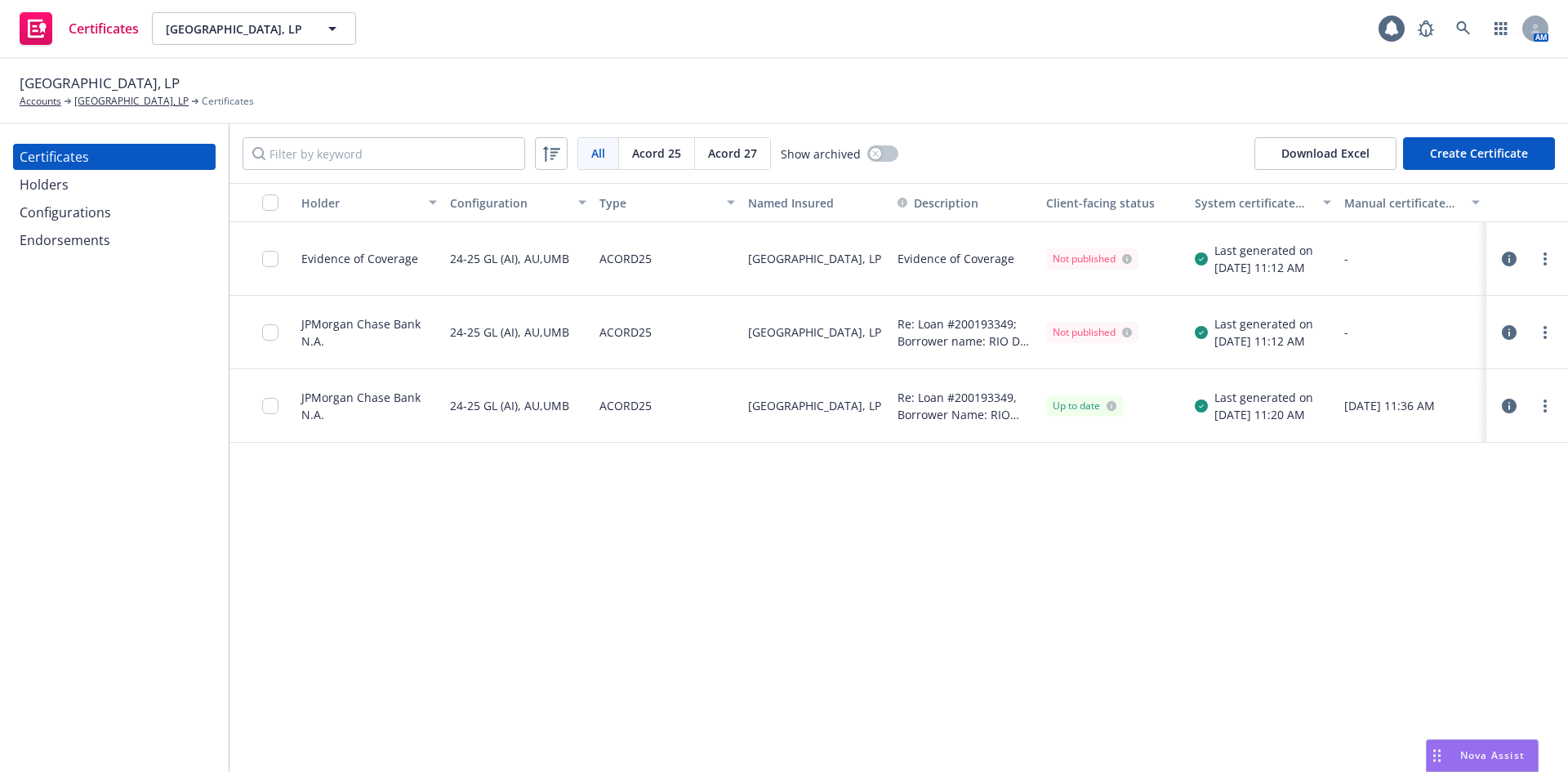
click at [727, 157] on span "Acord 27" at bounding box center [732, 153] width 49 height 17
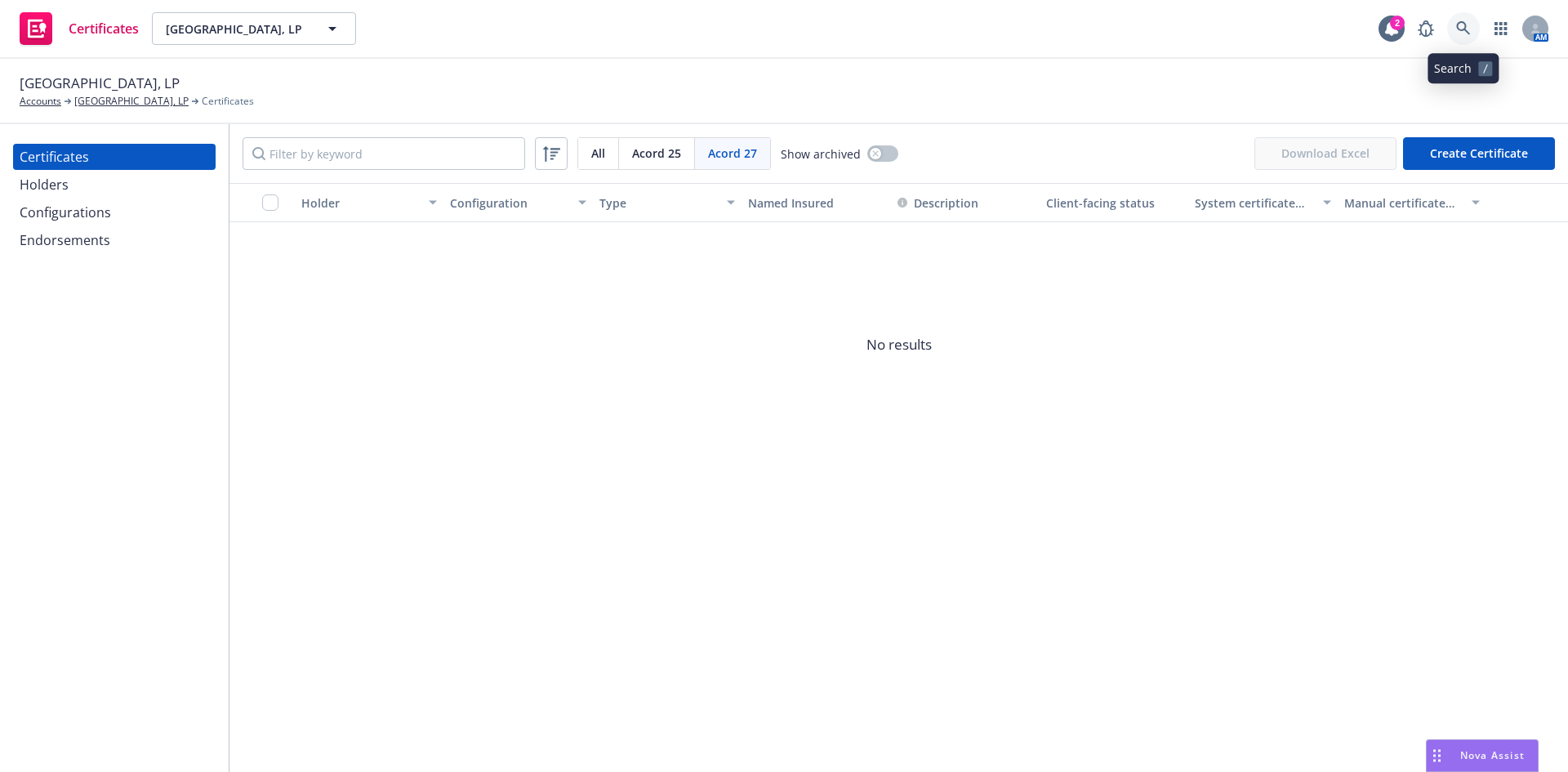
click at [1456, 29] on icon at bounding box center [1462, 28] width 14 height 14
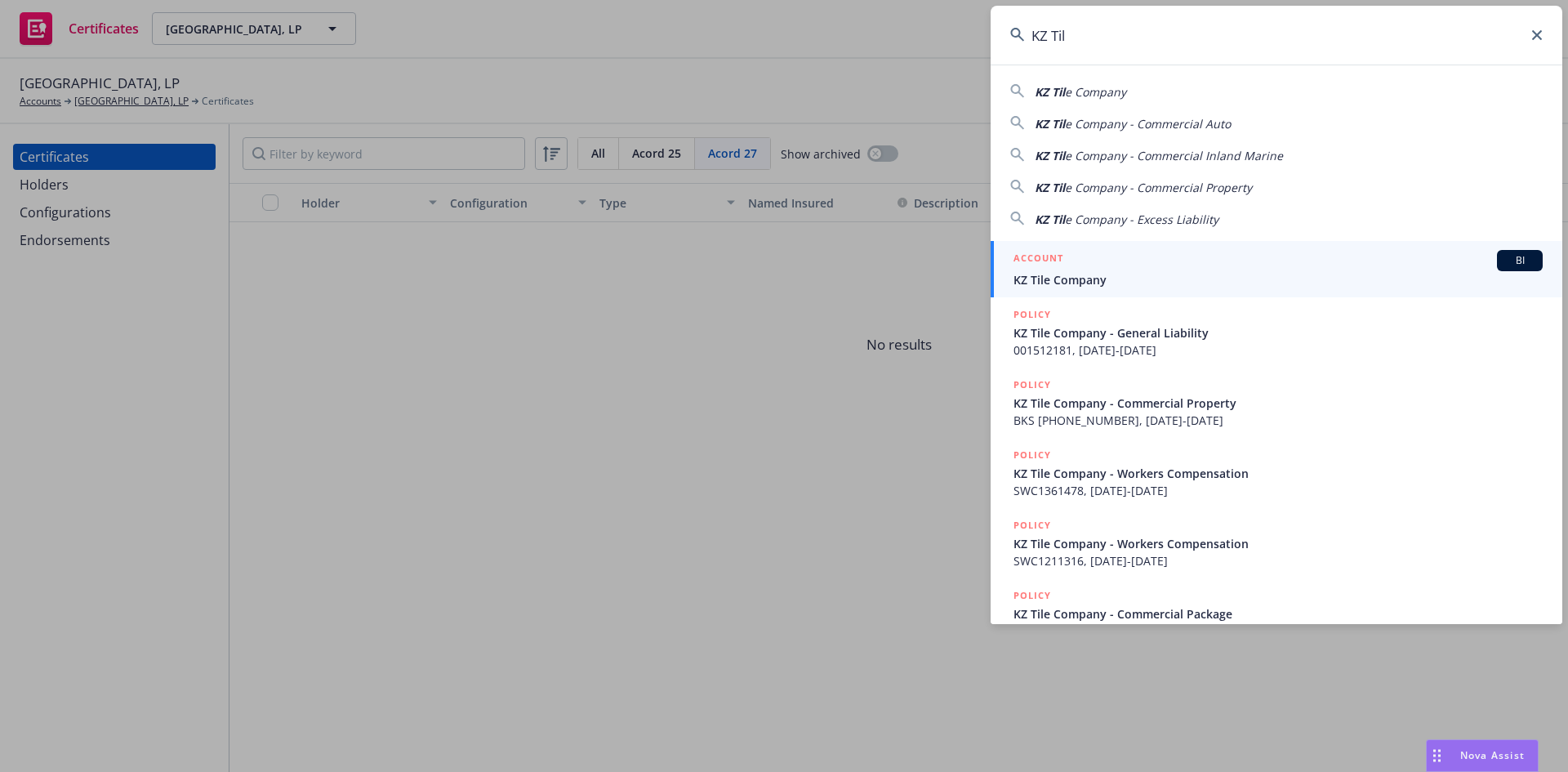
type input "KZ Til"
click at [1216, 259] on div "ACCOUNT BI" at bounding box center [1278, 261] width 529 height 21
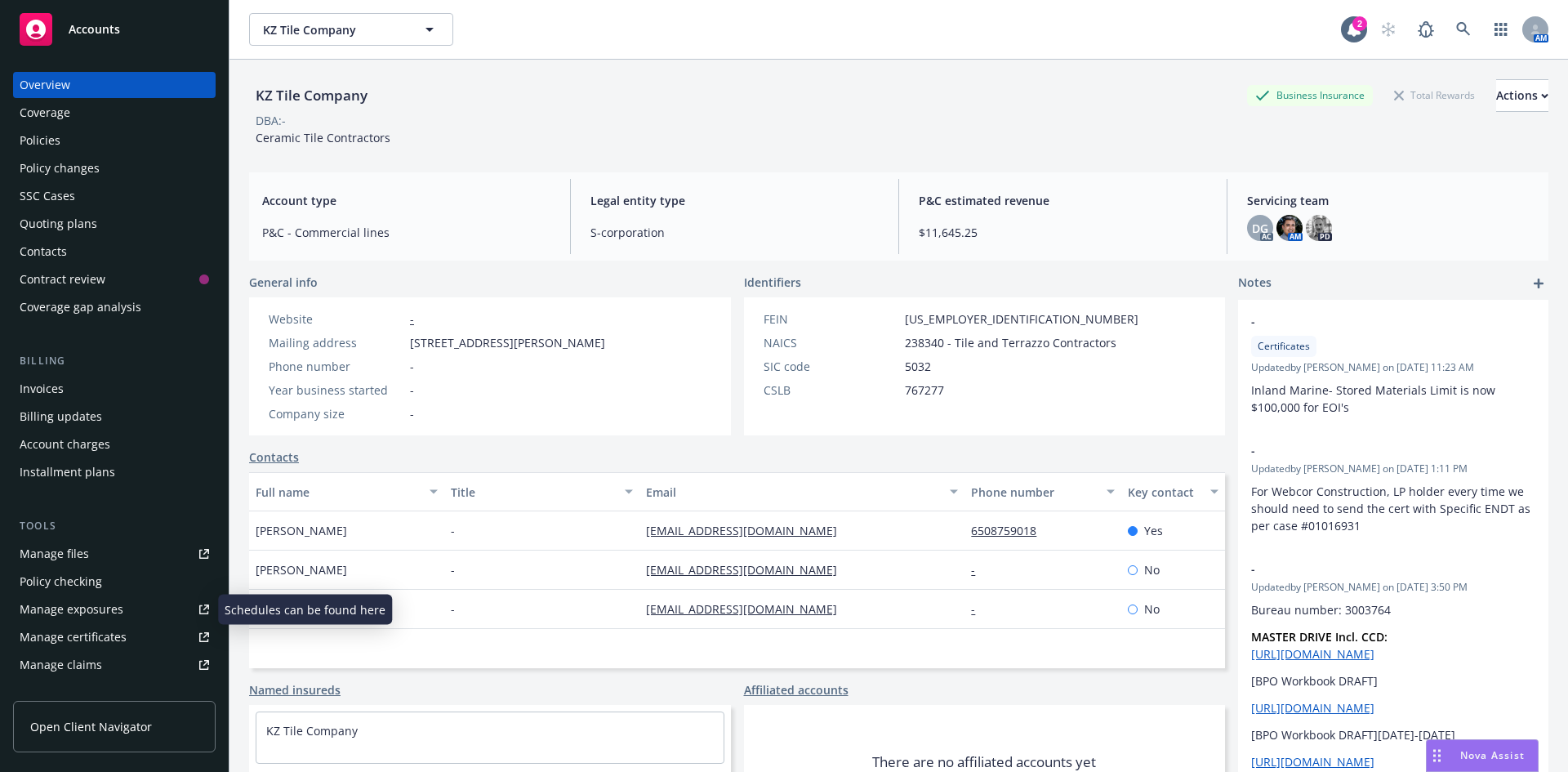
click at [97, 633] on div "Manage certificates" at bounding box center [73, 637] width 107 height 26
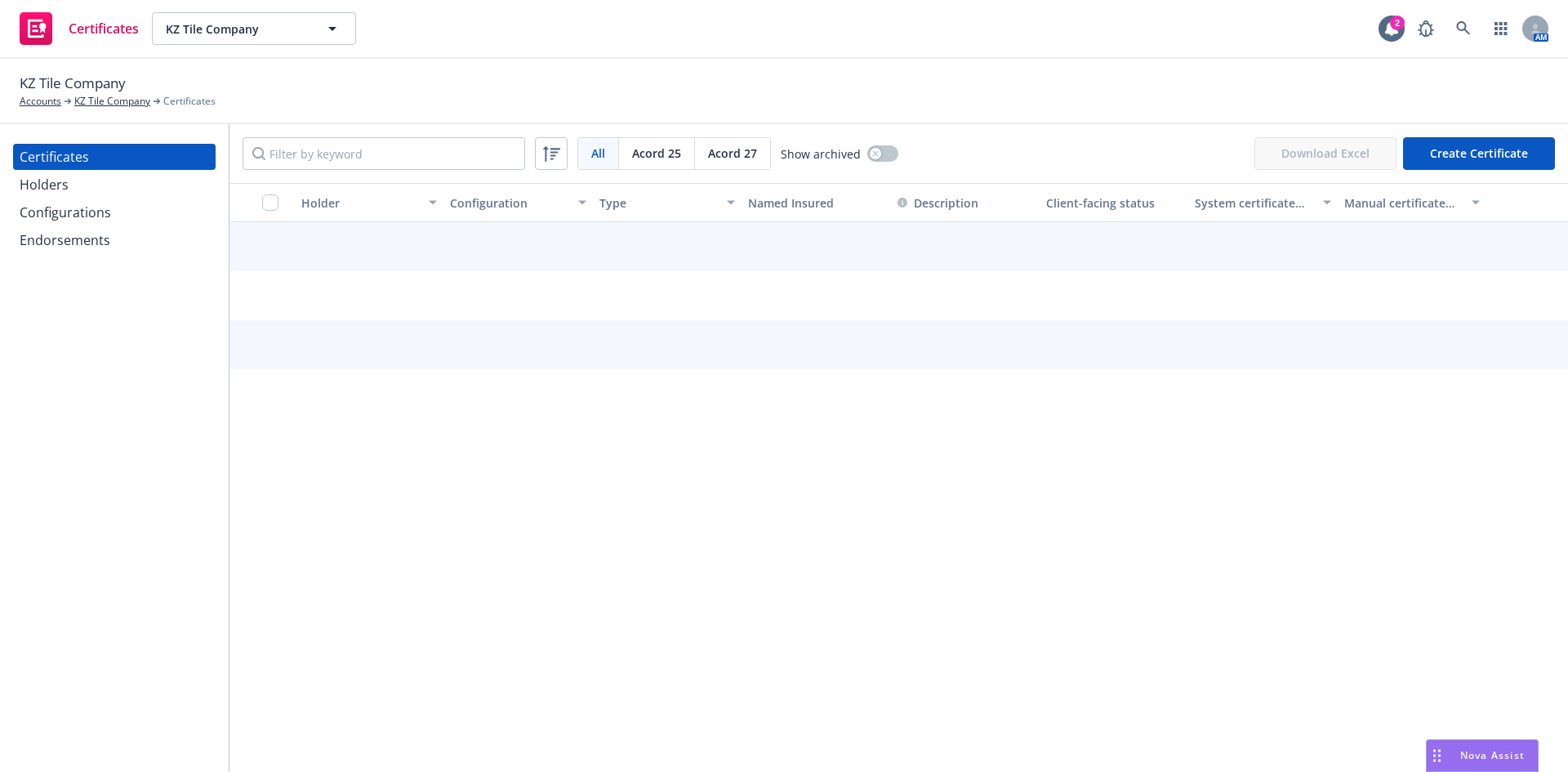
click at [735, 161] on span "Acord 27" at bounding box center [732, 153] width 49 height 17
click at [740, 159] on span "Acord 27" at bounding box center [732, 153] width 49 height 17
click at [642, 165] on div "Acord 25" at bounding box center [657, 153] width 76 height 31
click at [746, 156] on span "Acord 27" at bounding box center [732, 153] width 49 height 17
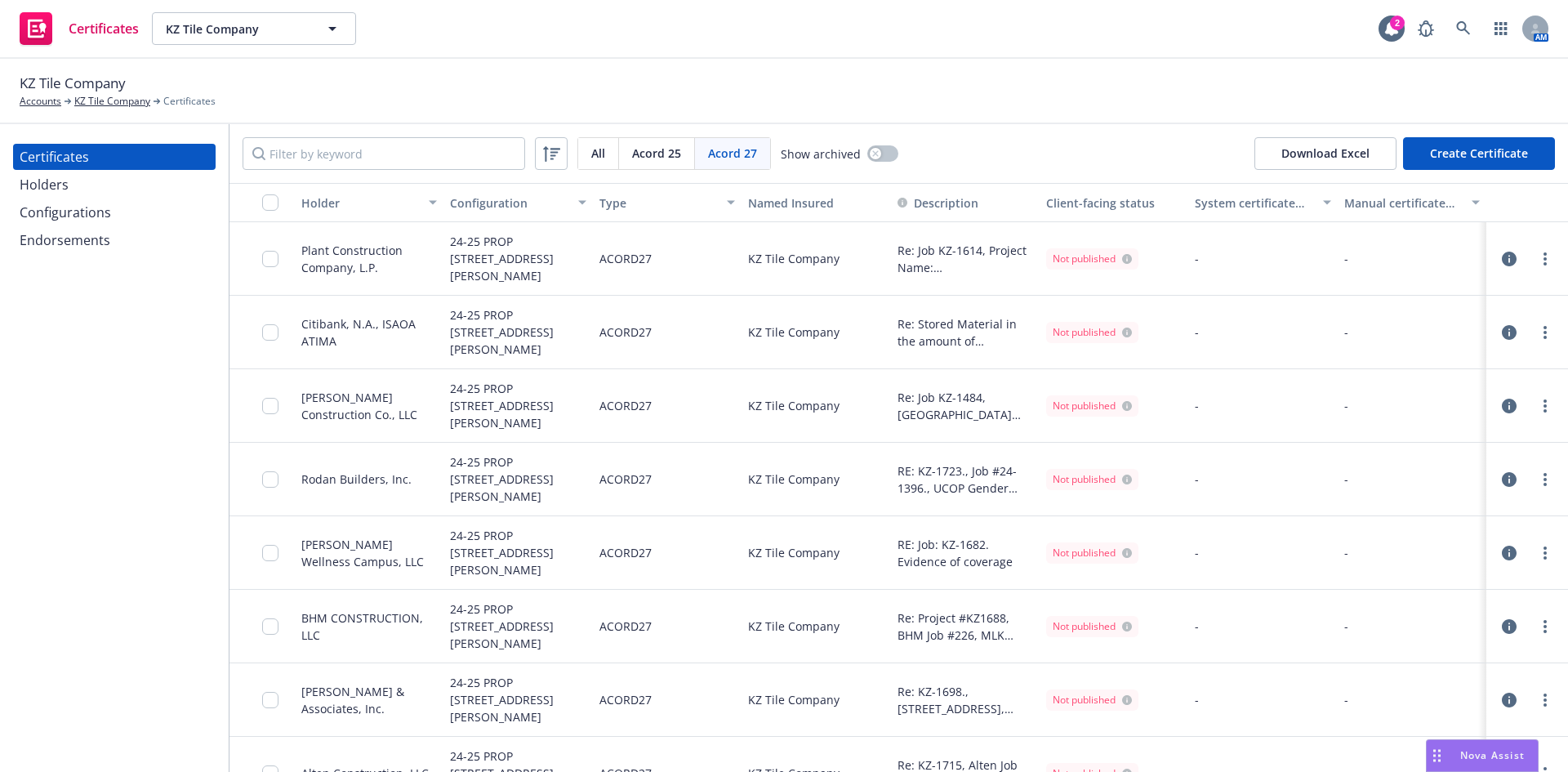
click at [739, 152] on span "Acord 27" at bounding box center [732, 153] width 49 height 17
